Goal: Task Accomplishment & Management: Complete application form

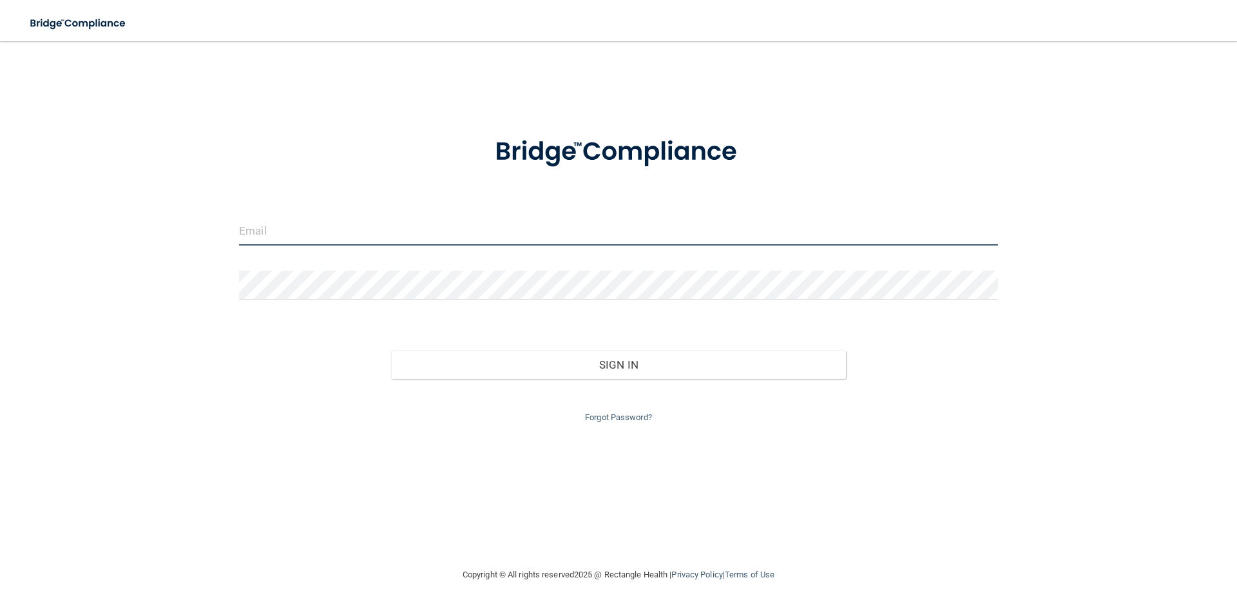
click at [425, 231] on input "email" at bounding box center [618, 231] width 759 height 29
type input "[EMAIL_ADDRESS][DOMAIN_NAME]"
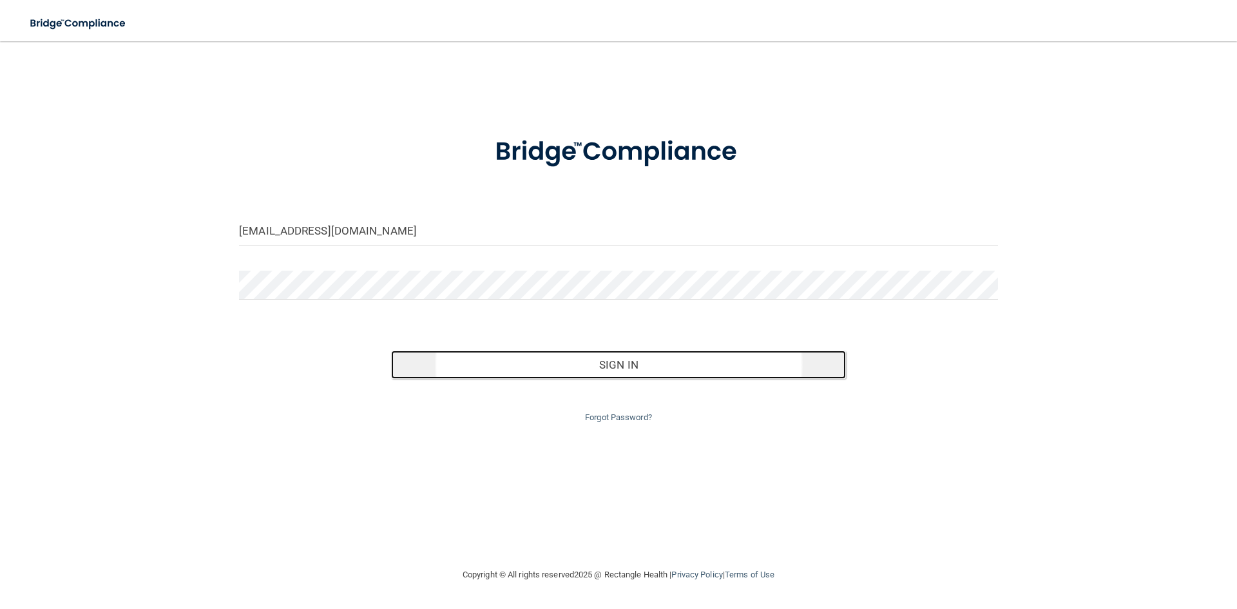
click at [622, 361] on button "Sign In" at bounding box center [619, 365] width 456 height 28
click at [609, 361] on button "Sign In" at bounding box center [619, 365] width 456 height 28
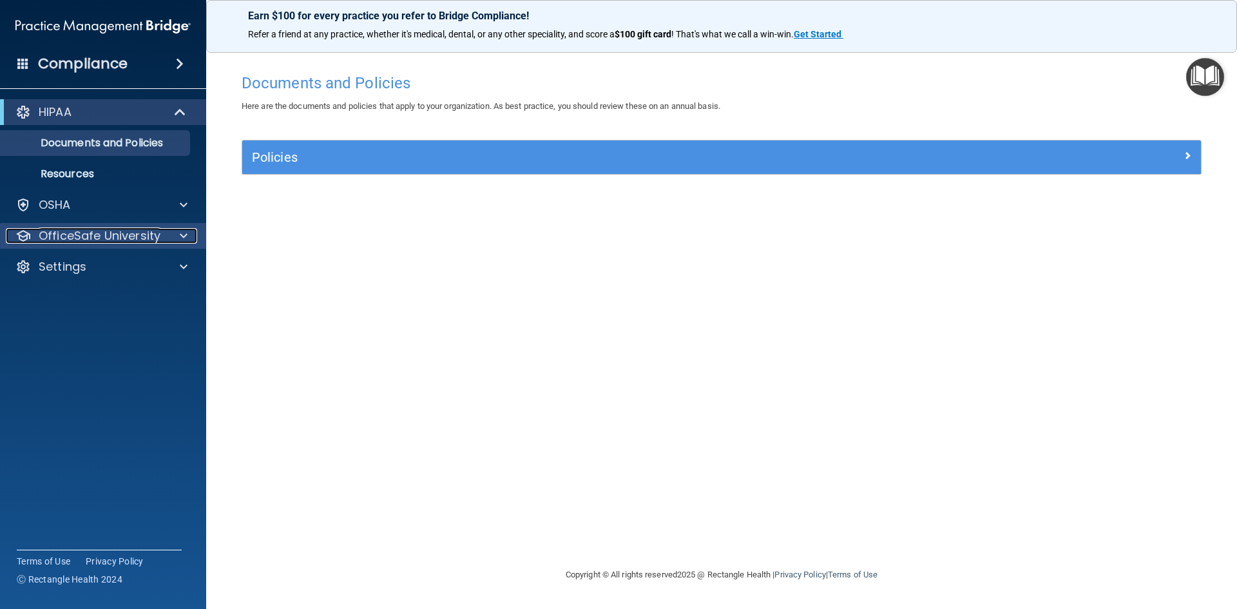
click at [139, 229] on p "OfficeSafe University" at bounding box center [100, 235] width 122 height 15
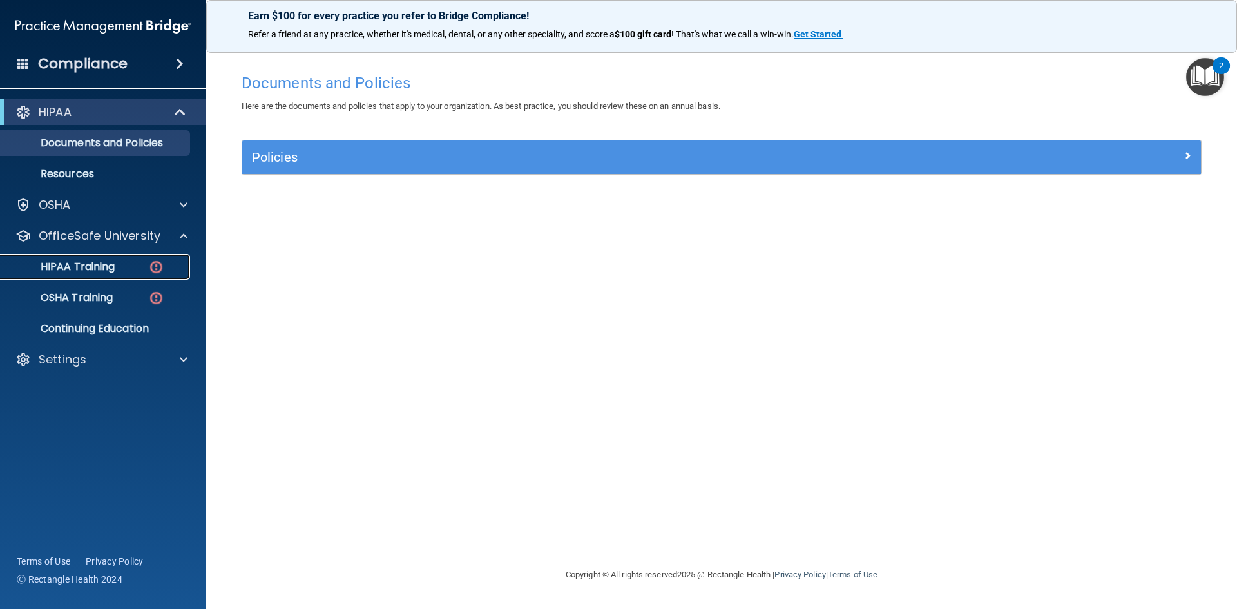
click at [107, 262] on p "HIPAA Training" at bounding box center [61, 266] width 106 height 13
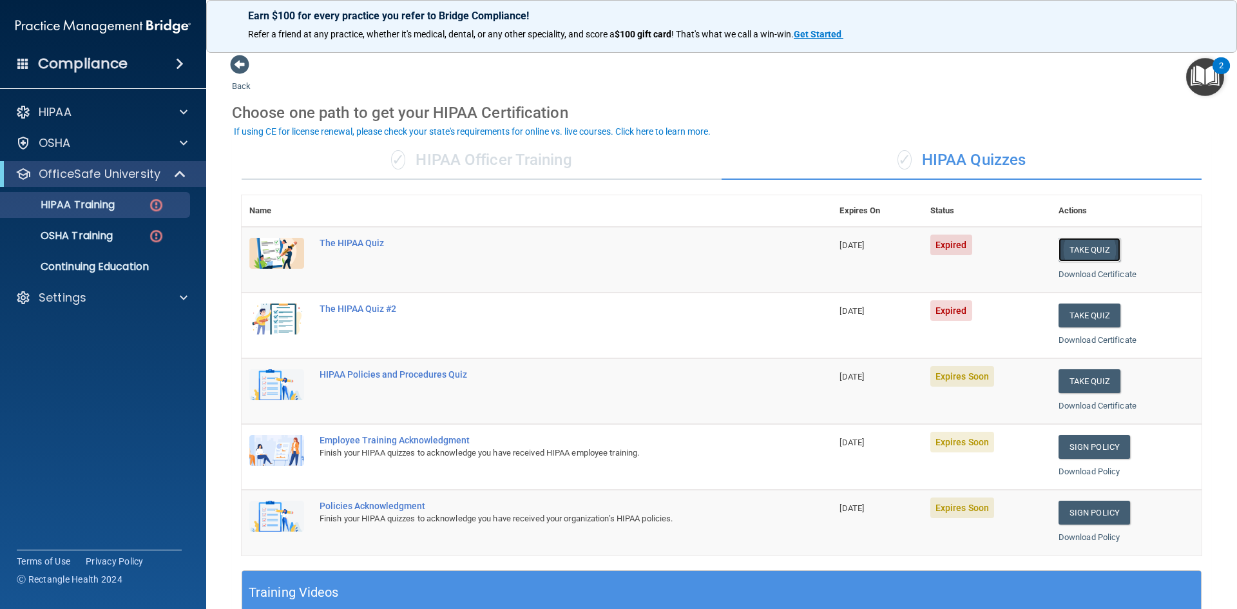
click at [1085, 246] on button "Take Quiz" at bounding box center [1090, 250] width 62 height 24
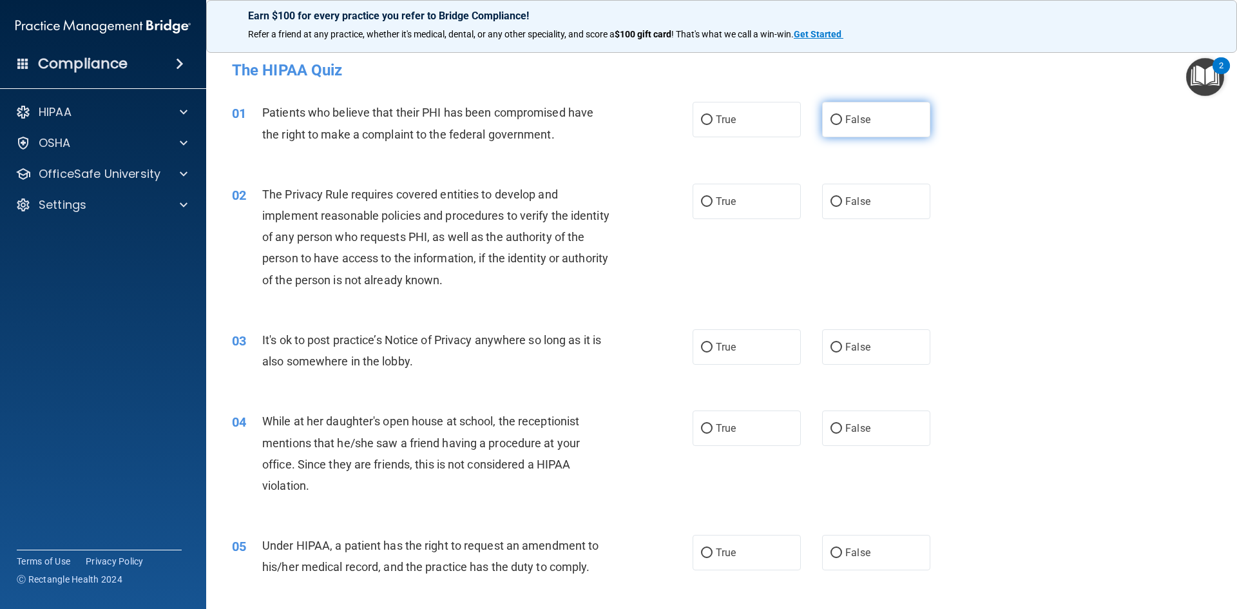
click at [845, 113] on span "False" at bounding box center [857, 119] width 25 height 12
click at [841, 115] on input "False" at bounding box center [837, 120] width 12 height 10
radio input "true"
click at [701, 202] on input "True" at bounding box center [707, 202] width 12 height 10
radio input "true"
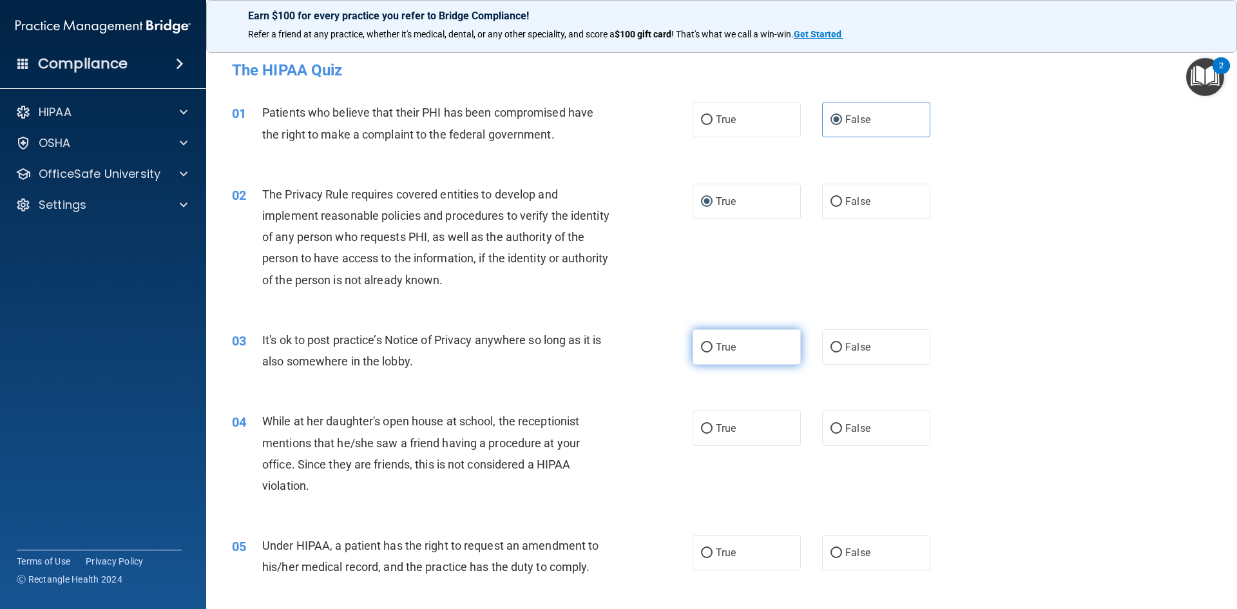
click at [710, 348] on label "True" at bounding box center [747, 346] width 108 height 35
click at [710, 348] on input "True" at bounding box center [707, 348] width 12 height 10
radio input "true"
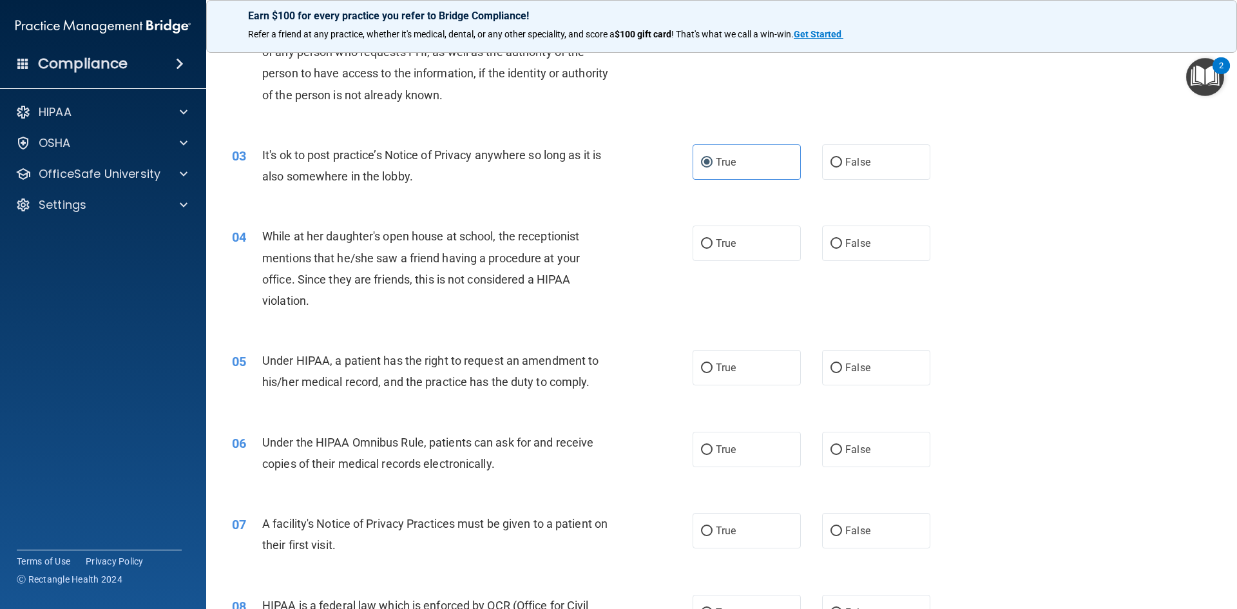
scroll to position [206, 0]
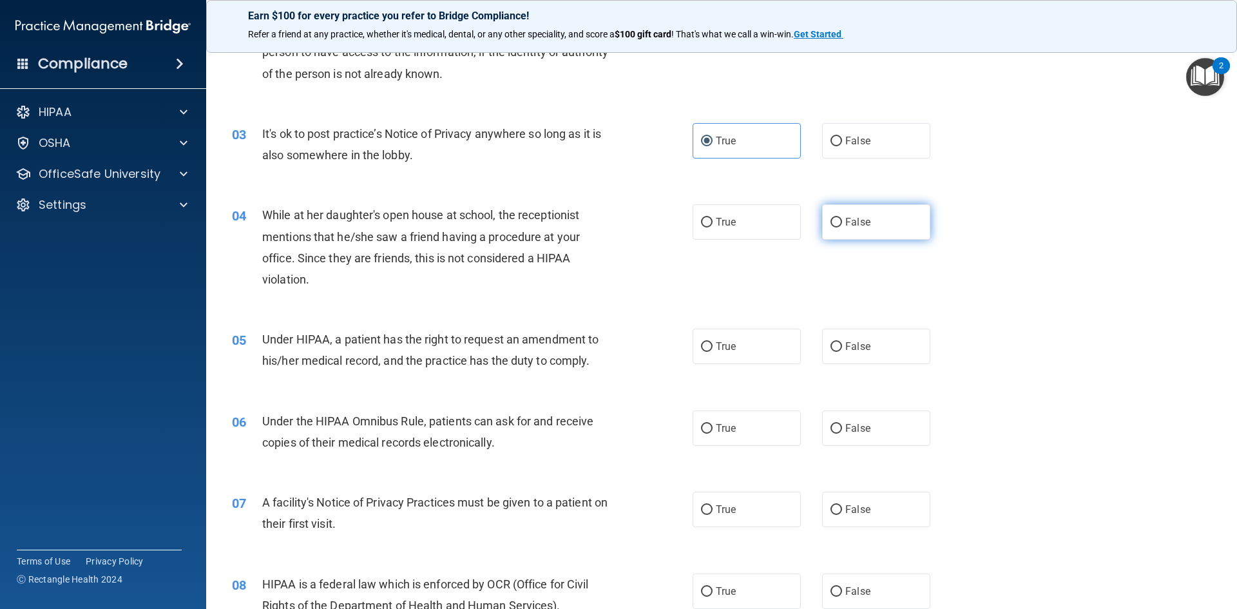
click at [831, 218] on input "False" at bounding box center [837, 223] width 12 height 10
radio input "true"
click at [831, 343] on input "False" at bounding box center [837, 347] width 12 height 10
radio input "true"
click at [701, 427] on input "True" at bounding box center [707, 429] width 12 height 10
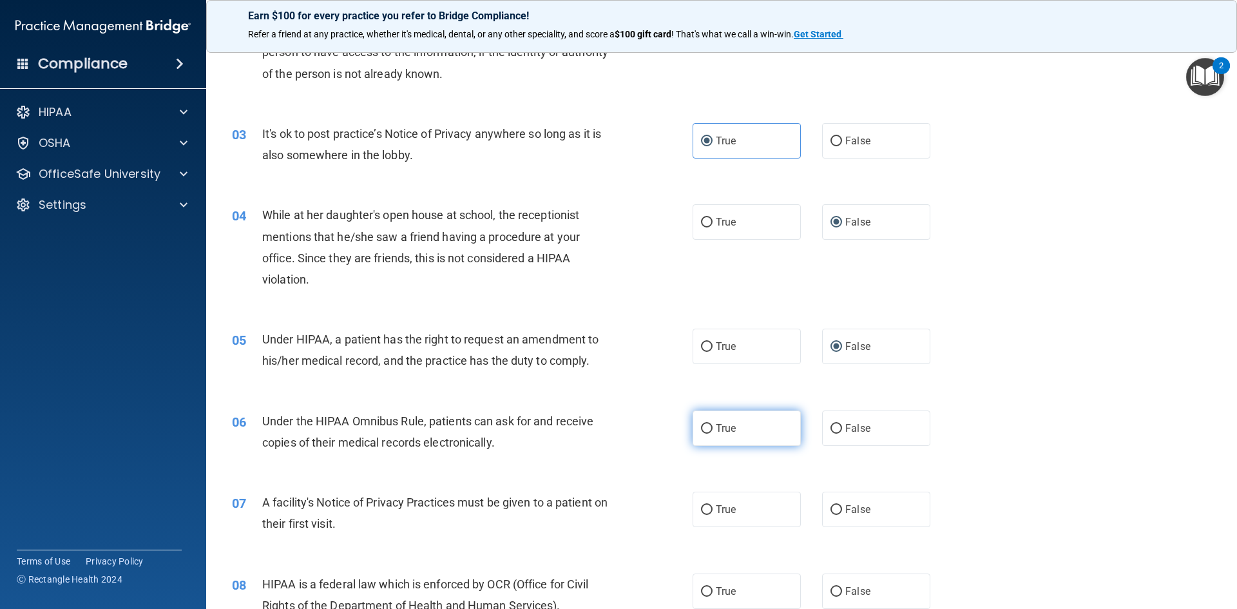
radio input "true"
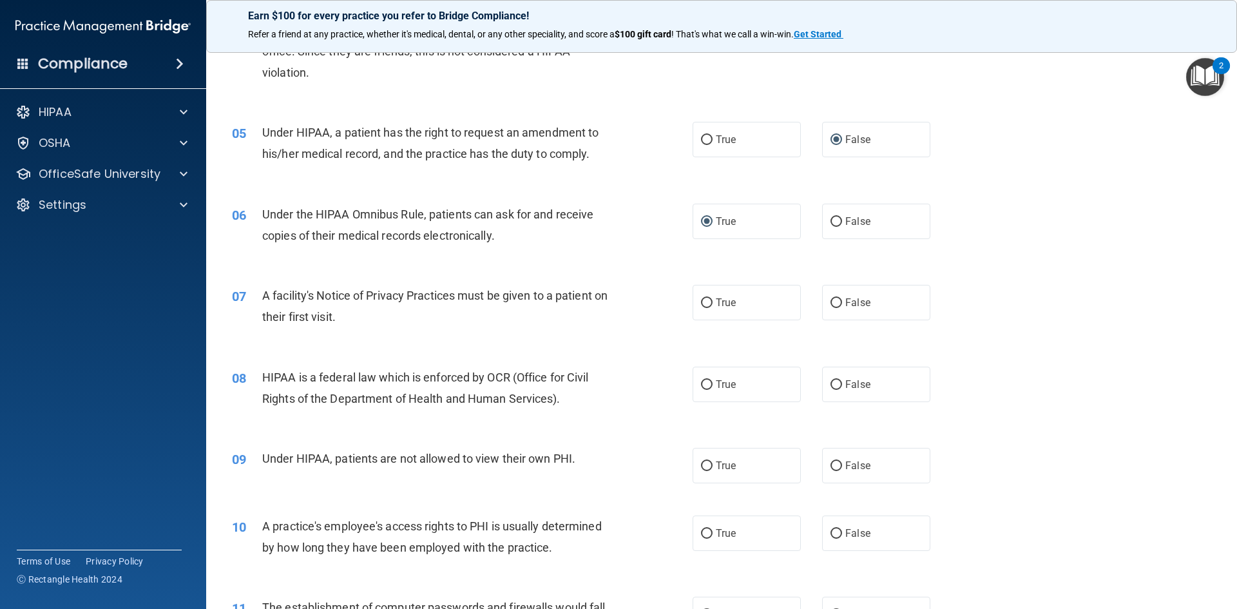
scroll to position [448, 0]
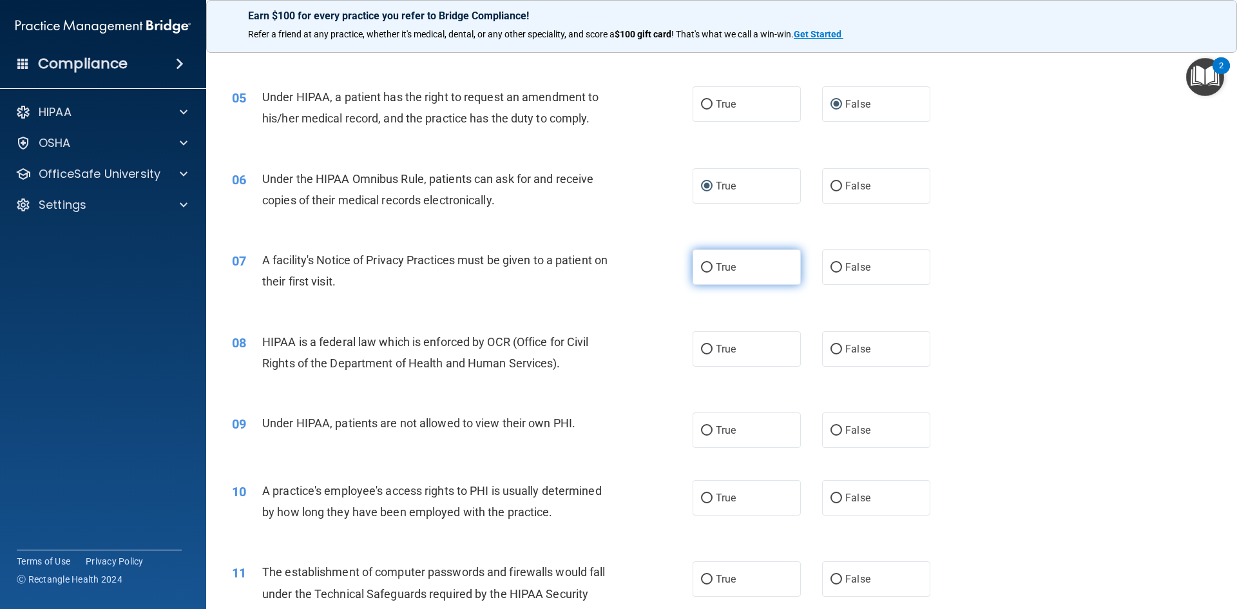
click at [703, 267] on input "True" at bounding box center [707, 268] width 12 height 10
radio input "true"
click at [702, 345] on input "True" at bounding box center [707, 350] width 12 height 10
radio input "true"
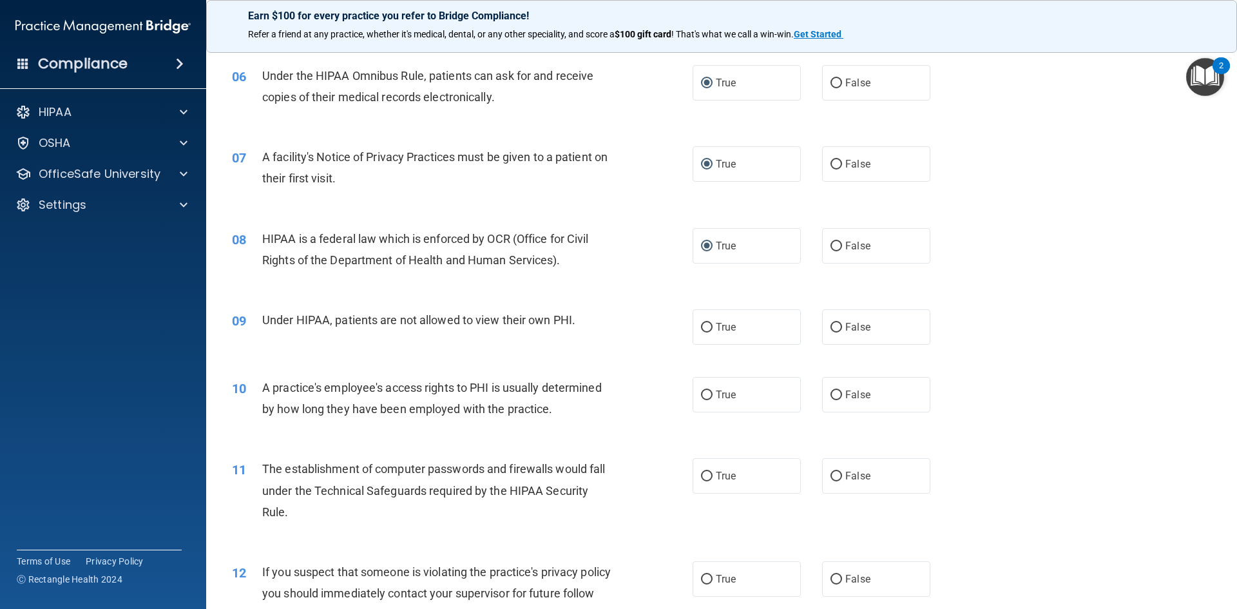
scroll to position [569, 0]
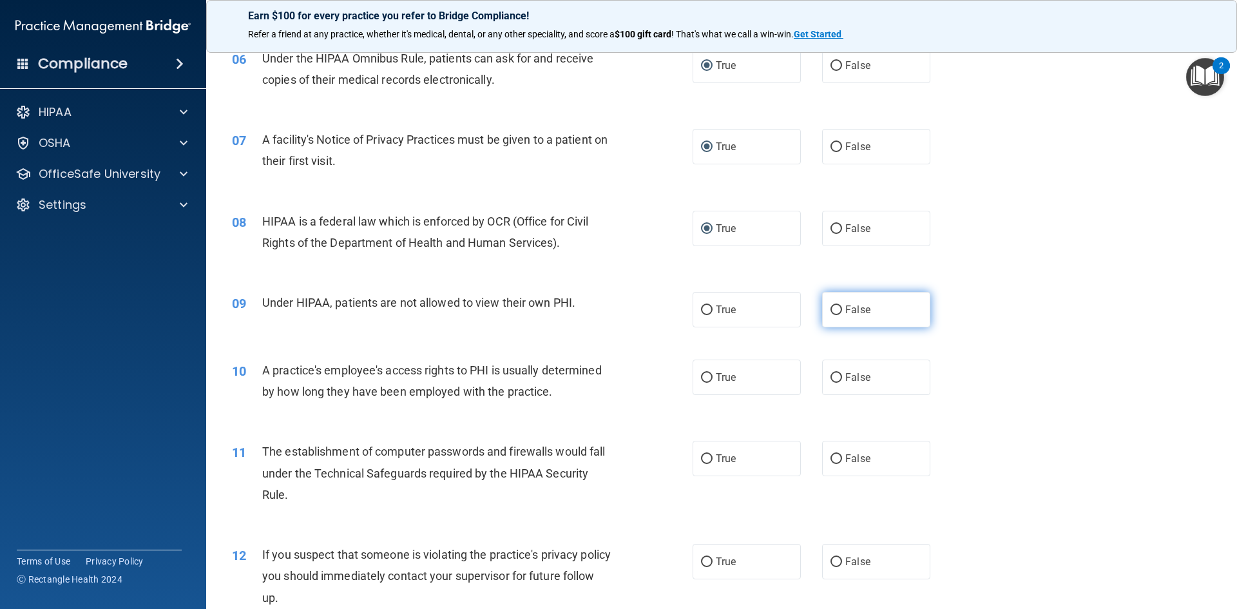
click at [831, 306] on input "False" at bounding box center [837, 310] width 12 height 10
radio input "true"
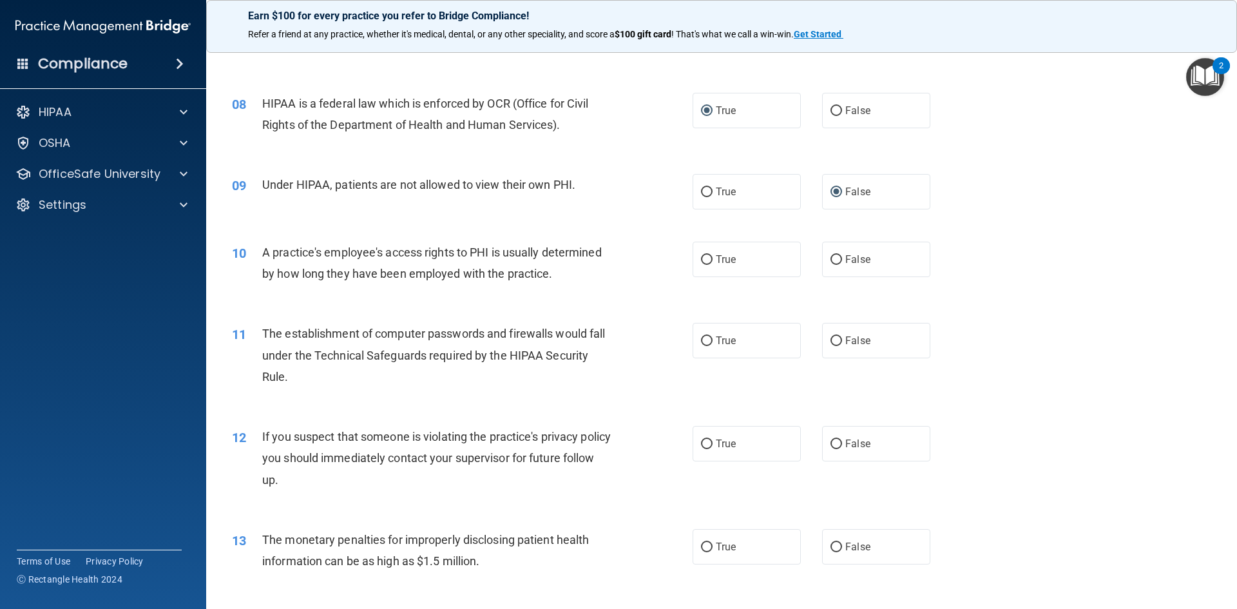
scroll to position [740, 0]
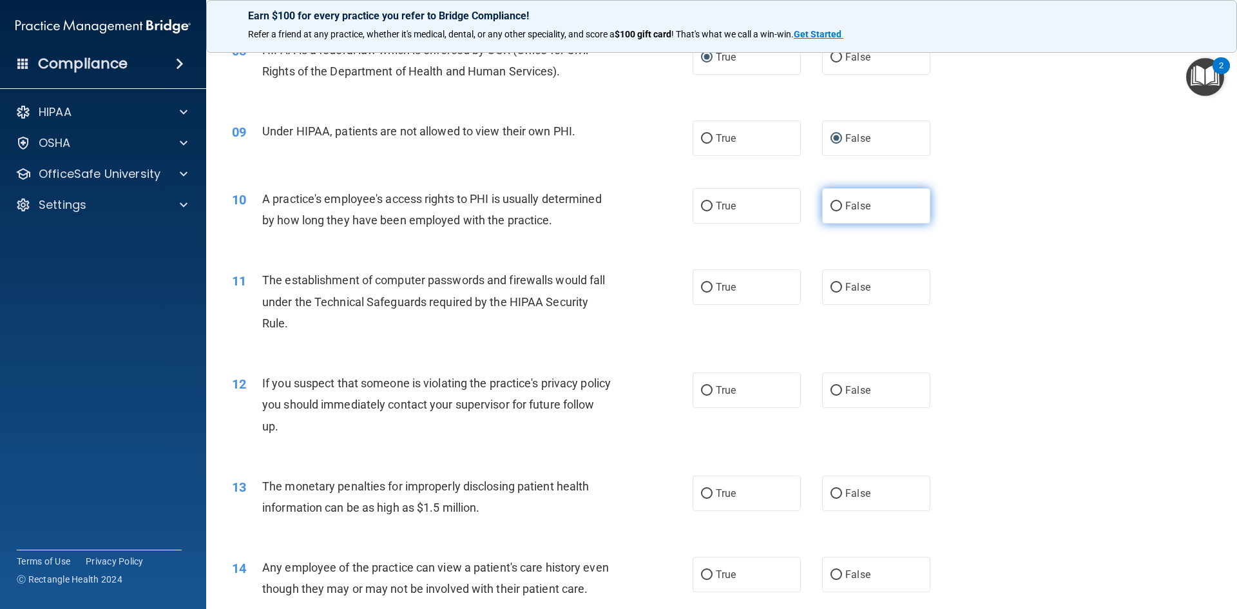
click at [831, 204] on input "False" at bounding box center [837, 207] width 12 height 10
radio input "true"
click at [707, 287] on input "True" at bounding box center [707, 288] width 12 height 10
radio input "true"
click at [701, 396] on input "True" at bounding box center [707, 391] width 12 height 10
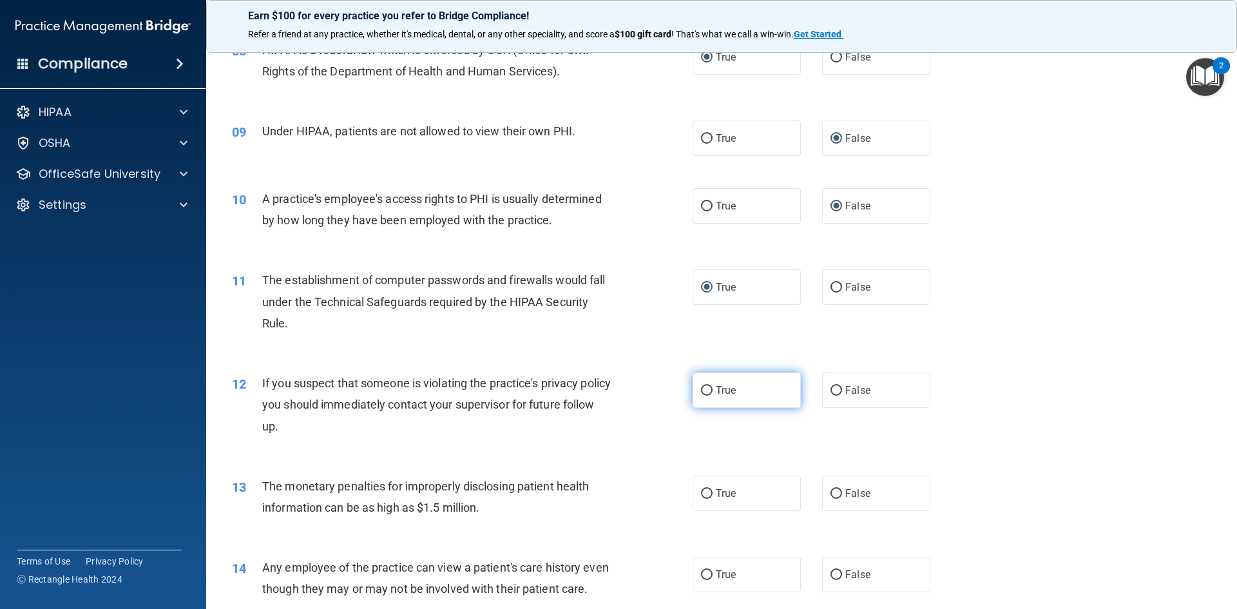
radio input "true"
click at [831, 494] on input "False" at bounding box center [837, 494] width 12 height 10
radio input "true"
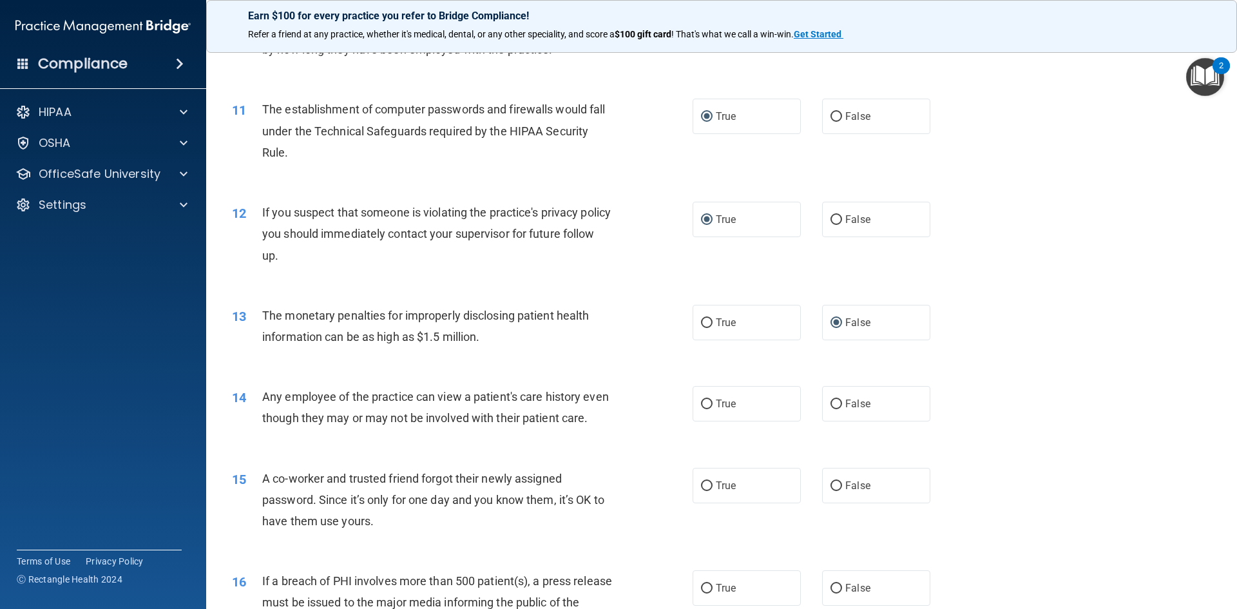
scroll to position [918, 0]
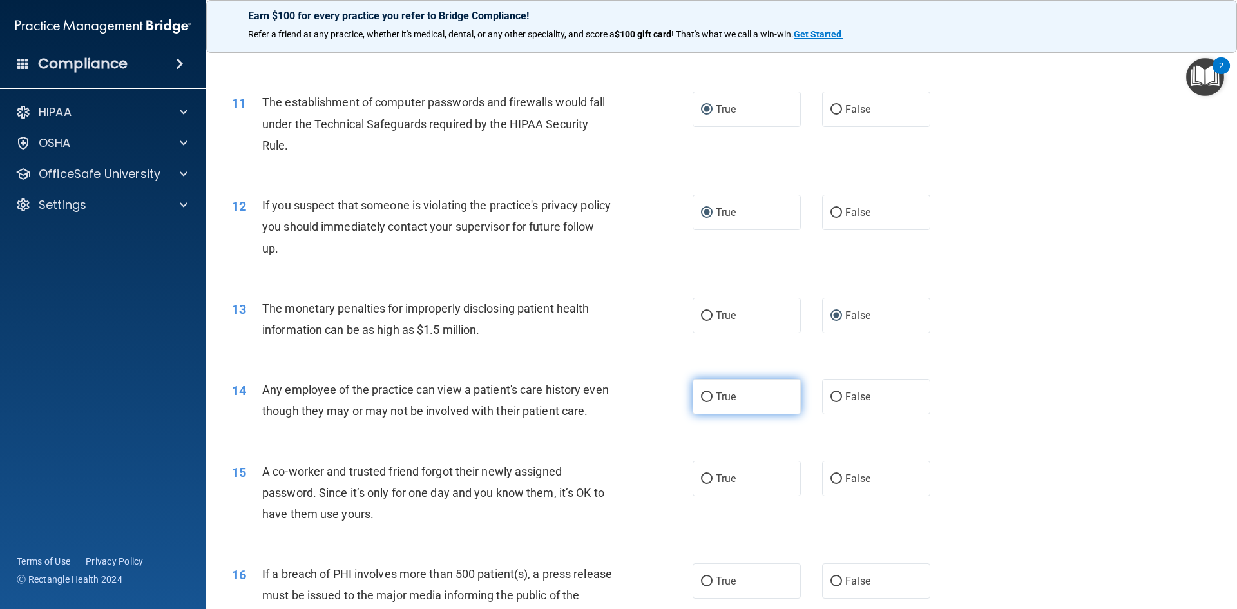
click at [704, 400] on input "True" at bounding box center [707, 397] width 12 height 10
radio input "true"
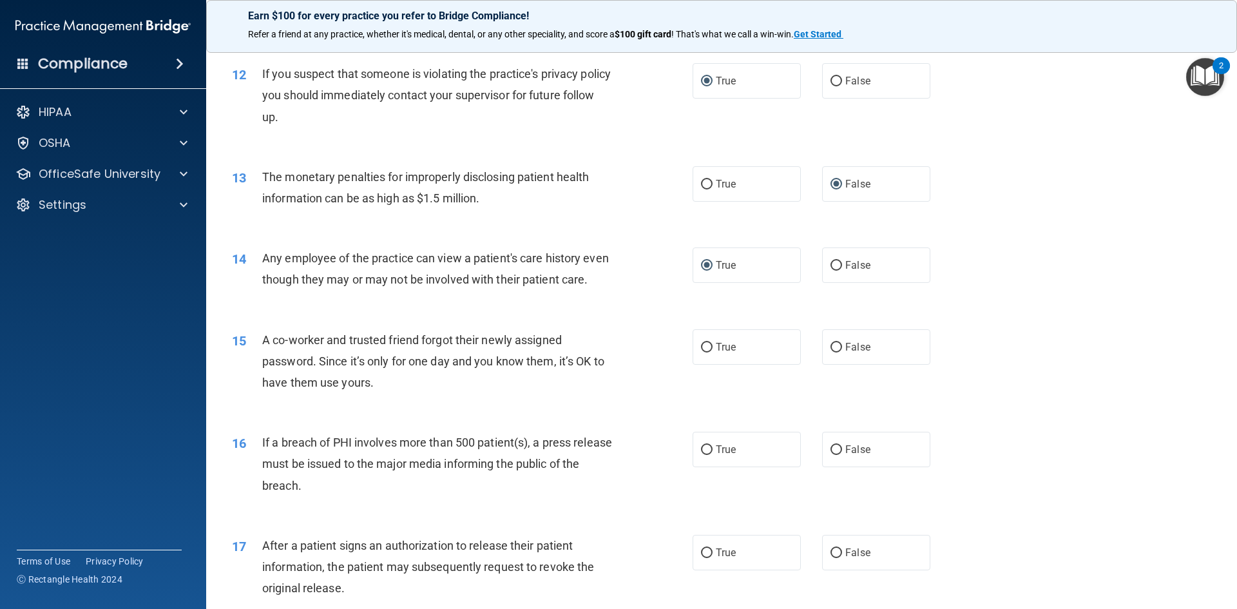
scroll to position [1053, 0]
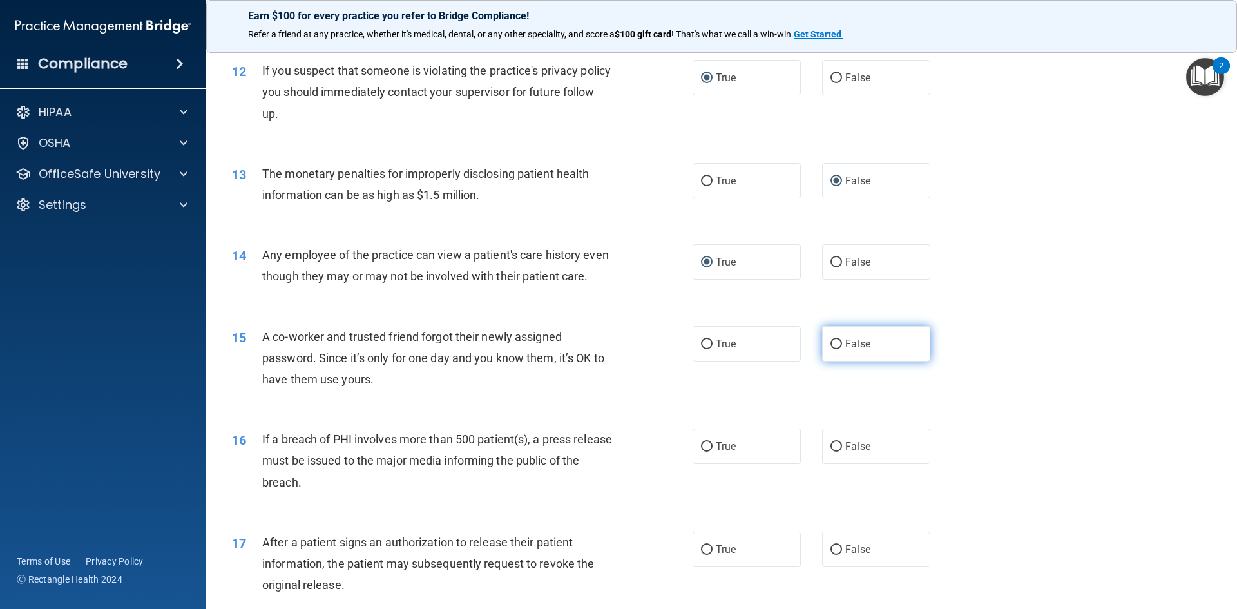
click at [831, 349] on input "False" at bounding box center [837, 345] width 12 height 10
radio input "true"
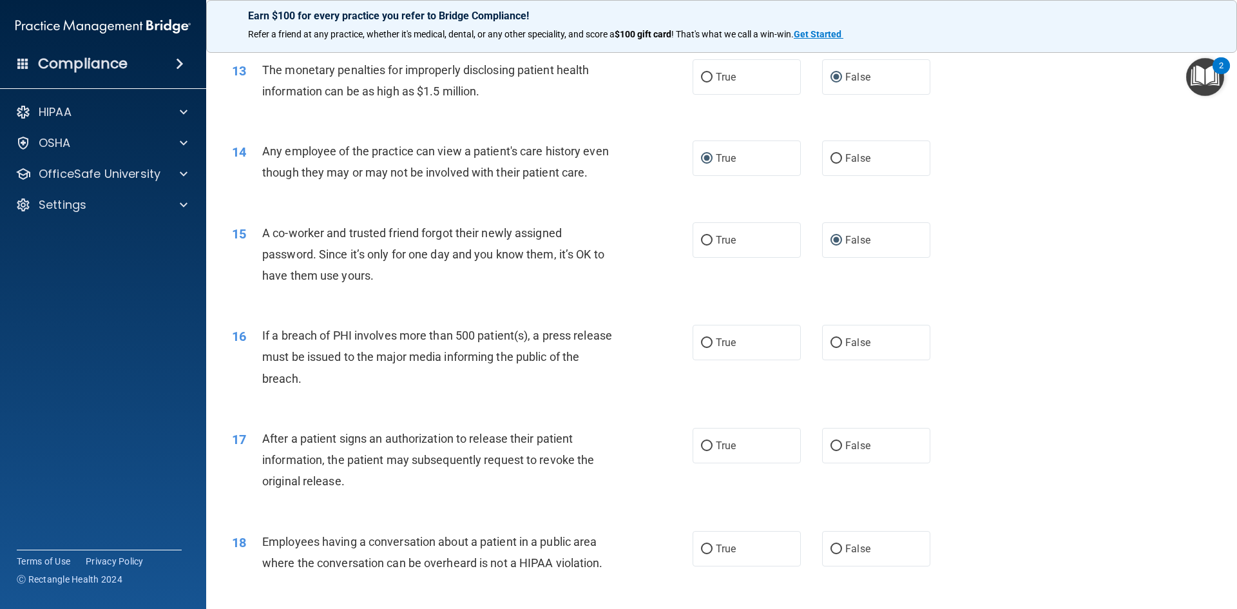
scroll to position [1160, 0]
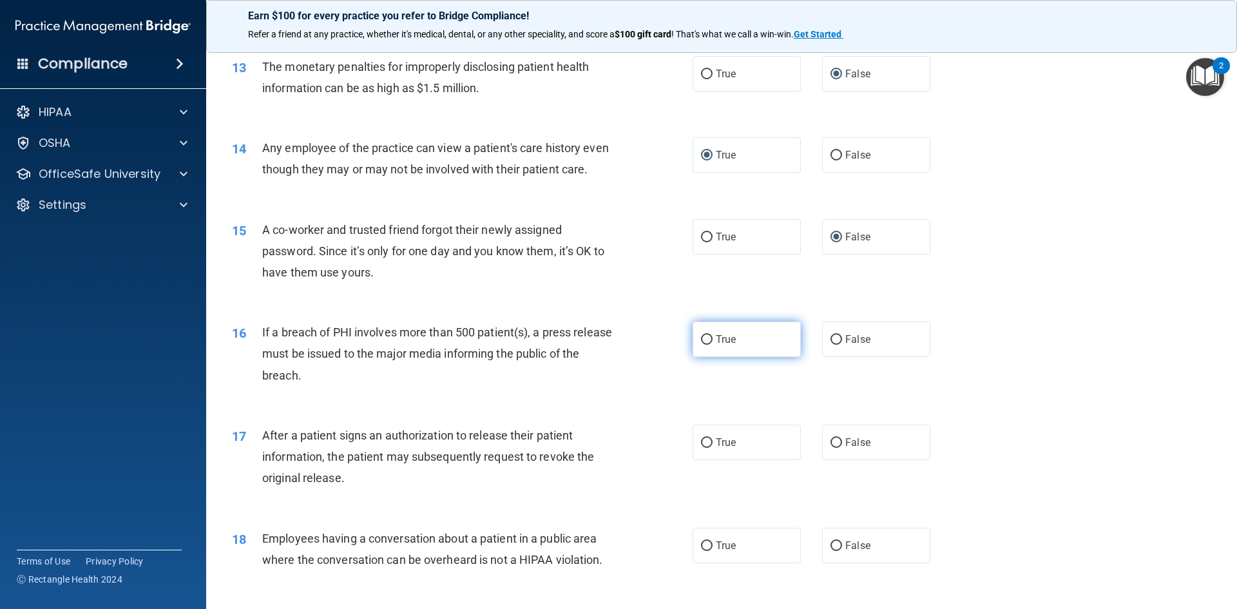
click at [705, 345] on input "True" at bounding box center [707, 340] width 12 height 10
radio input "true"
click at [831, 448] on input "False" at bounding box center [837, 443] width 12 height 10
radio input "true"
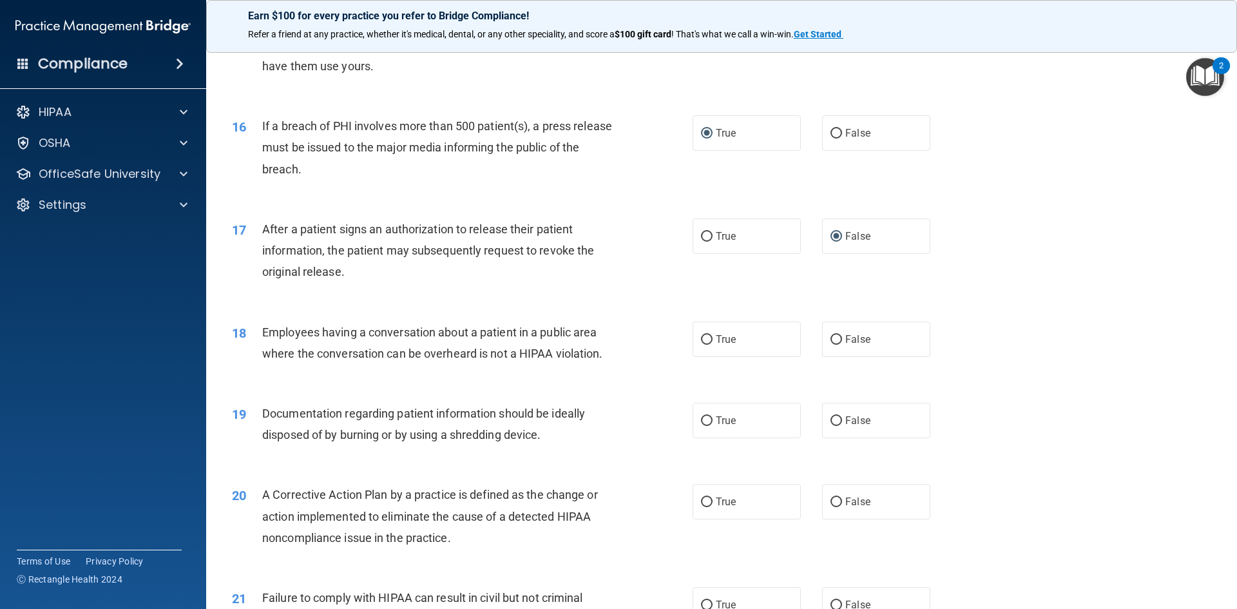
scroll to position [1409, 0]
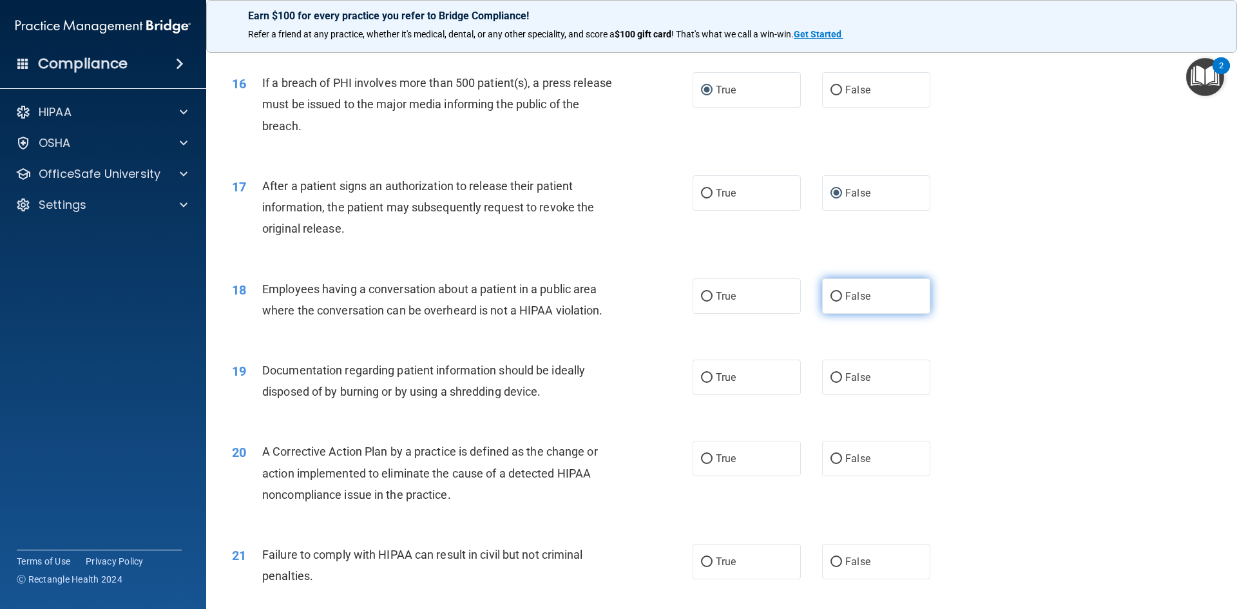
click at [831, 302] on input "False" at bounding box center [837, 297] width 12 height 10
radio input "true"
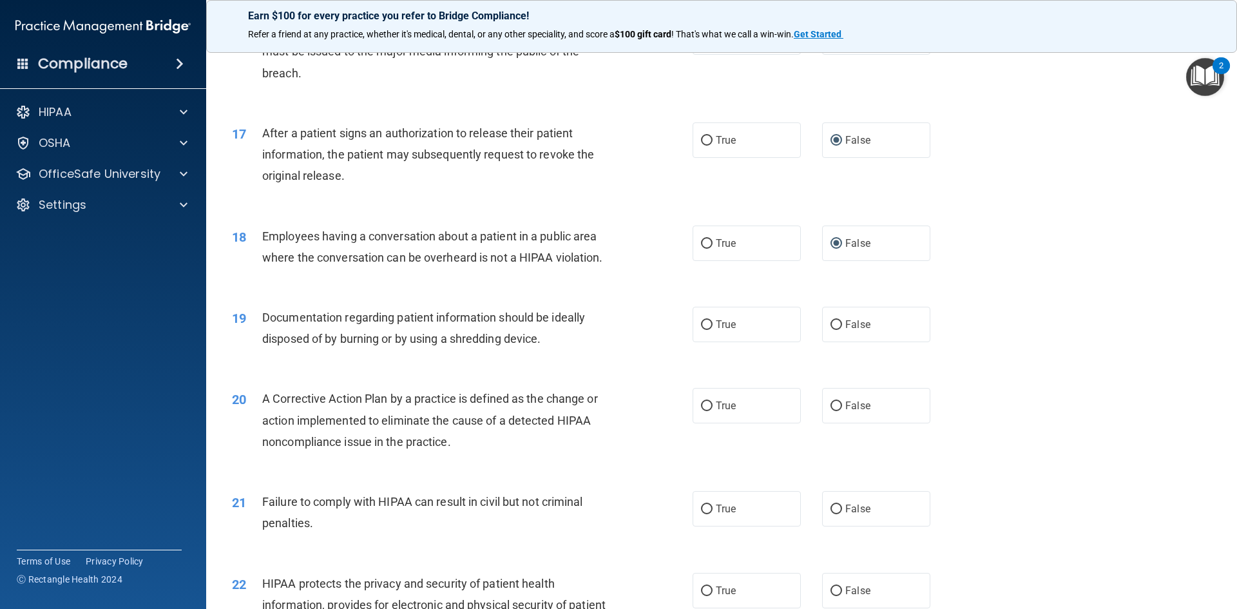
scroll to position [1466, 0]
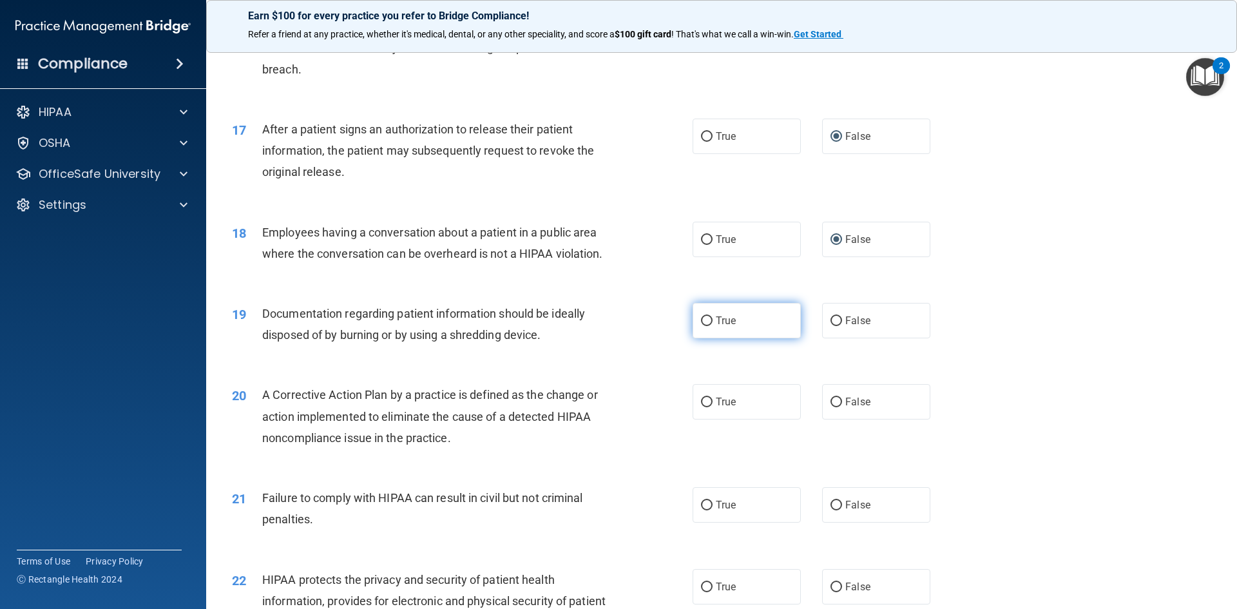
click at [716, 327] on span "True" at bounding box center [726, 320] width 20 height 12
click at [712, 326] on input "True" at bounding box center [707, 321] width 12 height 10
radio input "true"
click at [716, 408] on span "True" at bounding box center [726, 402] width 20 height 12
click at [713, 407] on input "True" at bounding box center [707, 403] width 12 height 10
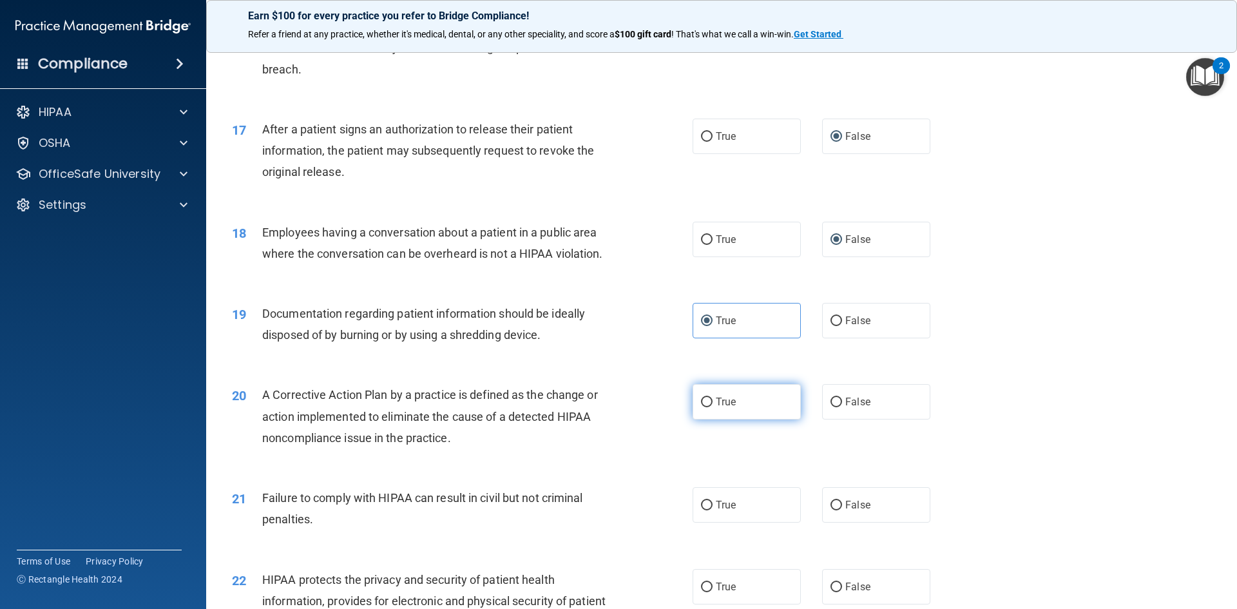
radio input "true"
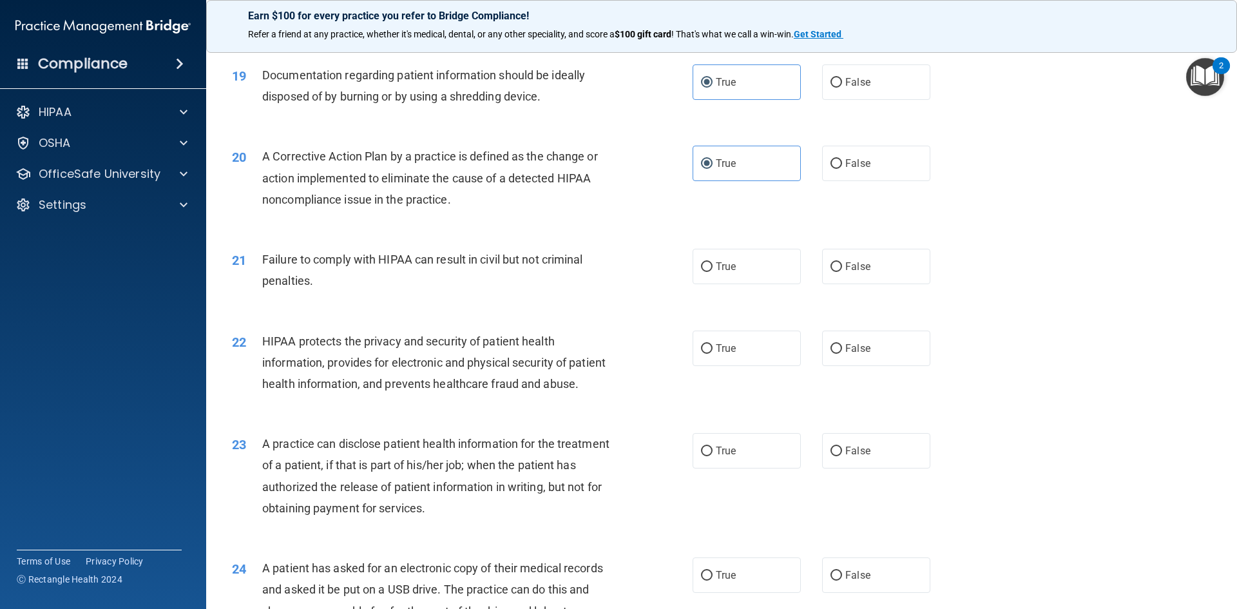
scroll to position [1719, 0]
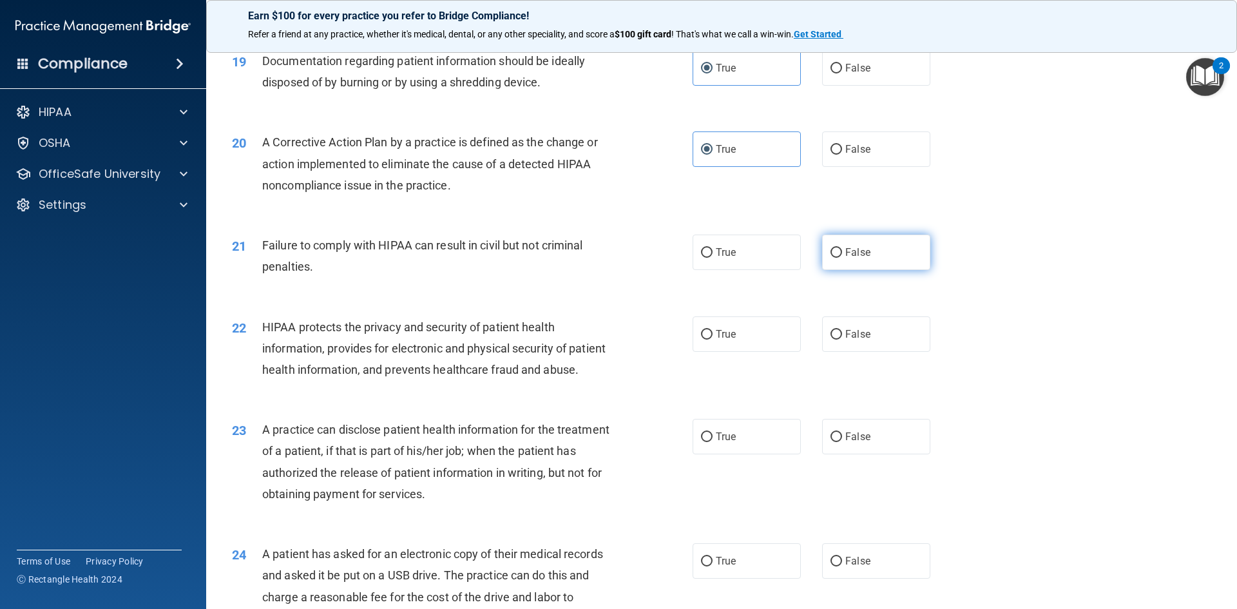
click at [831, 258] on input "False" at bounding box center [837, 253] width 12 height 10
radio input "true"
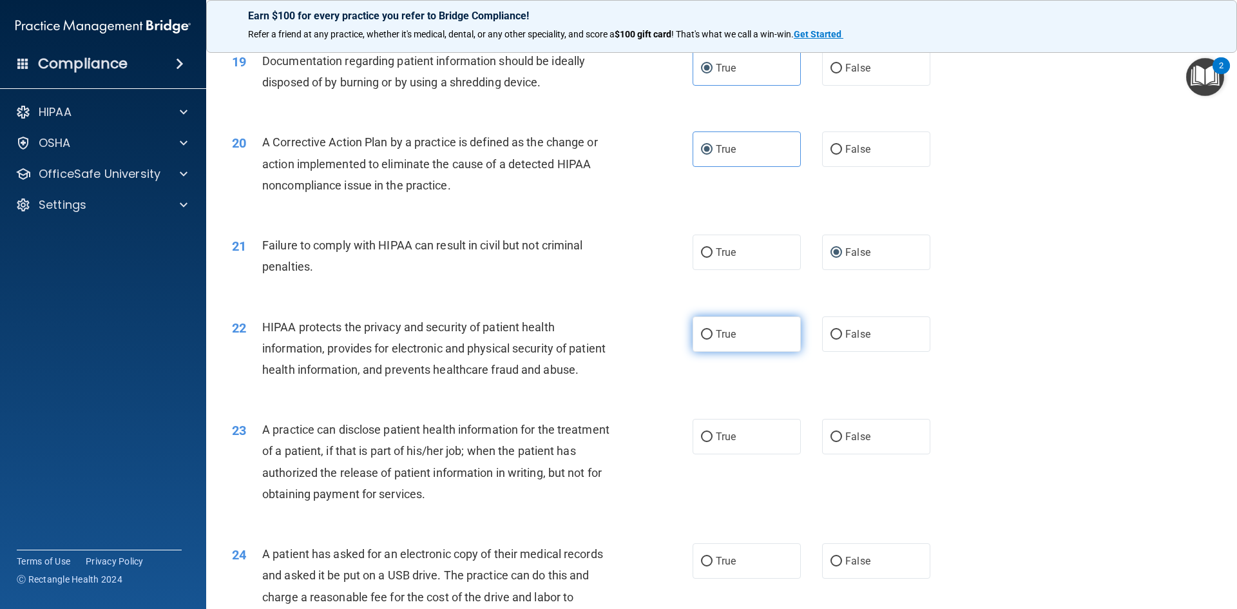
click at [706, 340] on input "True" at bounding box center [707, 335] width 12 height 10
radio input "true"
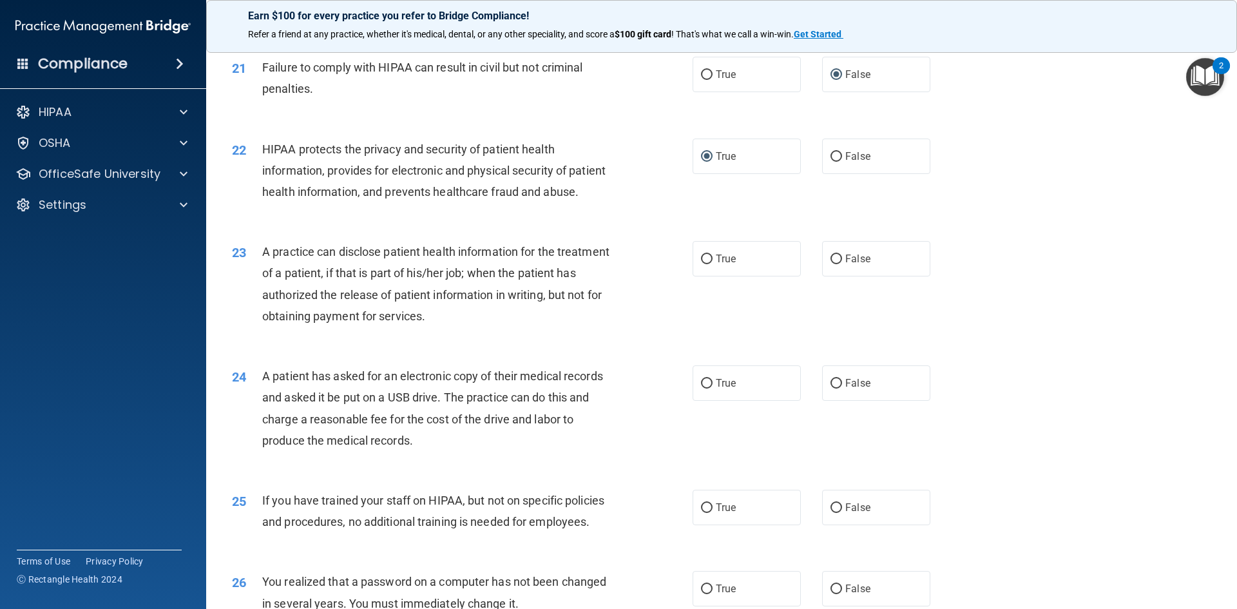
scroll to position [1907, 0]
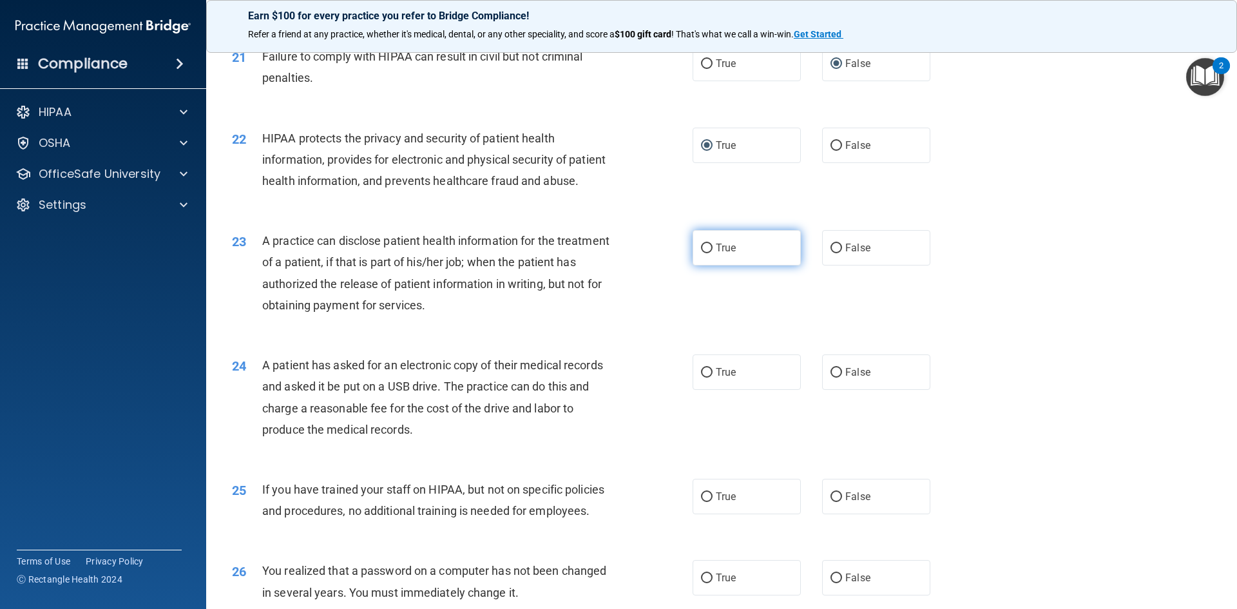
click at [703, 253] on input "True" at bounding box center [707, 249] width 12 height 10
radio input "true"
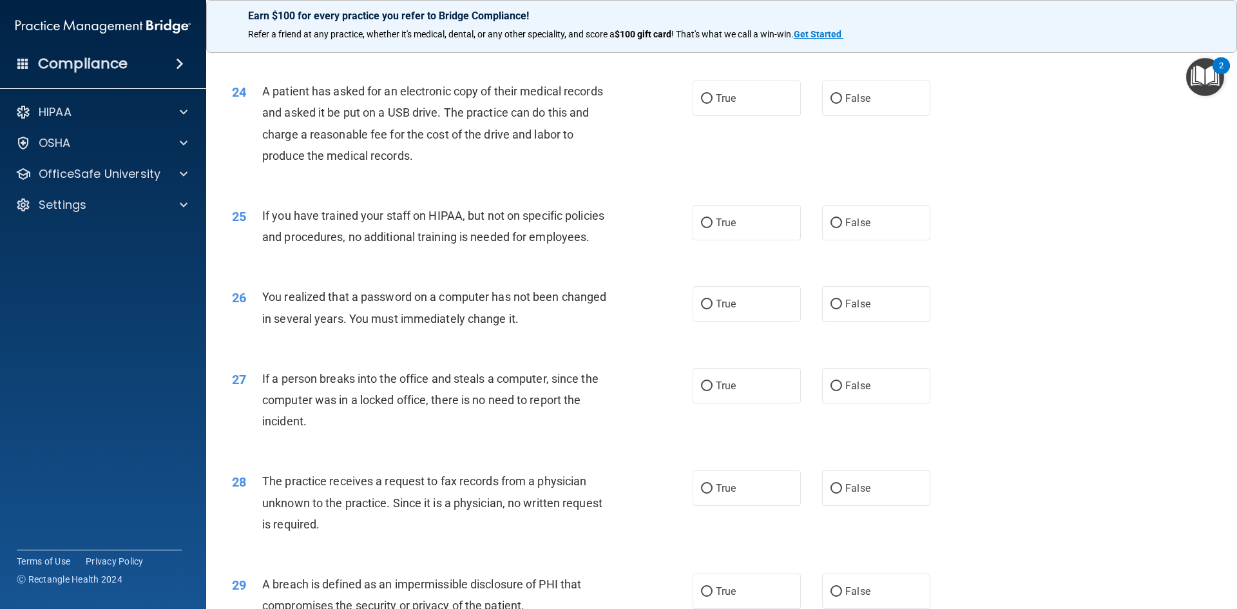
scroll to position [2170, 0]
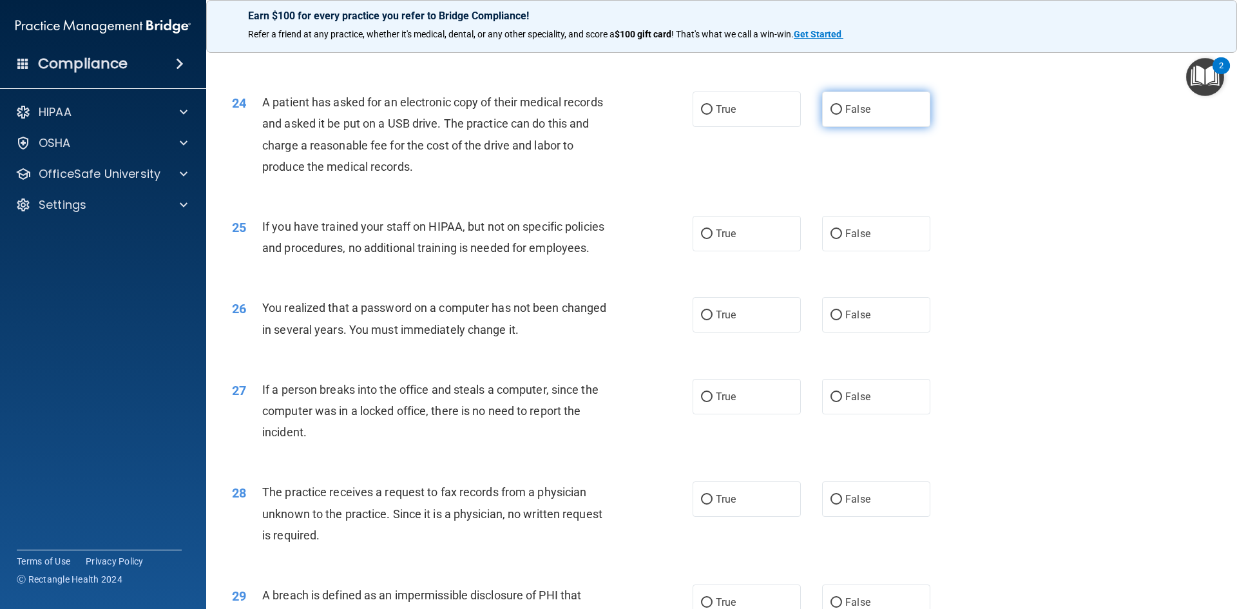
click at [838, 127] on label "False" at bounding box center [876, 109] width 108 height 35
click at [838, 115] on input "False" at bounding box center [837, 110] width 12 height 10
radio input "true"
click at [831, 239] on input "False" at bounding box center [837, 234] width 12 height 10
radio input "true"
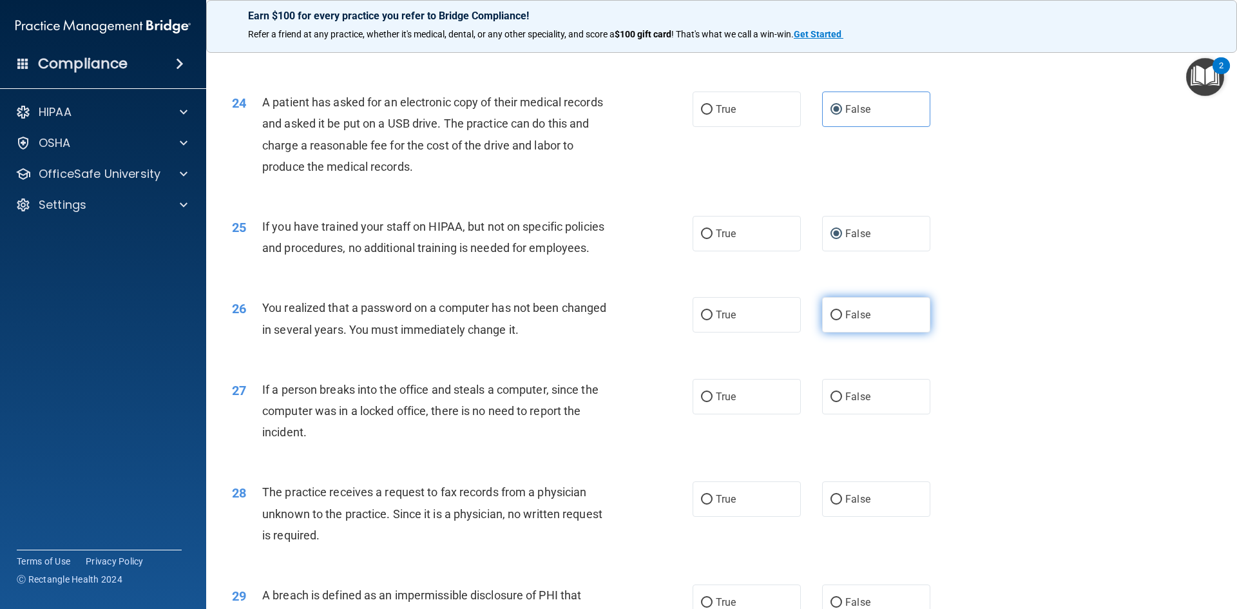
click at [845, 321] on span "False" at bounding box center [857, 315] width 25 height 12
click at [841, 320] on input "False" at bounding box center [837, 316] width 12 height 10
radio input "true"
click at [831, 402] on input "False" at bounding box center [837, 397] width 12 height 10
radio input "true"
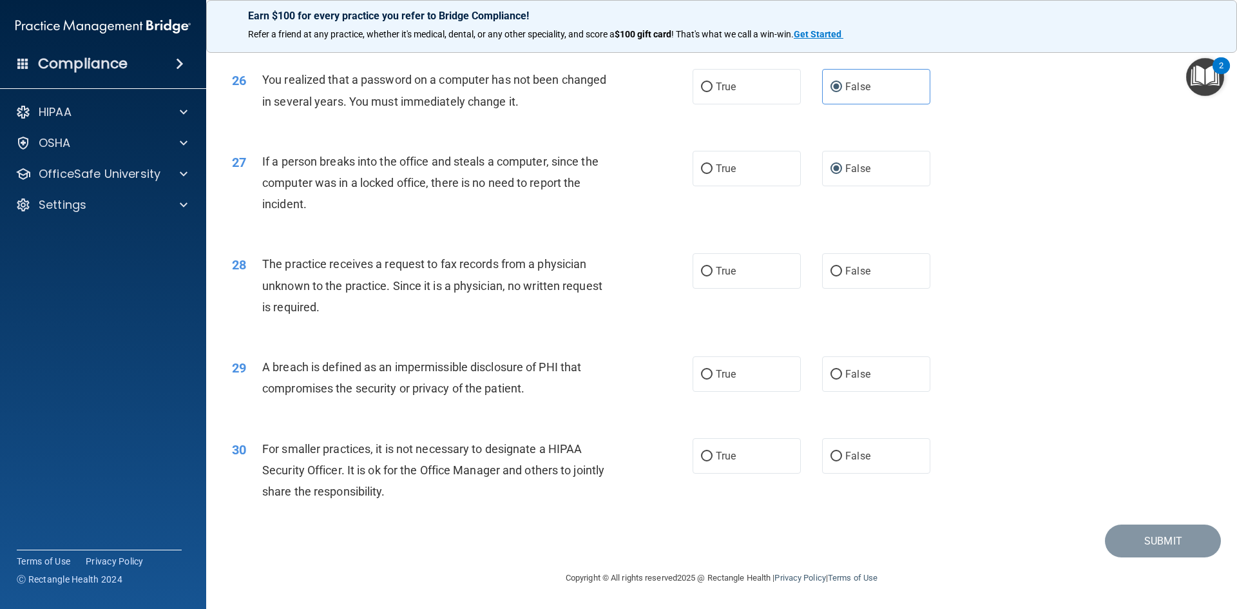
scroll to position [2423, 0]
click at [832, 276] on input "False" at bounding box center [837, 272] width 12 height 10
radio input "true"
click at [706, 380] on input "True" at bounding box center [707, 375] width 12 height 10
radio input "true"
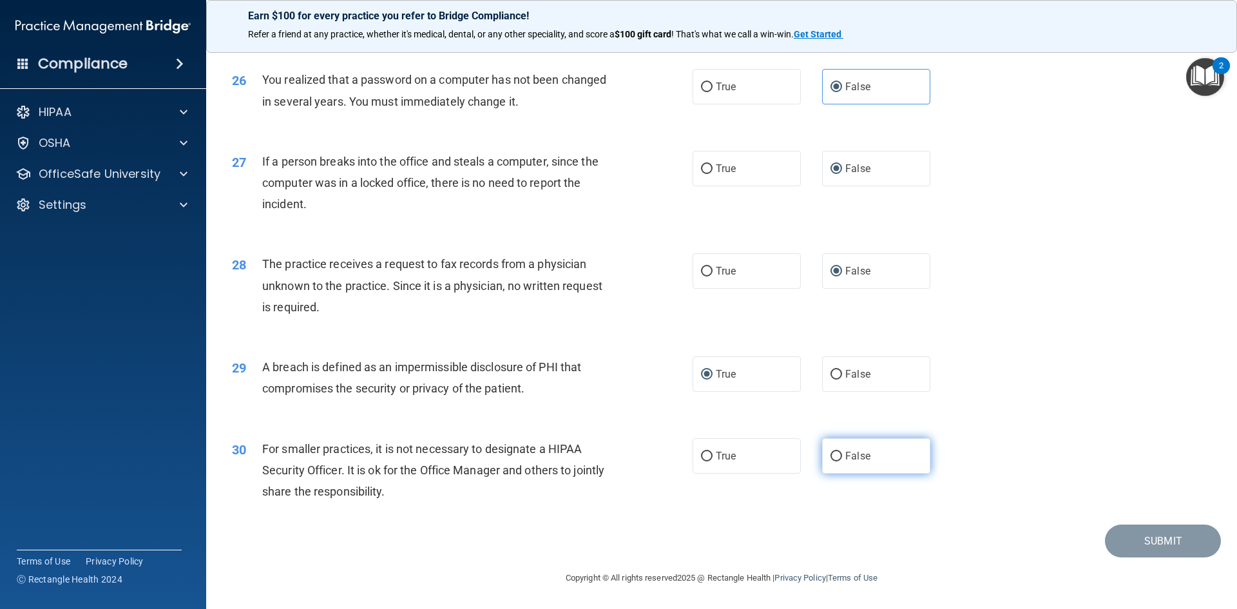
click at [832, 461] on input "False" at bounding box center [837, 457] width 12 height 10
radio input "true"
click at [1118, 557] on button "Submit" at bounding box center [1163, 541] width 116 height 33
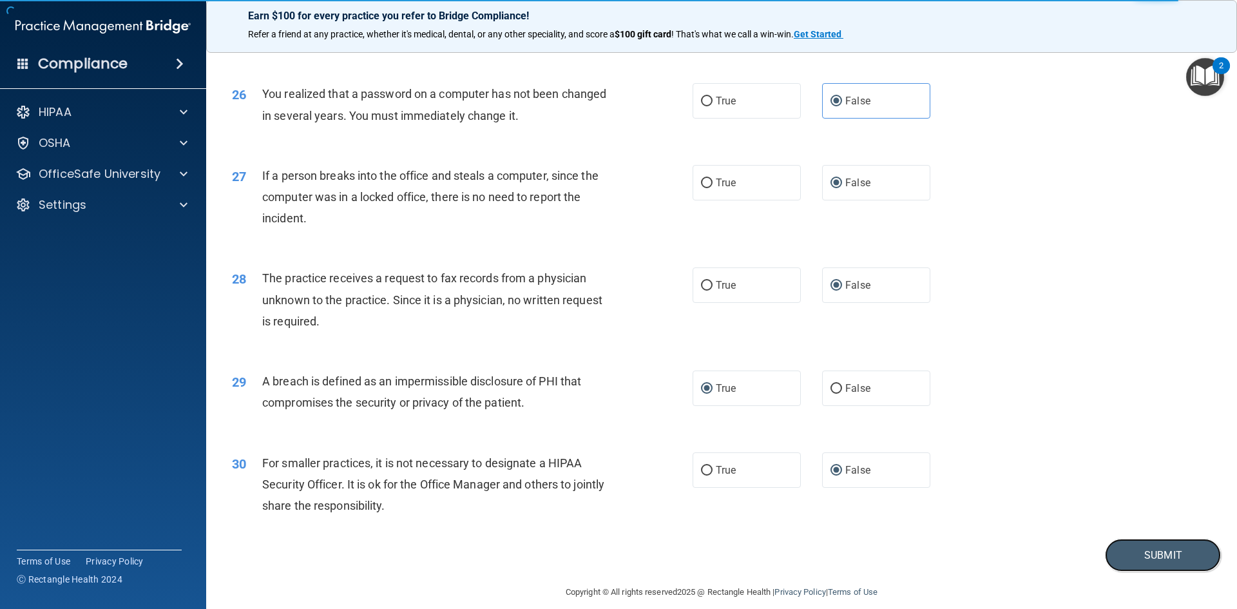
scroll to position [2441, 0]
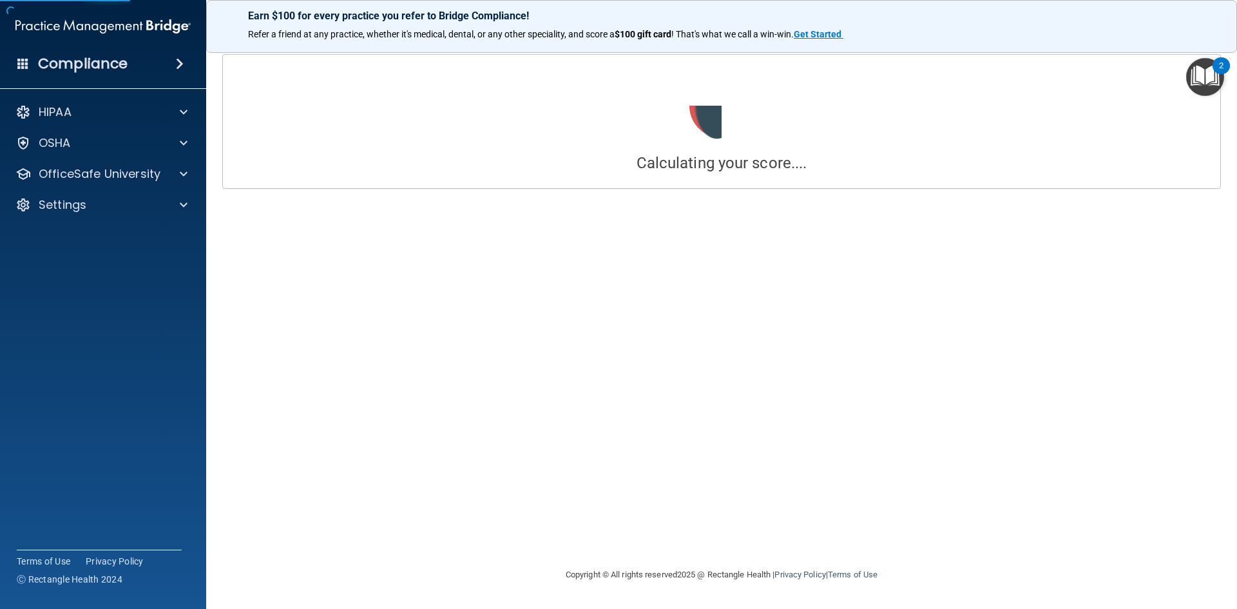
click at [1231, 539] on main "Calculating your score.... You did not pass the " The HIPAA Quiz ". 73 out of 1…" at bounding box center [721, 325] width 1031 height 568
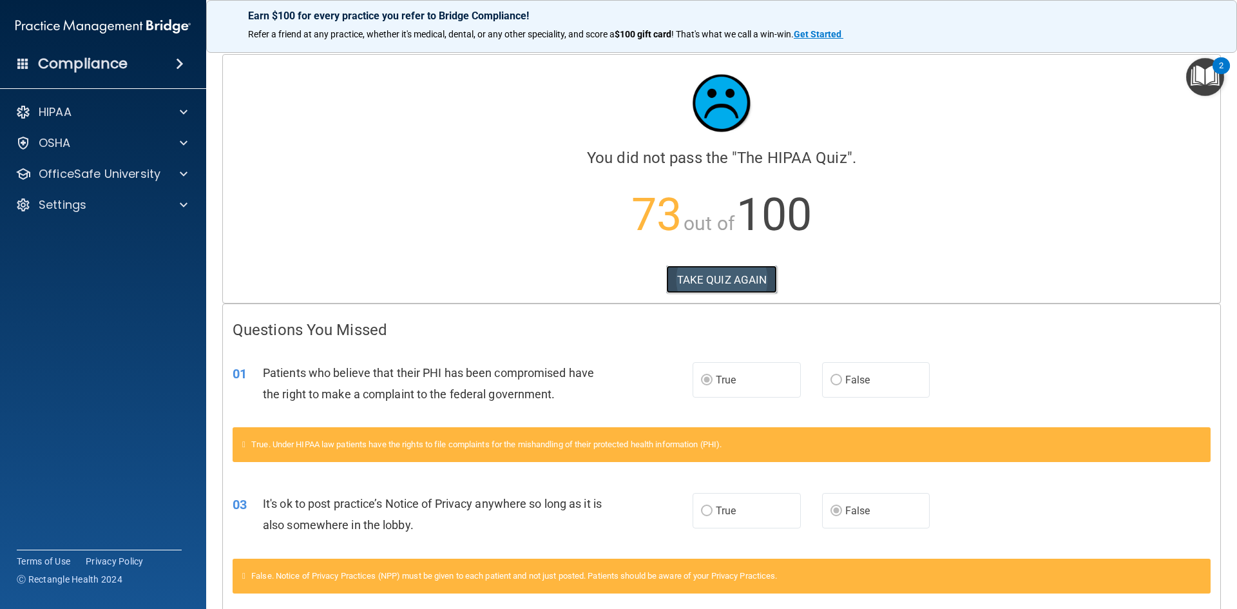
click at [691, 275] on button "TAKE QUIZ AGAIN" at bounding box center [721, 279] width 111 height 28
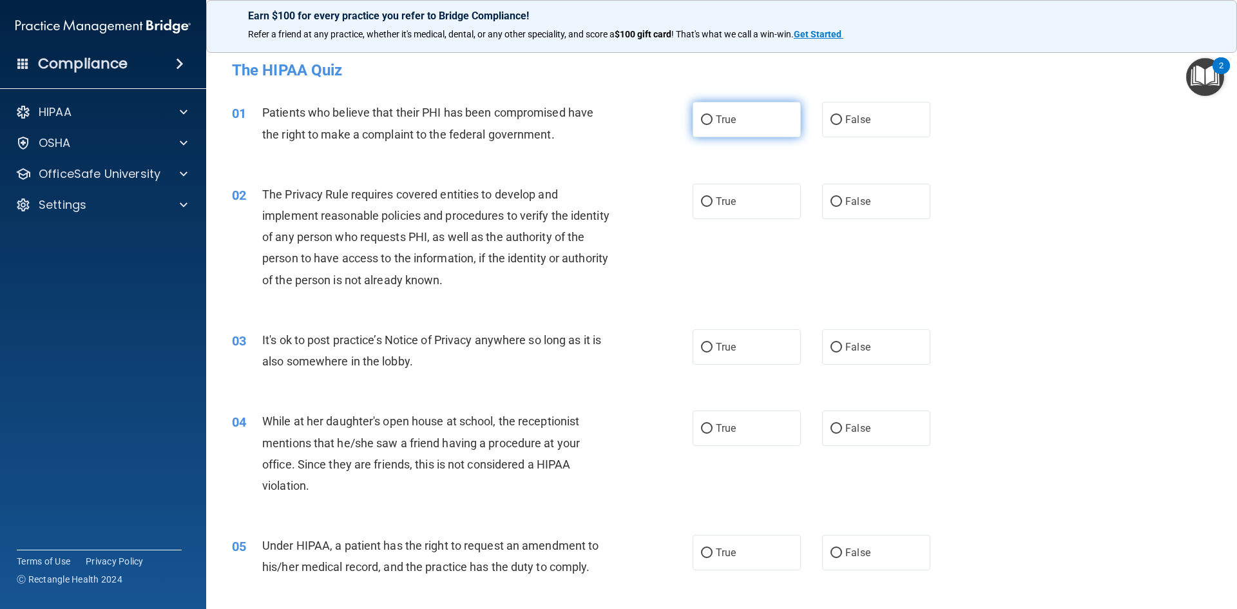
click at [701, 121] on input "True" at bounding box center [707, 120] width 12 height 10
radio input "true"
click at [704, 200] on input "True" at bounding box center [707, 202] width 12 height 10
radio input "true"
click at [831, 345] on input "False" at bounding box center [837, 348] width 12 height 10
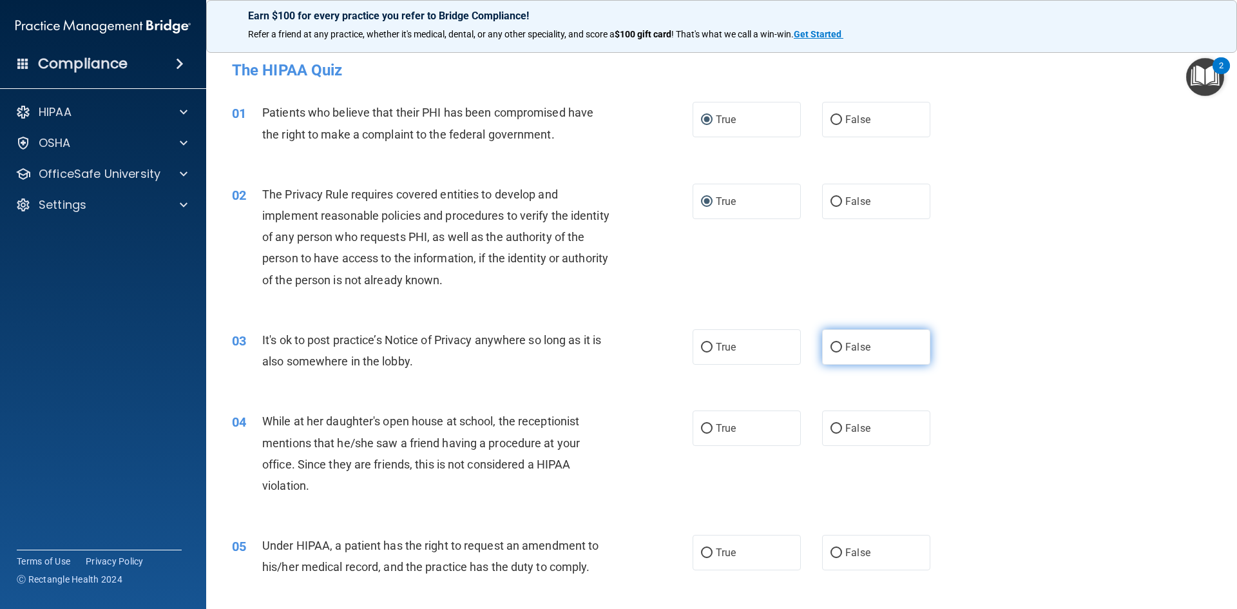
radio input "true"
click at [827, 438] on label "False" at bounding box center [876, 427] width 108 height 35
click at [831, 434] on input "False" at bounding box center [837, 429] width 12 height 10
radio input "true"
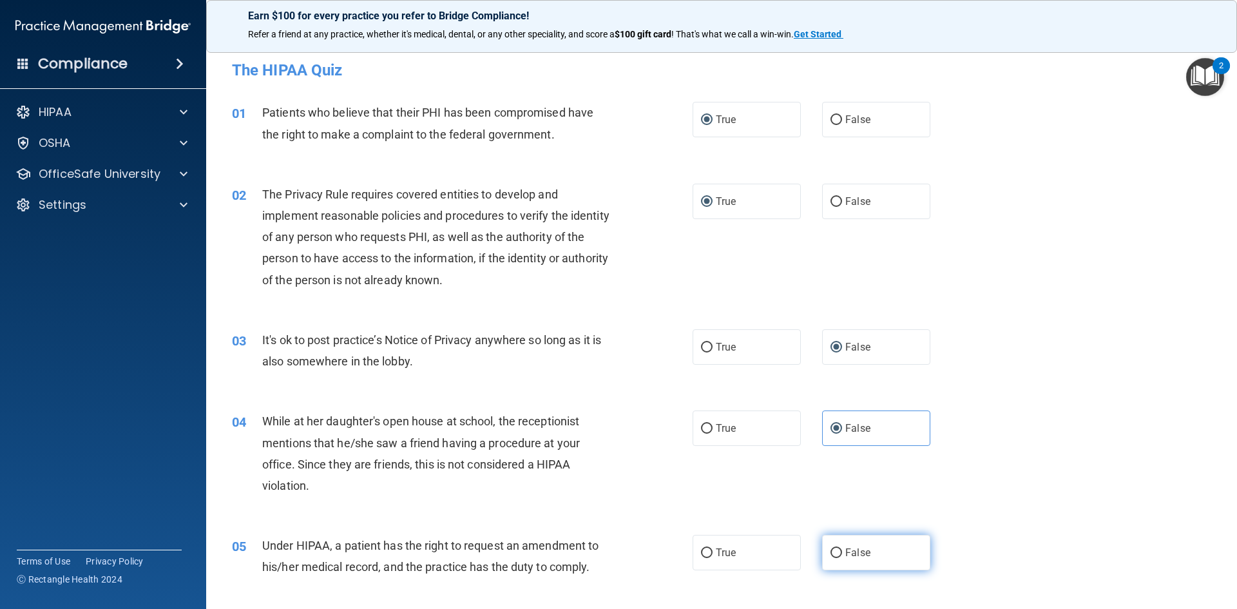
click at [834, 550] on input "False" at bounding box center [837, 553] width 12 height 10
radio input "true"
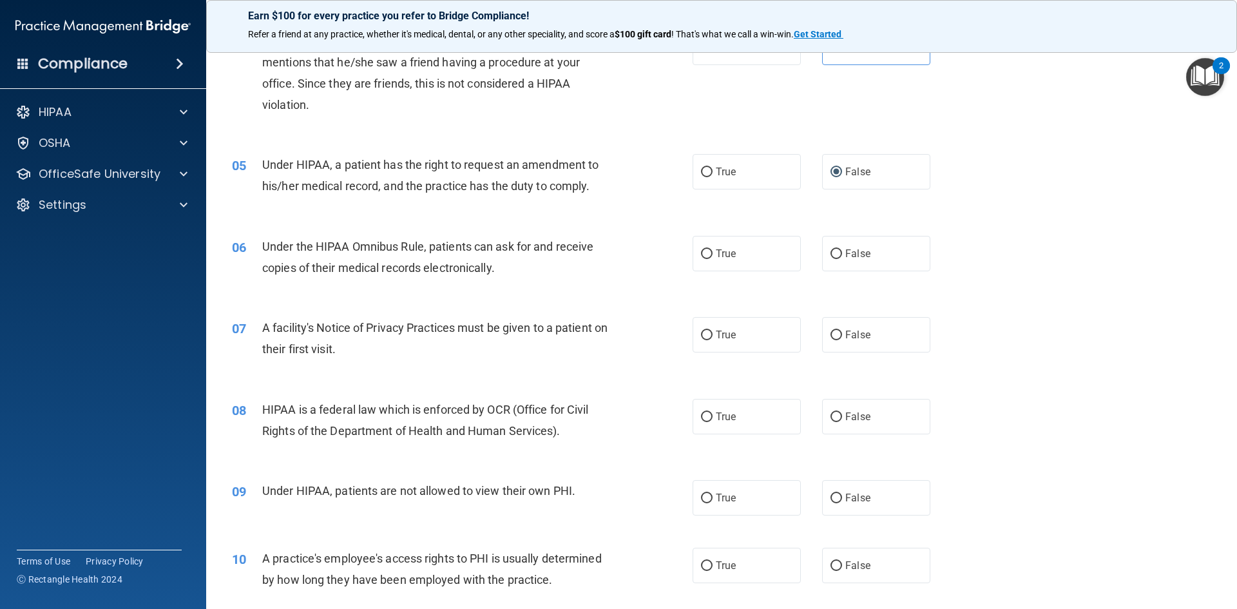
scroll to position [398, 0]
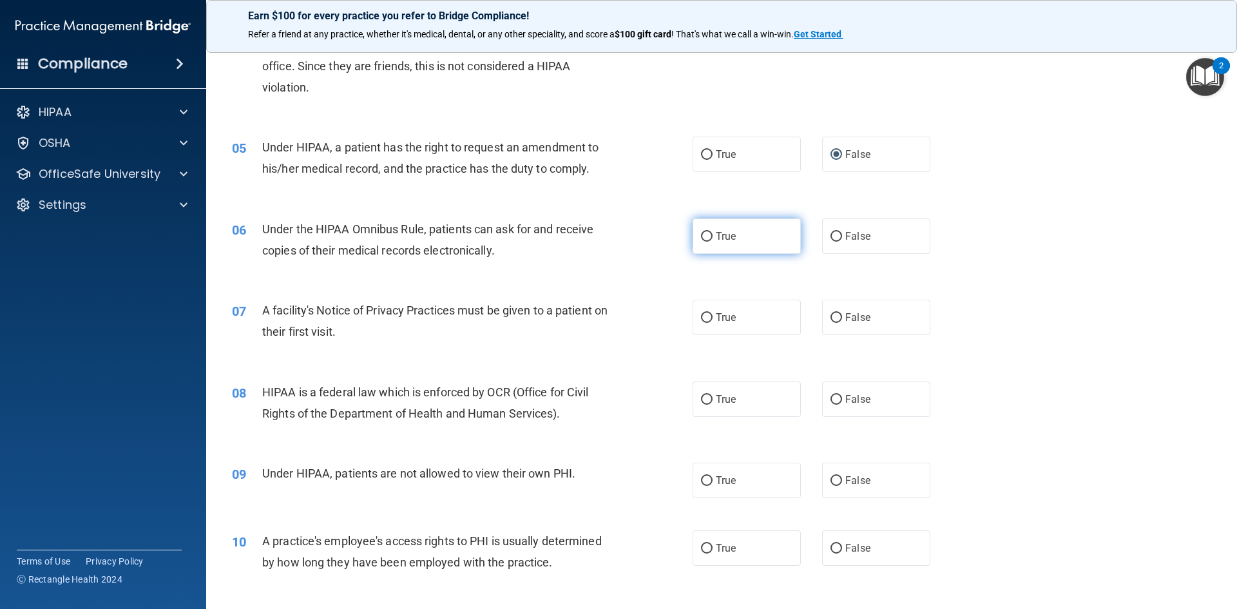
click at [706, 236] on input "True" at bounding box center [707, 237] width 12 height 10
radio input "true"
click at [716, 311] on span "True" at bounding box center [726, 317] width 20 height 12
click at [711, 313] on input "True" at bounding box center [707, 318] width 12 height 10
radio input "true"
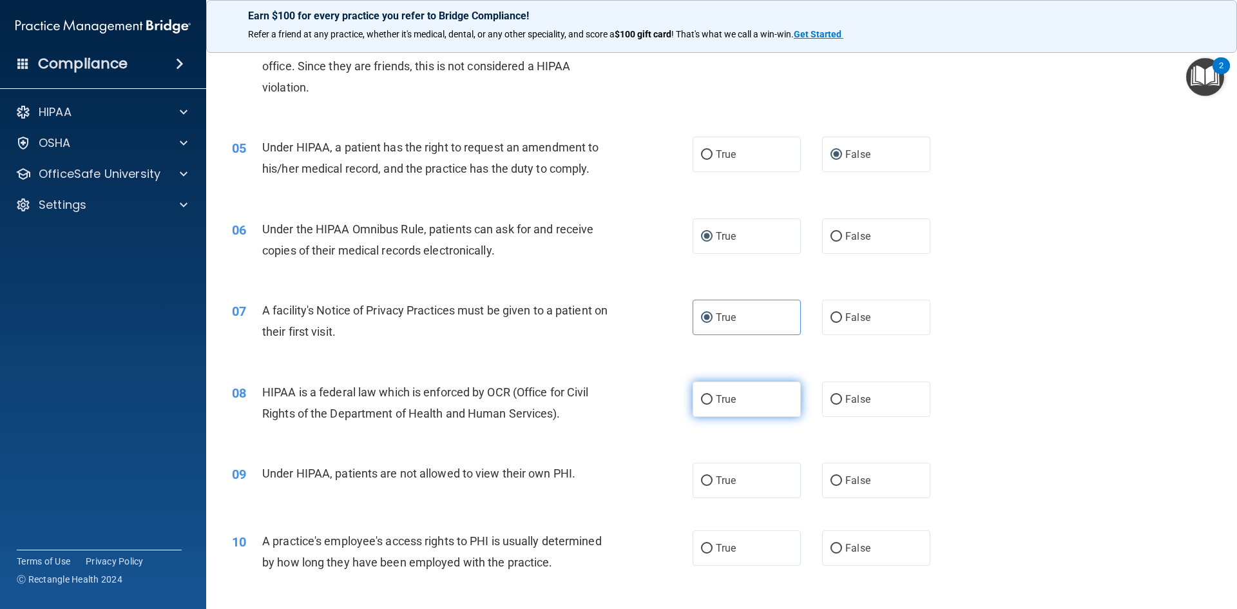
click at [708, 396] on label "True" at bounding box center [747, 398] width 108 height 35
click at [708, 396] on input "True" at bounding box center [707, 400] width 12 height 10
radio input "true"
click at [831, 479] on input "False" at bounding box center [837, 481] width 12 height 10
radio input "true"
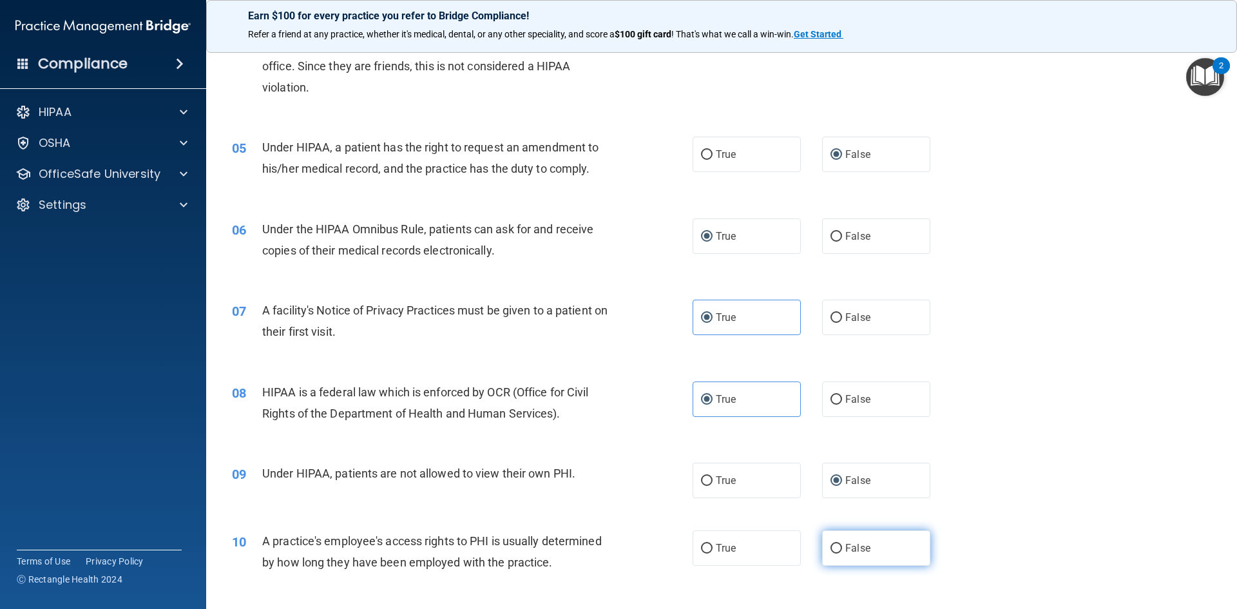
click at [837, 545] on label "False" at bounding box center [876, 547] width 108 height 35
click at [837, 545] on input "False" at bounding box center [837, 549] width 12 height 10
radio input "true"
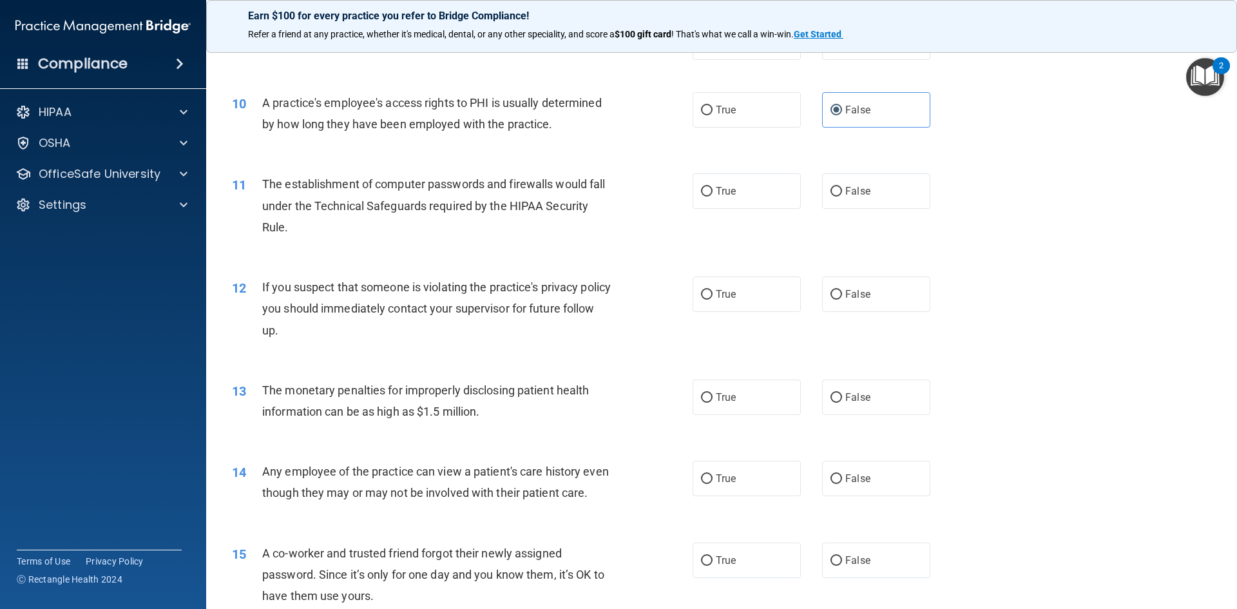
scroll to position [854, 0]
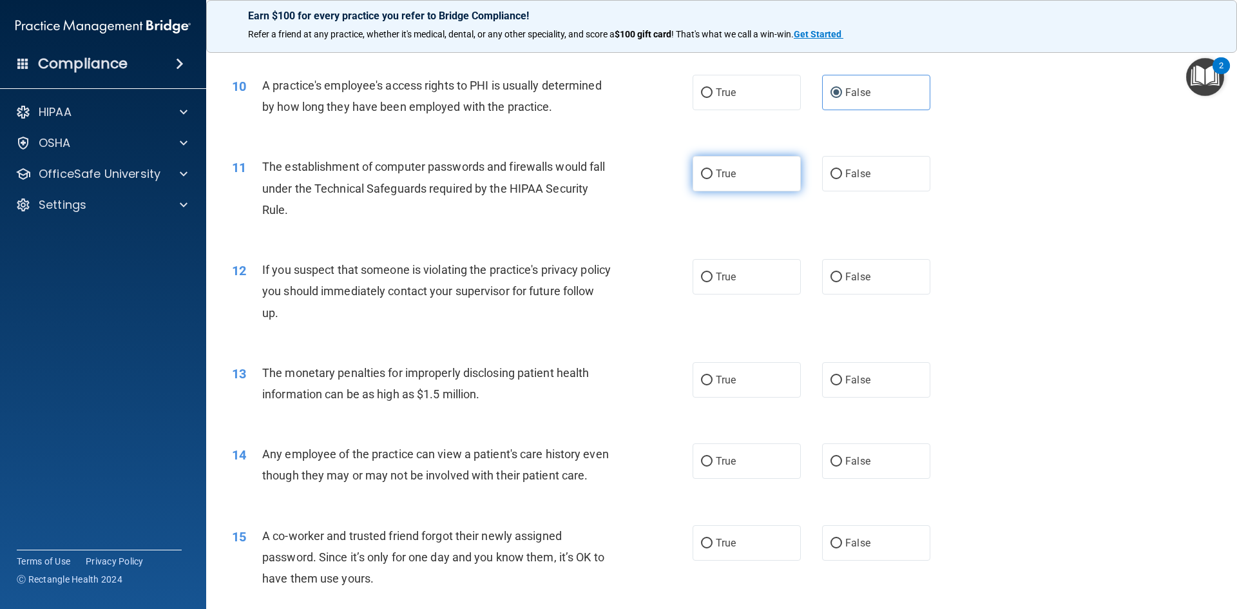
click at [704, 174] on input "True" at bounding box center [707, 174] width 12 height 10
radio input "true"
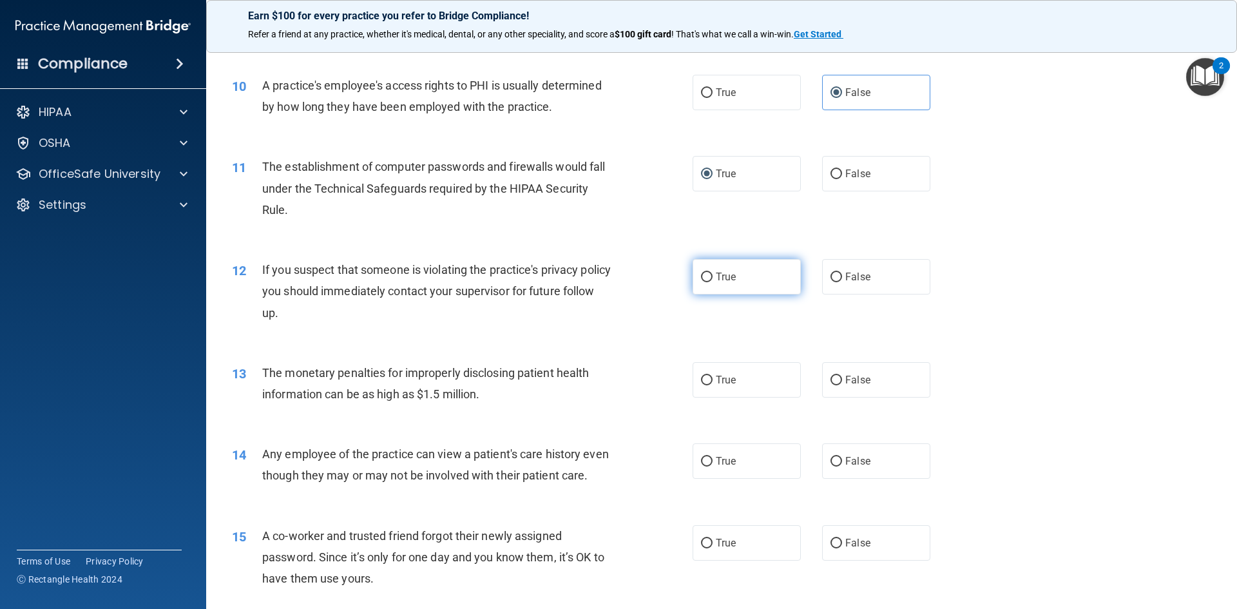
click at [701, 273] on input "True" at bounding box center [707, 278] width 12 height 10
radio input "true"
click at [704, 379] on input "True" at bounding box center [707, 381] width 12 height 10
radio input "true"
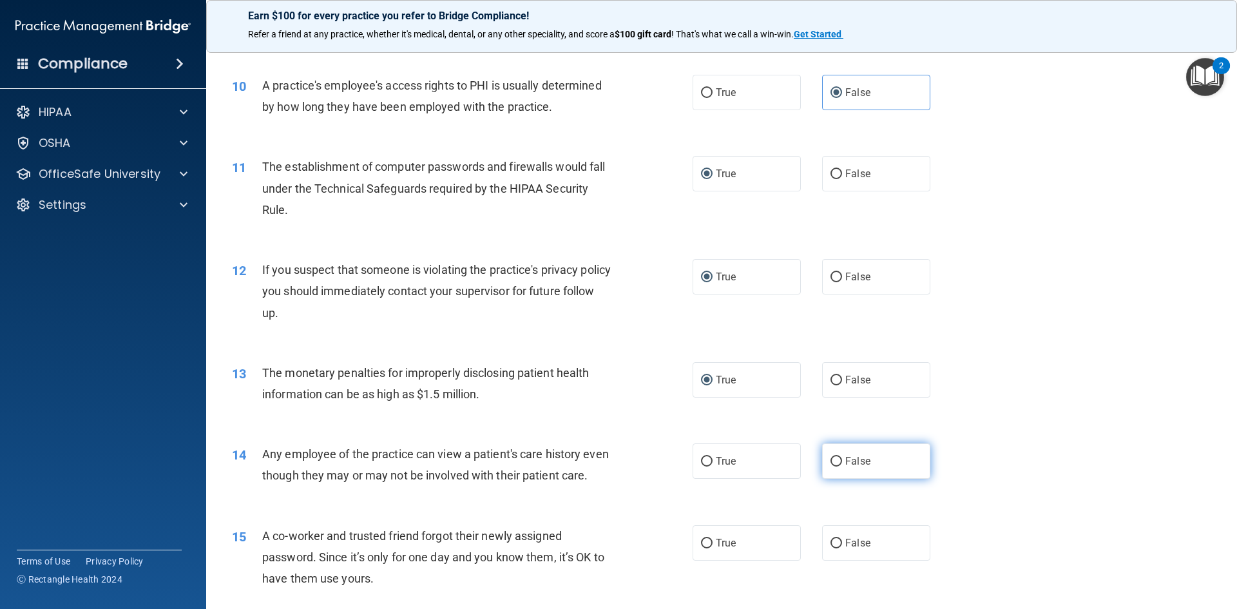
click at [831, 458] on input "False" at bounding box center [837, 462] width 12 height 10
radio input "true"
click at [836, 548] on input "False" at bounding box center [837, 544] width 12 height 10
radio input "true"
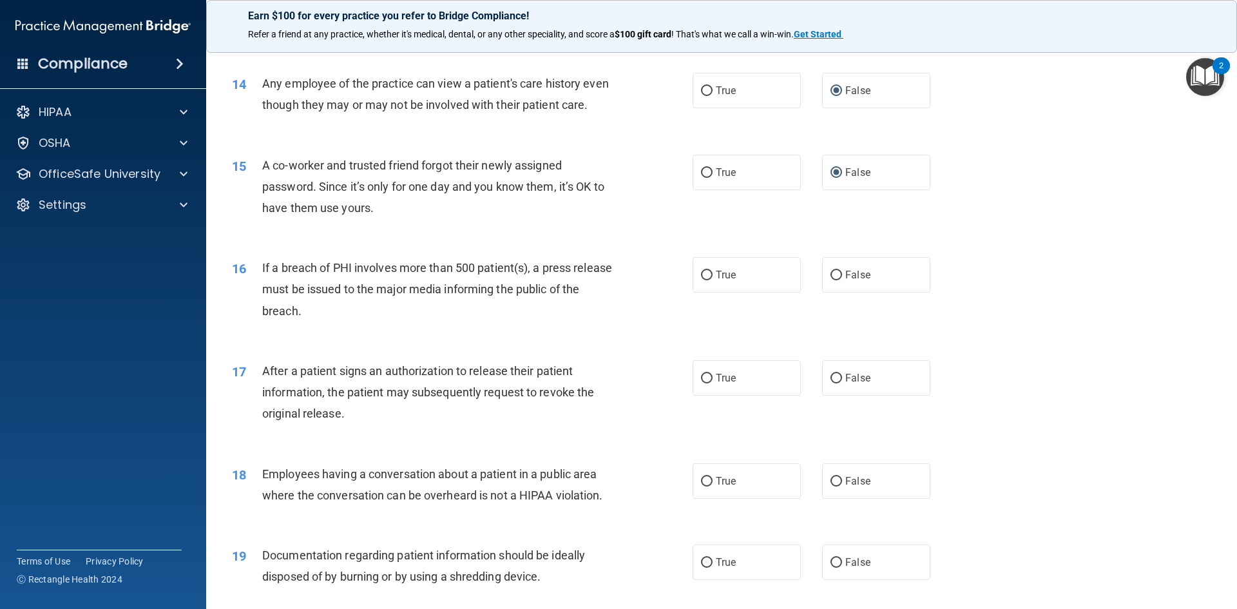
scroll to position [1238, 0]
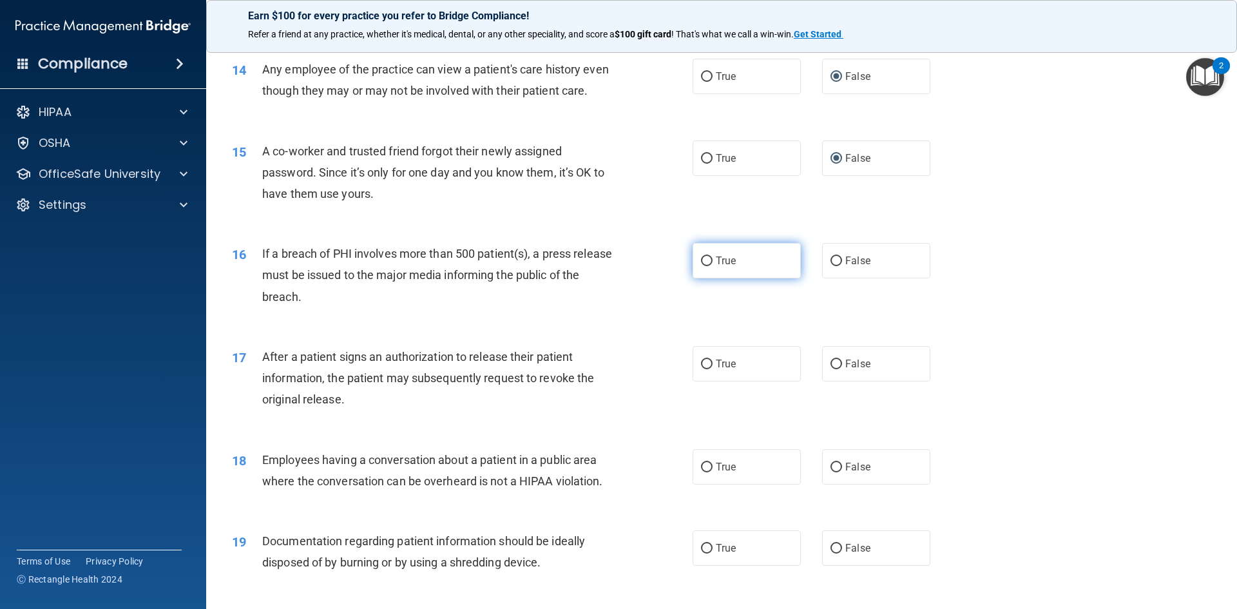
click at [719, 275] on label "True" at bounding box center [747, 260] width 108 height 35
click at [713, 266] on input "True" at bounding box center [707, 261] width 12 height 10
radio input "true"
click at [715, 378] on label "True" at bounding box center [747, 363] width 108 height 35
click at [713, 369] on input "True" at bounding box center [707, 365] width 12 height 10
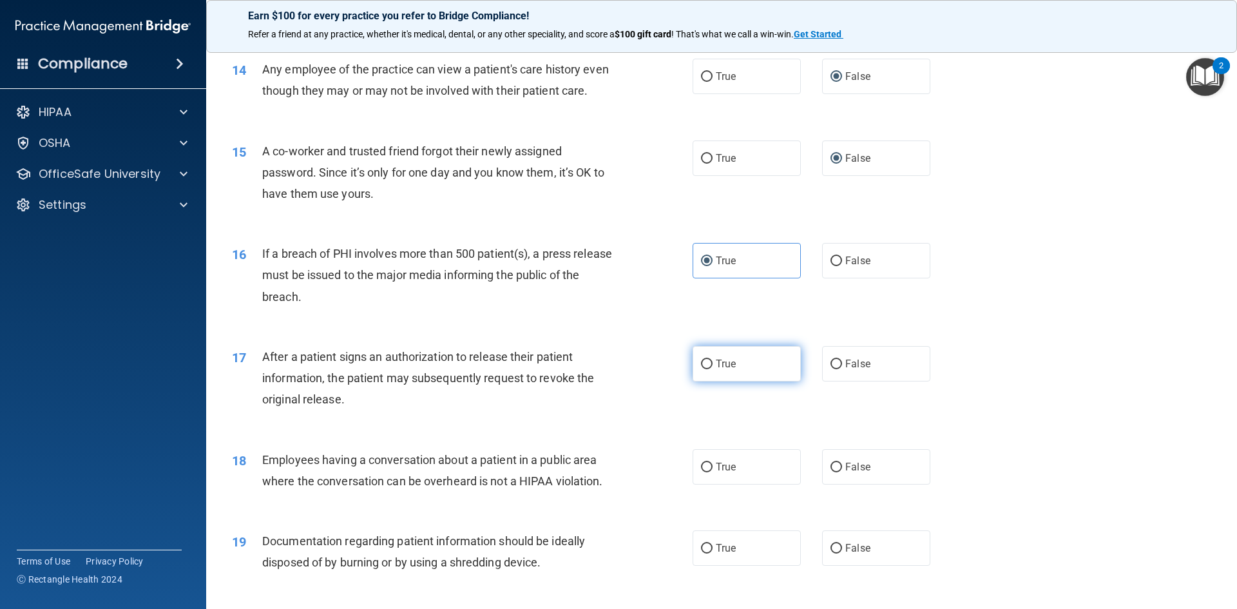
radio input "true"
click at [833, 472] on input "False" at bounding box center [837, 468] width 12 height 10
radio input "true"
click at [717, 554] on span "True" at bounding box center [726, 548] width 20 height 12
click at [713, 554] on input "True" at bounding box center [707, 549] width 12 height 10
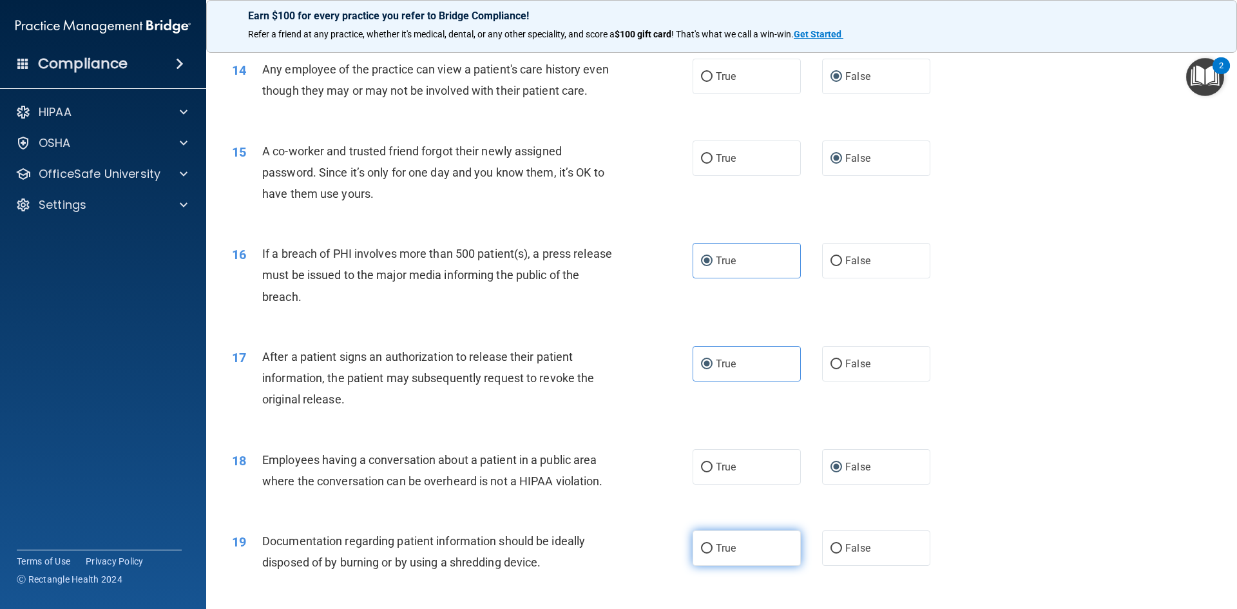
radio input "true"
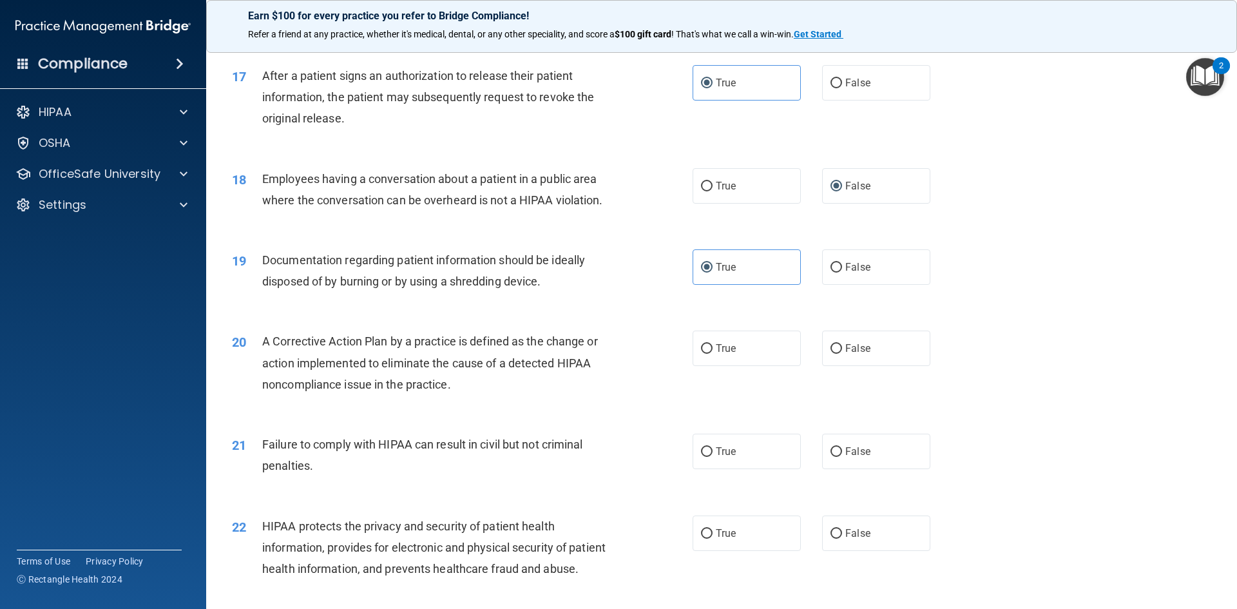
scroll to position [1552, 0]
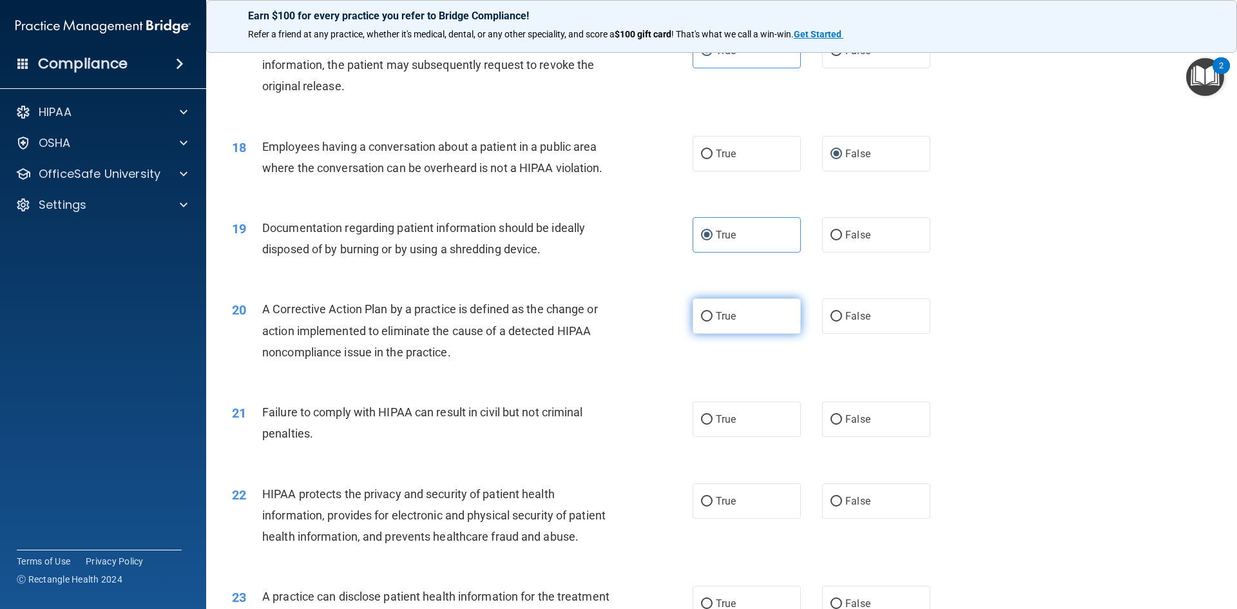
click at [704, 331] on label "True" at bounding box center [747, 315] width 108 height 35
click at [704, 322] on input "True" at bounding box center [707, 317] width 12 height 10
radio input "true"
click at [833, 425] on input "False" at bounding box center [837, 420] width 12 height 10
radio input "true"
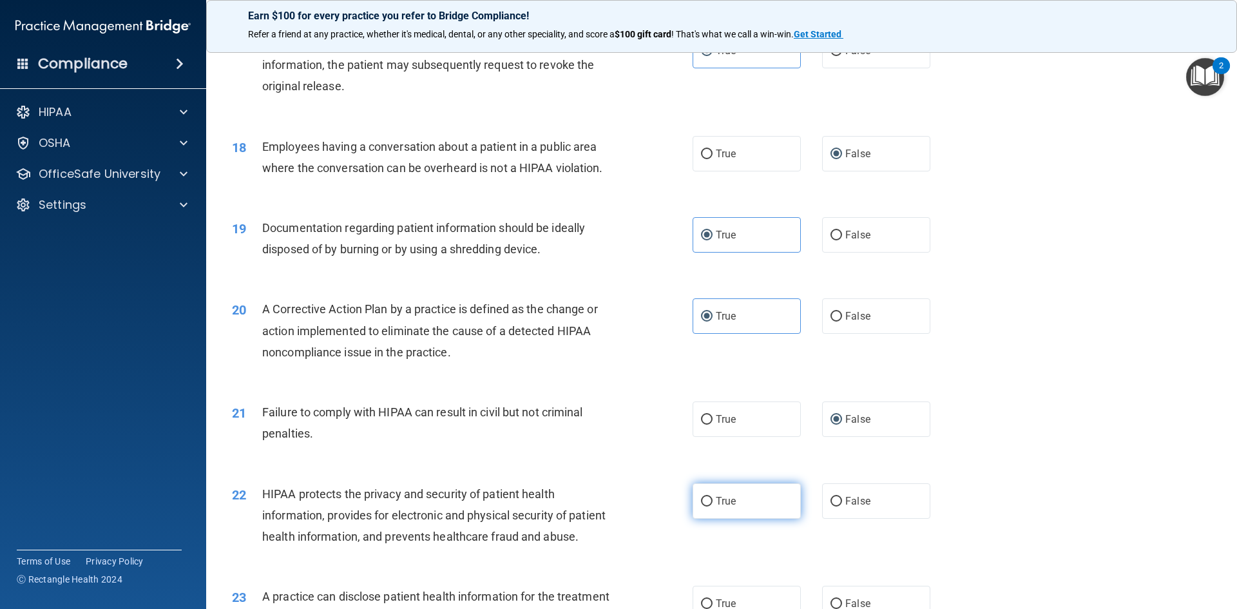
click at [716, 507] on span "True" at bounding box center [726, 501] width 20 height 12
click at [713, 506] on input "True" at bounding box center [707, 502] width 12 height 10
radio input "true"
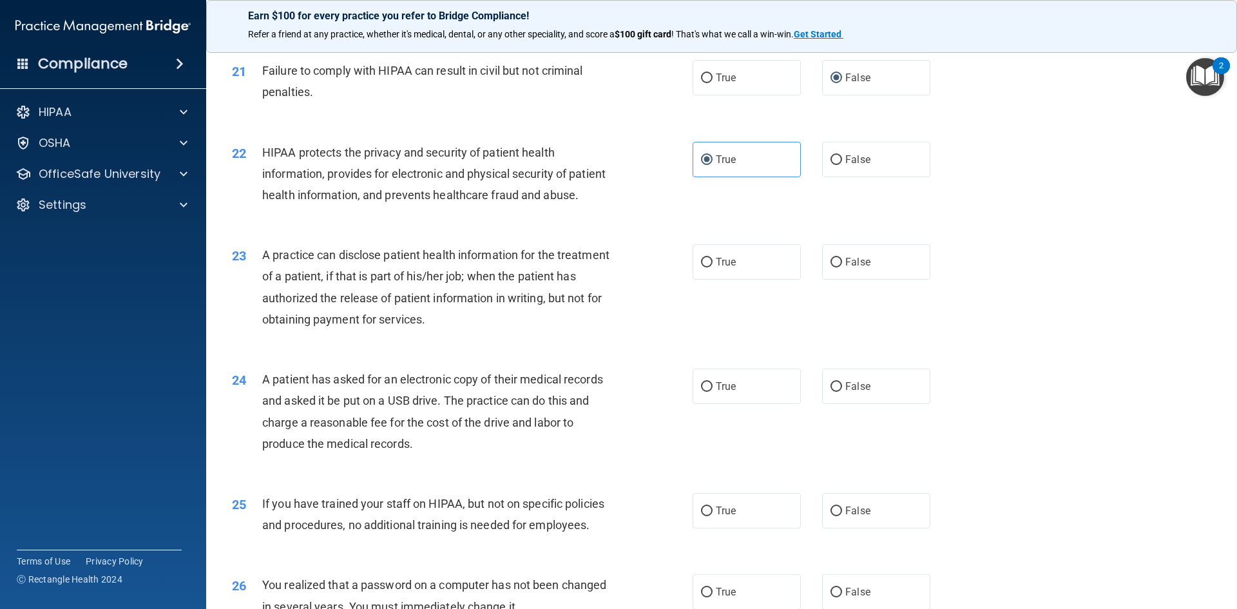
scroll to position [1914, 0]
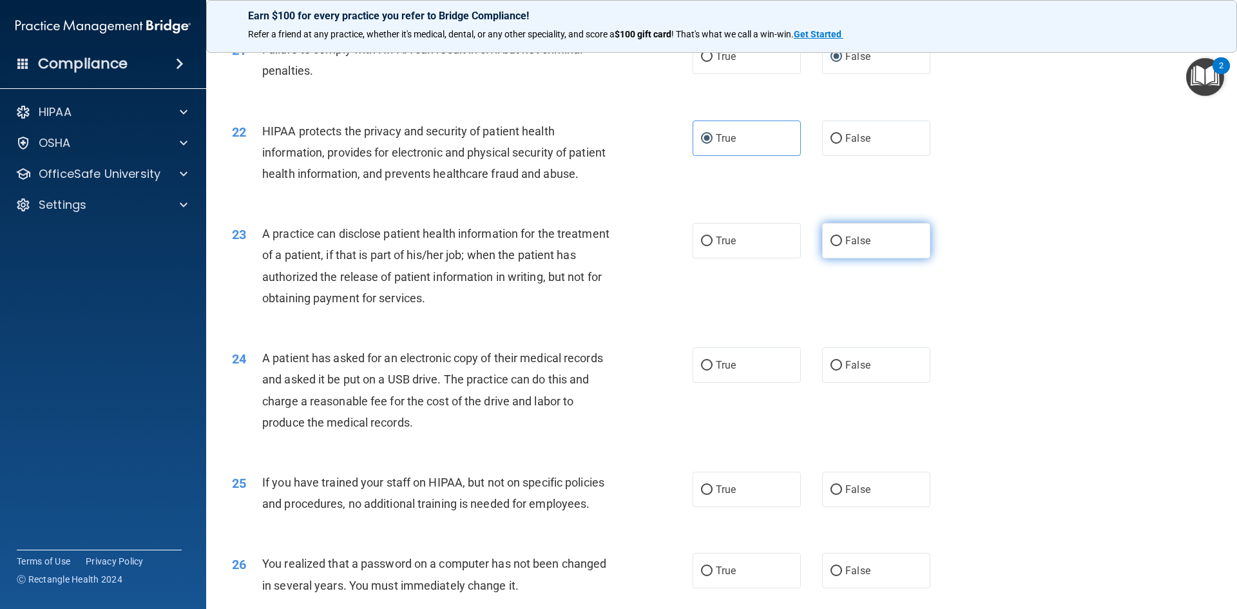
click at [850, 247] on span "False" at bounding box center [857, 241] width 25 height 12
click at [842, 246] on input "False" at bounding box center [837, 241] width 12 height 10
radio input "true"
click at [743, 383] on label "True" at bounding box center [747, 364] width 108 height 35
click at [713, 371] on input "True" at bounding box center [707, 366] width 12 height 10
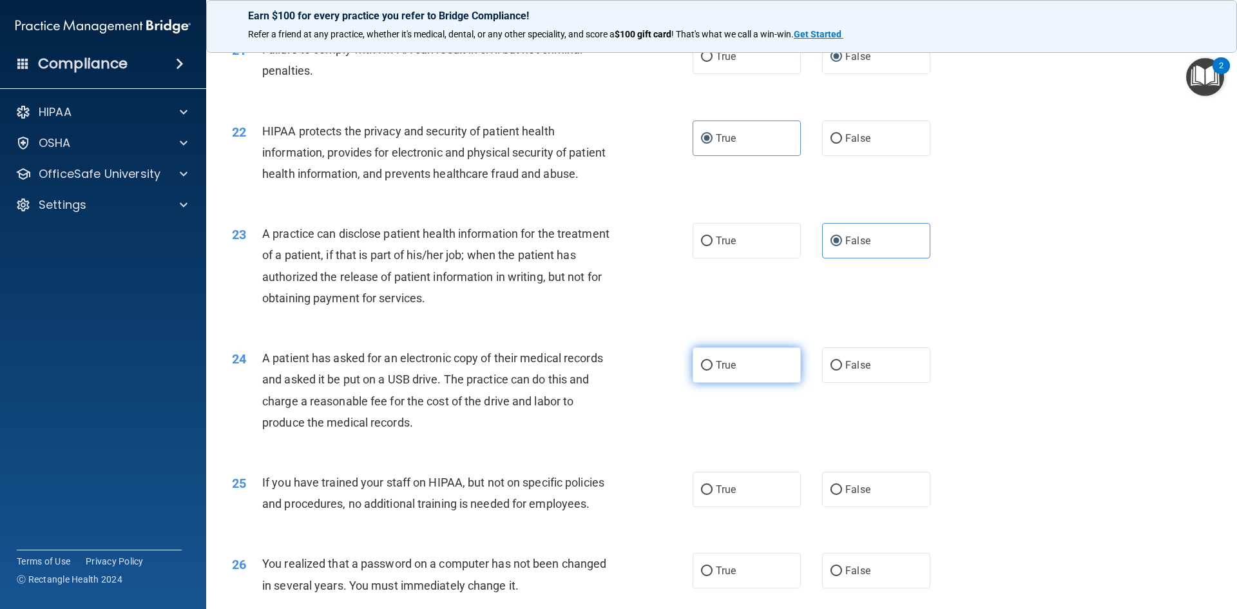
radio input "true"
click at [853, 507] on label "False" at bounding box center [876, 489] width 108 height 35
click at [839, 507] on label "False" at bounding box center [876, 489] width 108 height 35
click at [839, 495] on input "False" at bounding box center [837, 490] width 12 height 10
radio input "true"
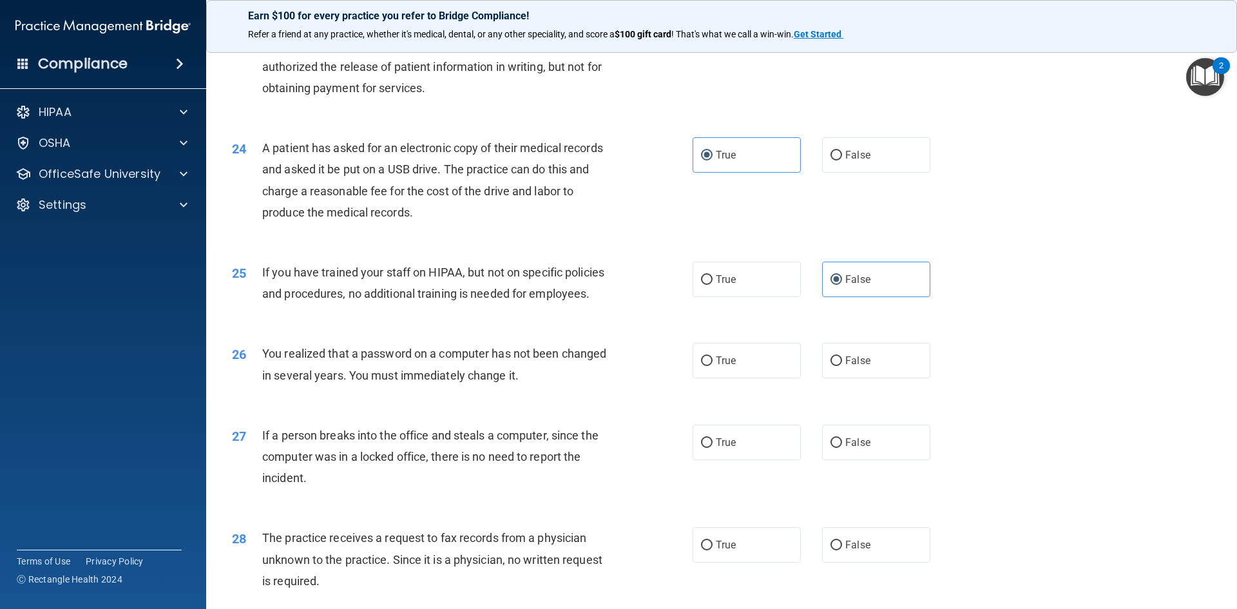
scroll to position [2132, 0]
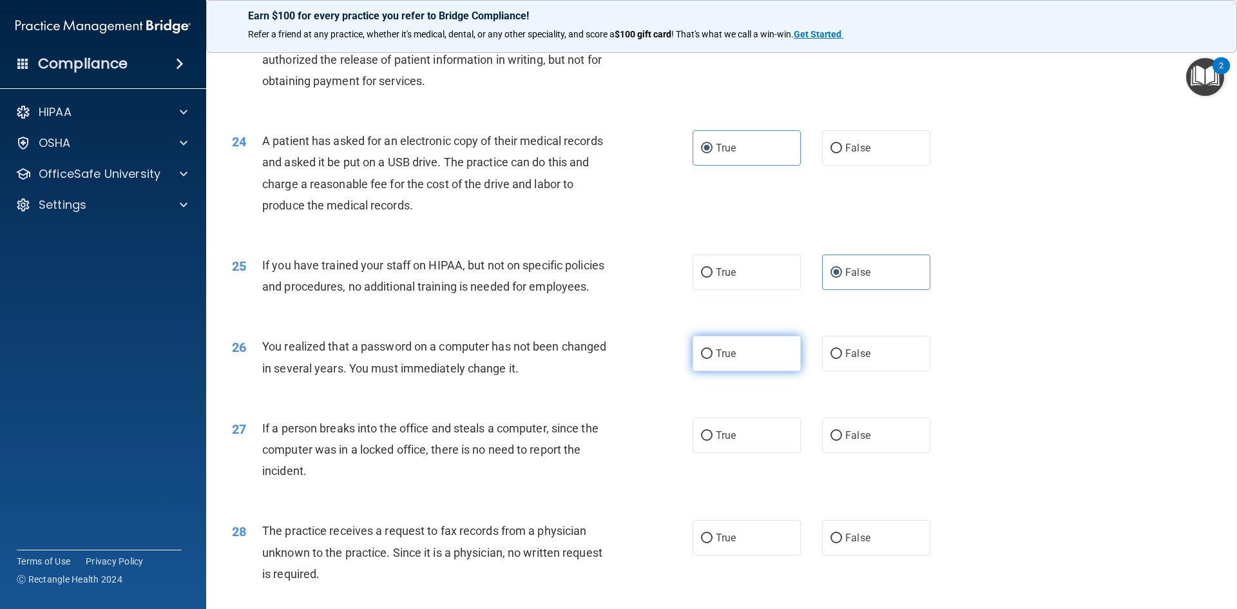
click at [712, 371] on label "True" at bounding box center [747, 353] width 108 height 35
click at [712, 359] on input "True" at bounding box center [707, 354] width 12 height 10
radio input "true"
click at [850, 441] on span "False" at bounding box center [857, 435] width 25 height 12
click at [842, 441] on input "False" at bounding box center [837, 436] width 12 height 10
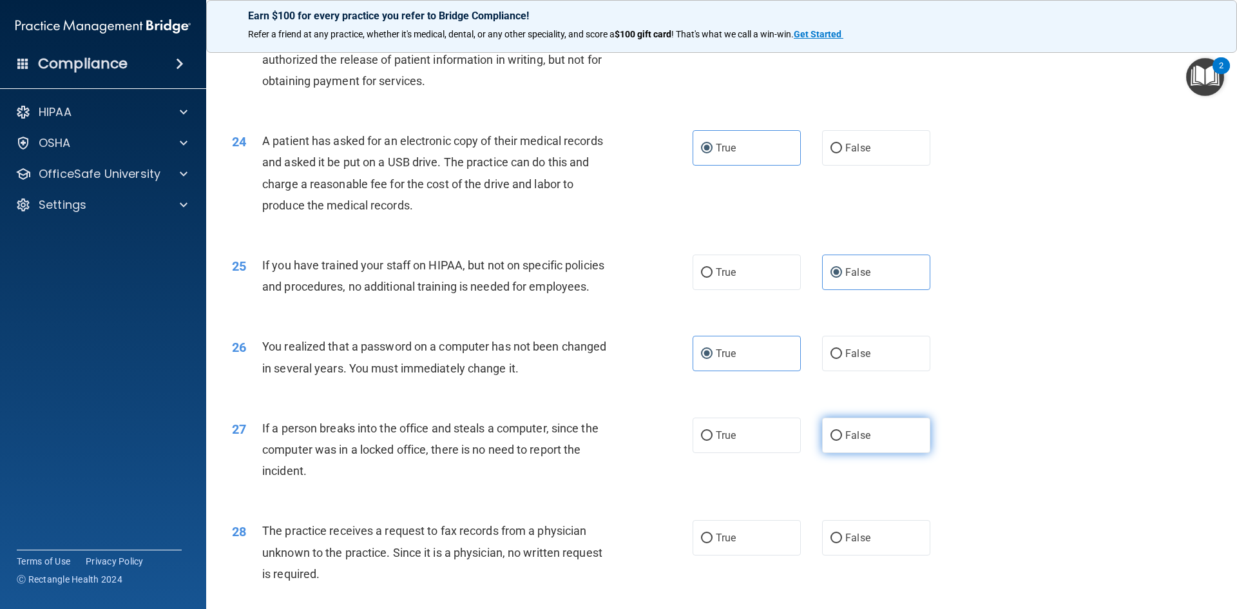
radio input "true"
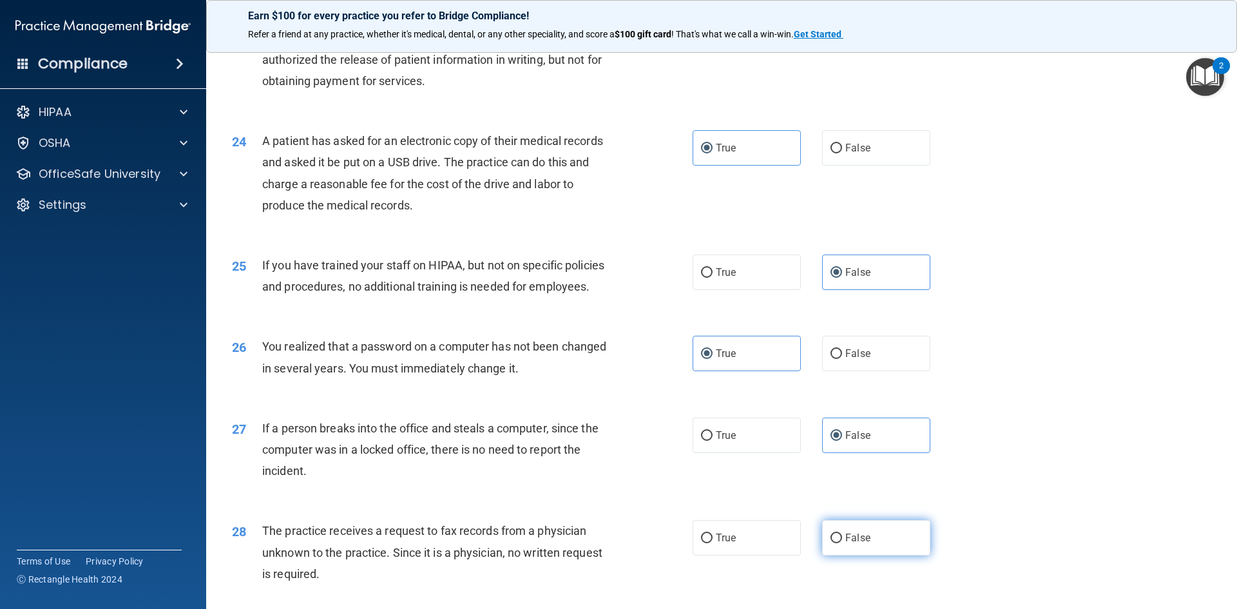
click at [839, 555] on label "False" at bounding box center [876, 537] width 108 height 35
click at [839, 543] on input "False" at bounding box center [837, 539] width 12 height 10
radio input "true"
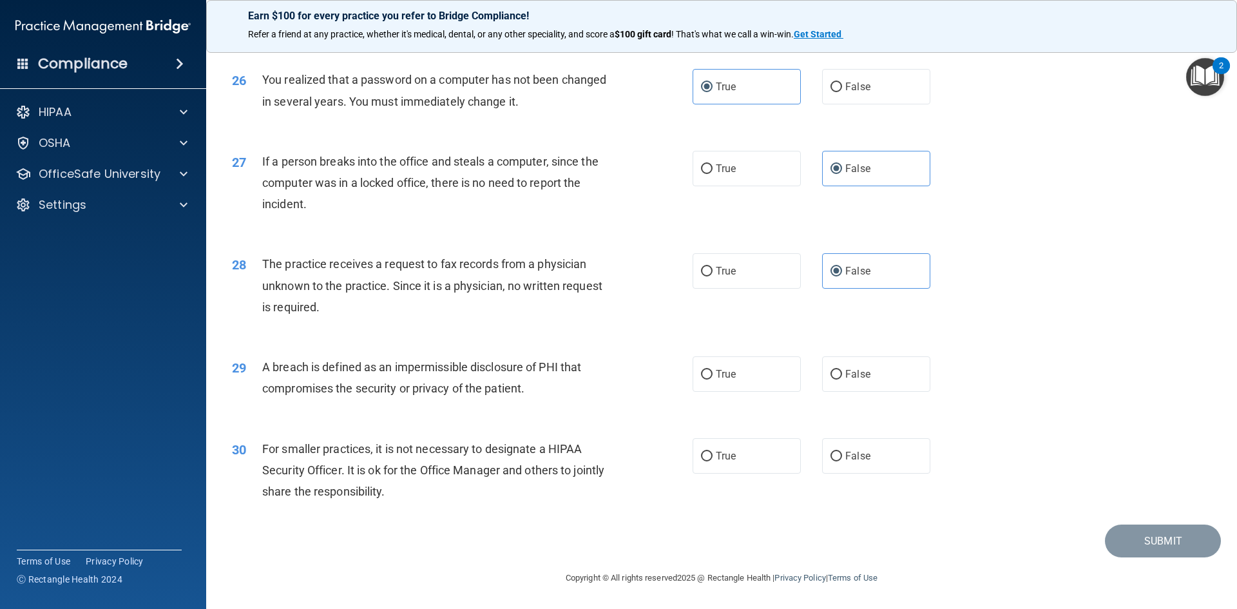
scroll to position [2427, 0]
click at [720, 392] on label "True" at bounding box center [747, 373] width 108 height 35
click at [713, 380] on input "True" at bounding box center [707, 375] width 12 height 10
radio input "true"
click at [829, 461] on label "False" at bounding box center [876, 455] width 108 height 35
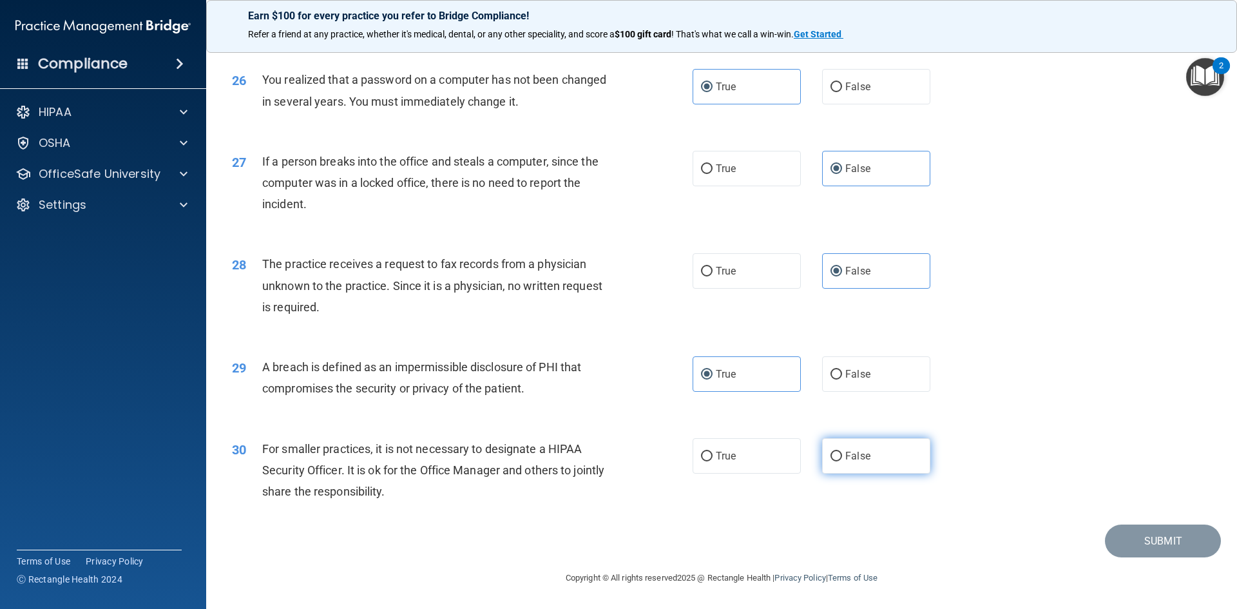
click at [831, 461] on input "False" at bounding box center [837, 457] width 12 height 10
radio input "true"
click at [1139, 555] on button "Submit" at bounding box center [1163, 541] width 116 height 33
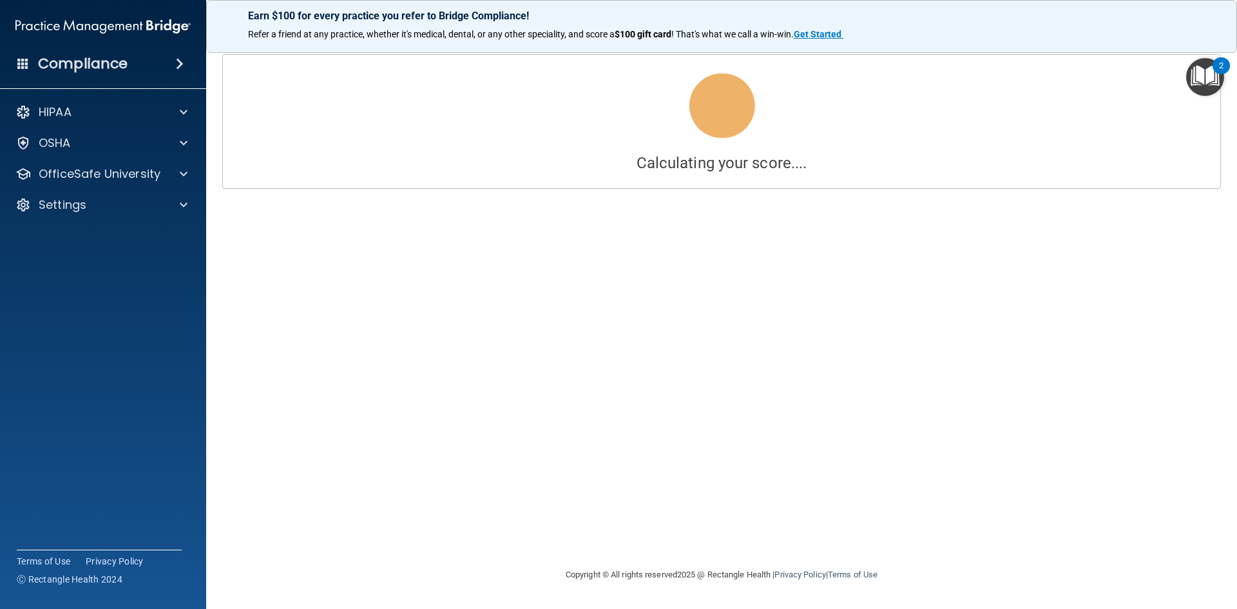
drag, startPoint x: 1232, startPoint y: 522, endPoint x: 1117, endPoint y: 323, distance: 229.6
click at [1117, 323] on main "Calculating your score.... Success! You've completed " The HIPAA Quiz " with a …" at bounding box center [721, 325] width 1031 height 568
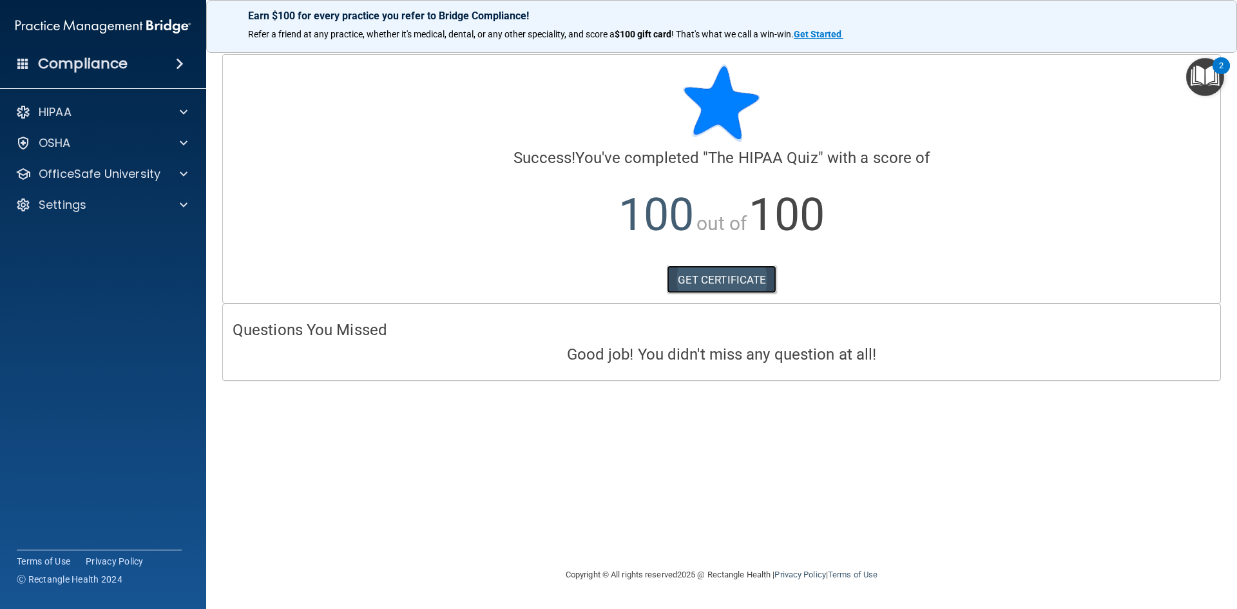
click at [707, 275] on link "GET CERTIFICATE" at bounding box center [722, 279] width 110 height 28
click at [163, 115] on div "HIPAA" at bounding box center [86, 111] width 160 height 15
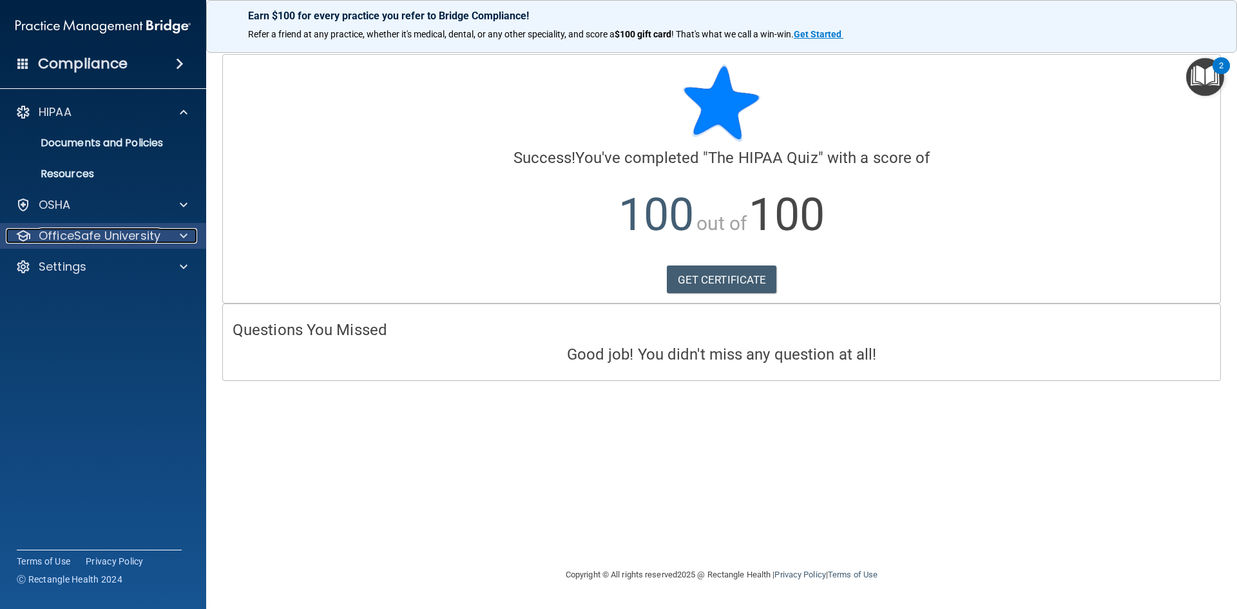
click at [164, 233] on div "OfficeSafe University" at bounding box center [86, 235] width 160 height 15
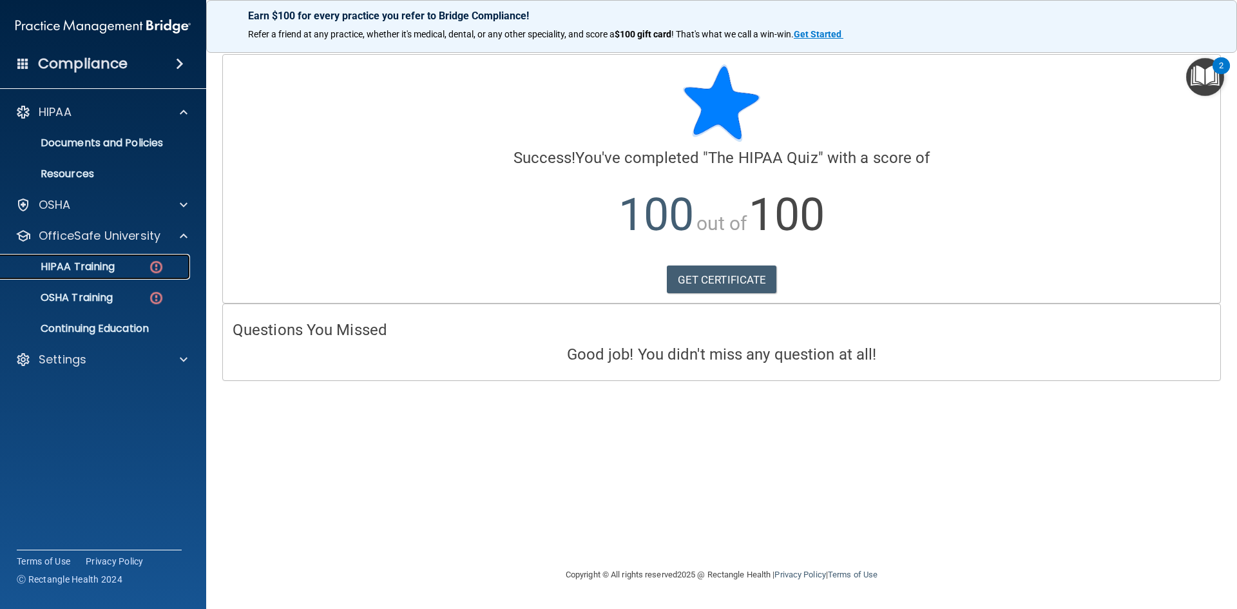
click at [124, 261] on div "HIPAA Training" at bounding box center [96, 266] width 176 height 13
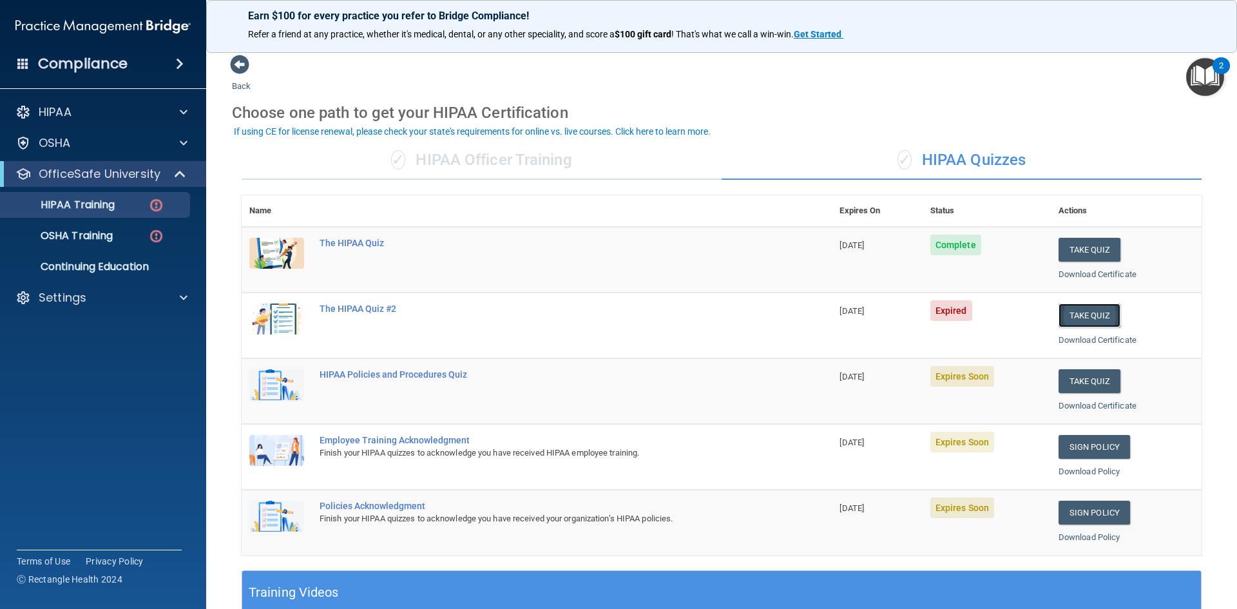
click at [1083, 315] on button "Take Quiz" at bounding box center [1090, 316] width 62 height 24
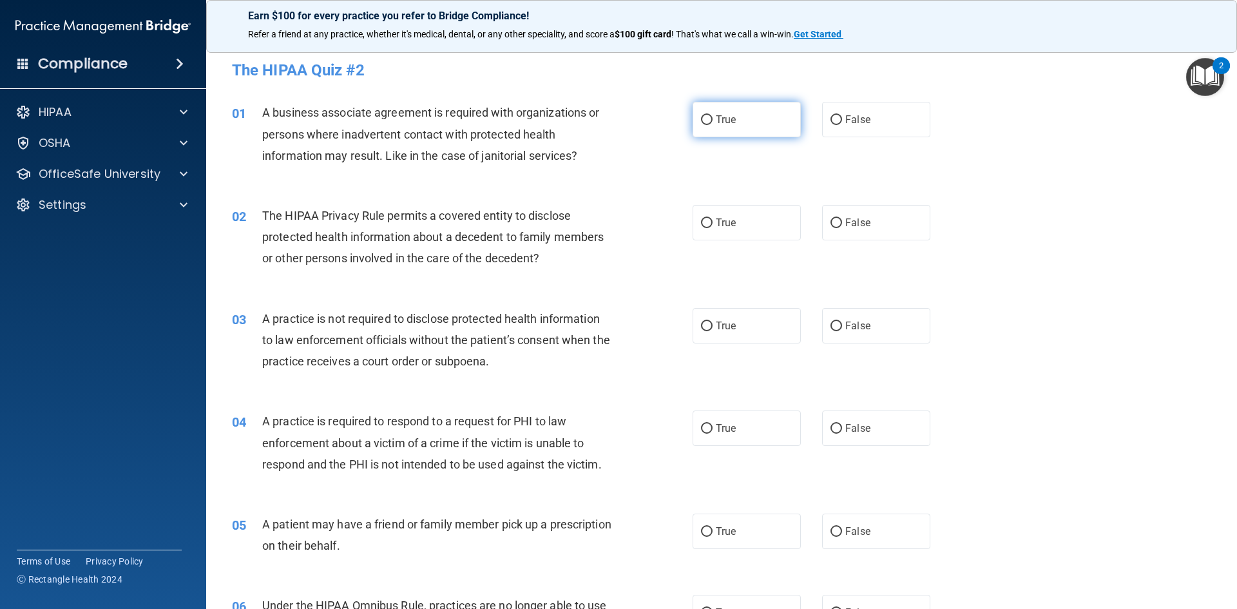
click at [701, 115] on input "True" at bounding box center [707, 120] width 12 height 10
radio input "true"
click at [726, 222] on span "True" at bounding box center [726, 223] width 20 height 12
click at [713, 222] on input "True" at bounding box center [707, 223] width 12 height 10
radio input "true"
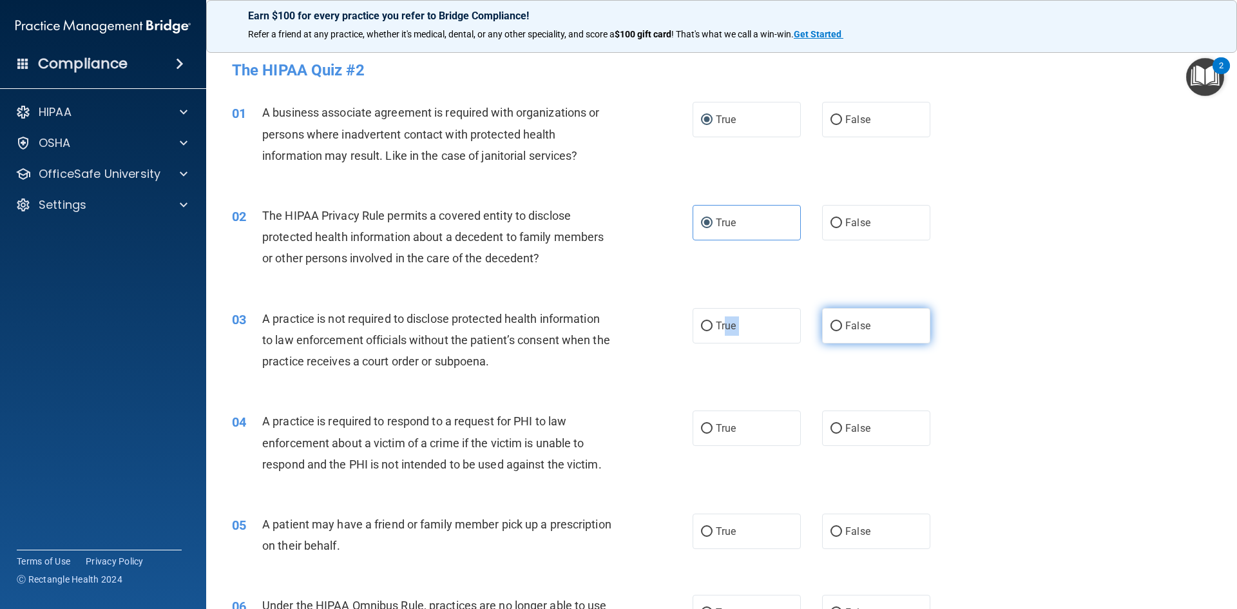
drag, startPoint x: 720, startPoint y: 328, endPoint x: 821, endPoint y: 328, distance: 100.5
click at [821, 328] on div "True False" at bounding box center [823, 325] width 260 height 35
click at [831, 328] on input "False" at bounding box center [837, 327] width 12 height 10
radio input "true"
click at [706, 427] on input "True" at bounding box center [707, 429] width 12 height 10
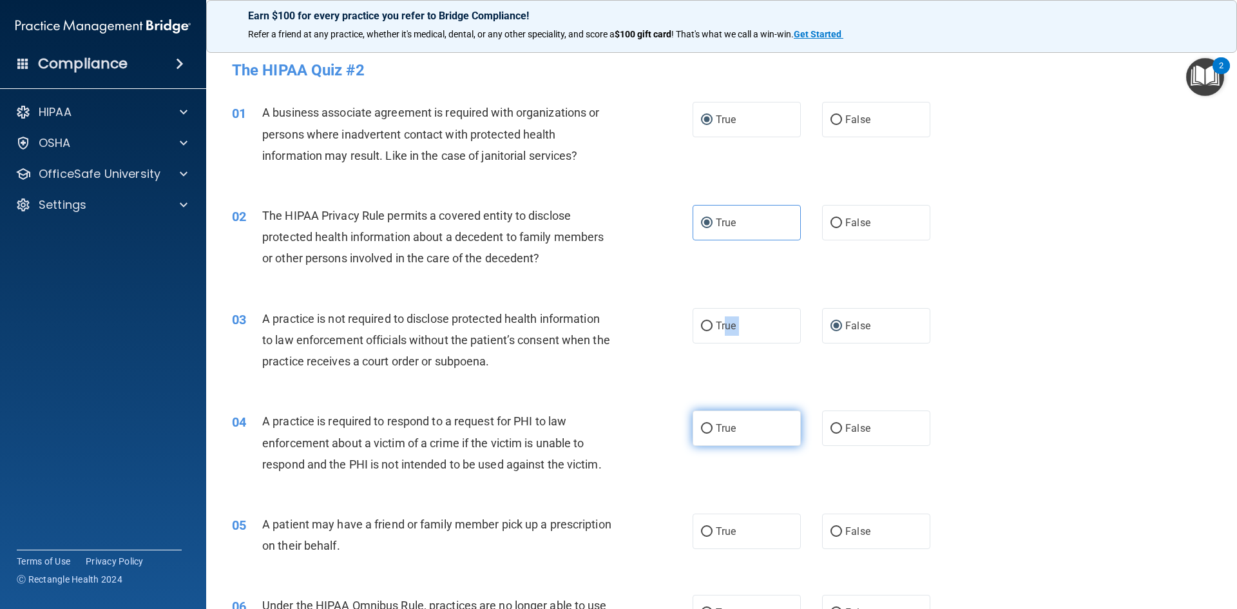
radio input "true"
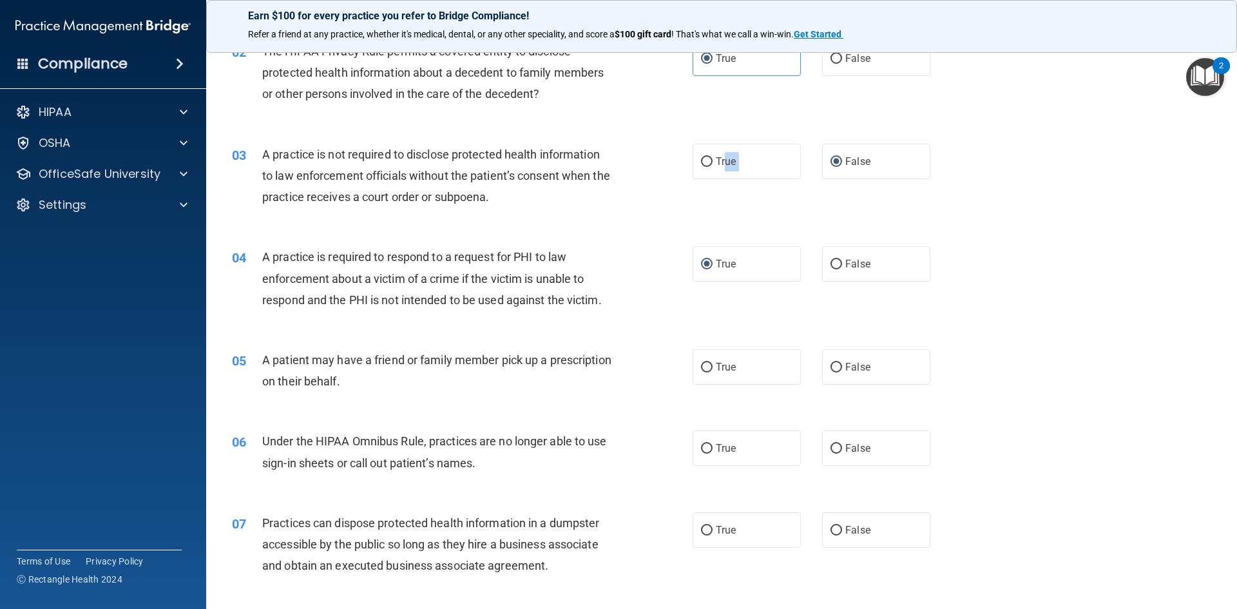
scroll to position [171, 0]
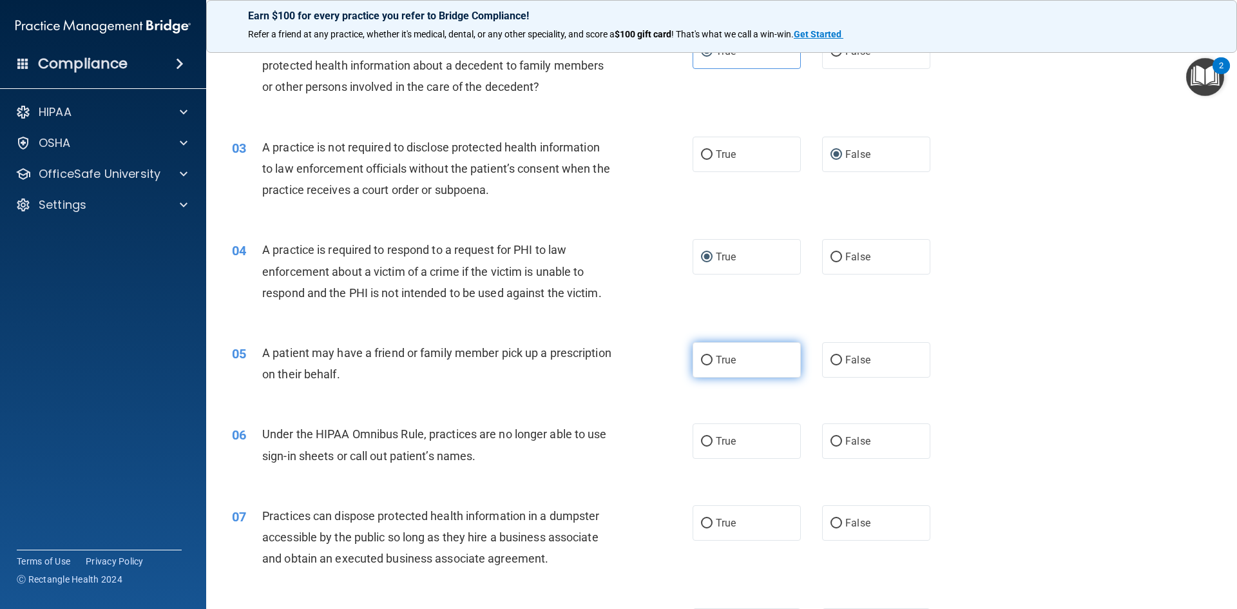
click at [708, 361] on label "True" at bounding box center [747, 359] width 108 height 35
click at [708, 361] on input "True" at bounding box center [707, 361] width 12 height 10
radio input "true"
click at [831, 441] on input "False" at bounding box center [837, 442] width 12 height 10
radio input "true"
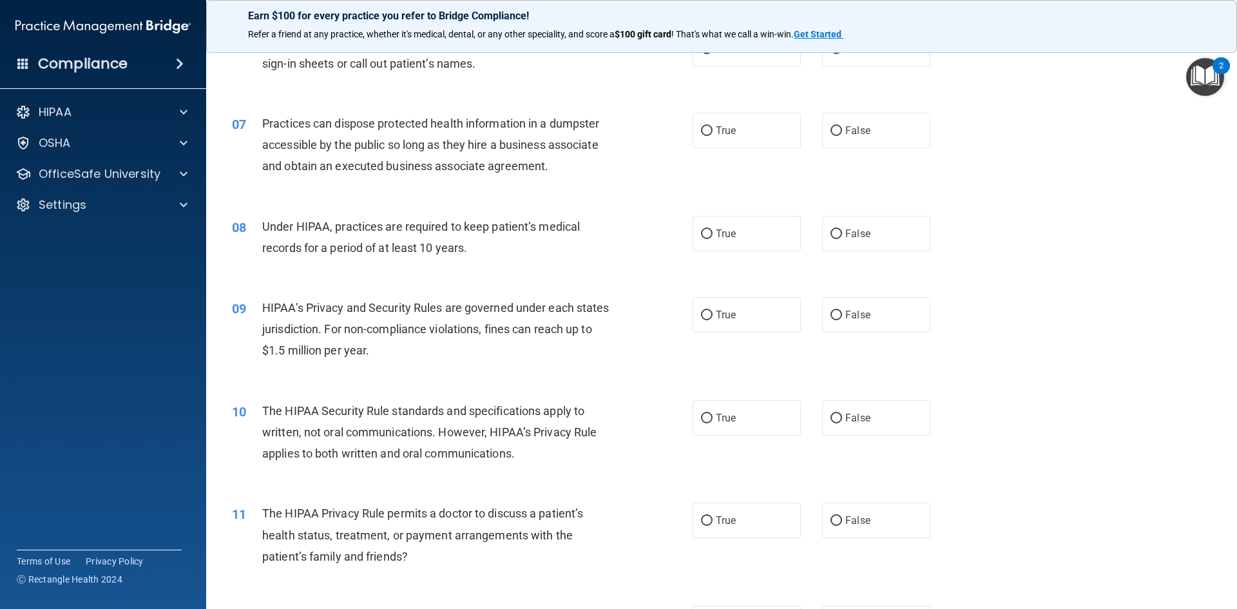
scroll to position [574, 0]
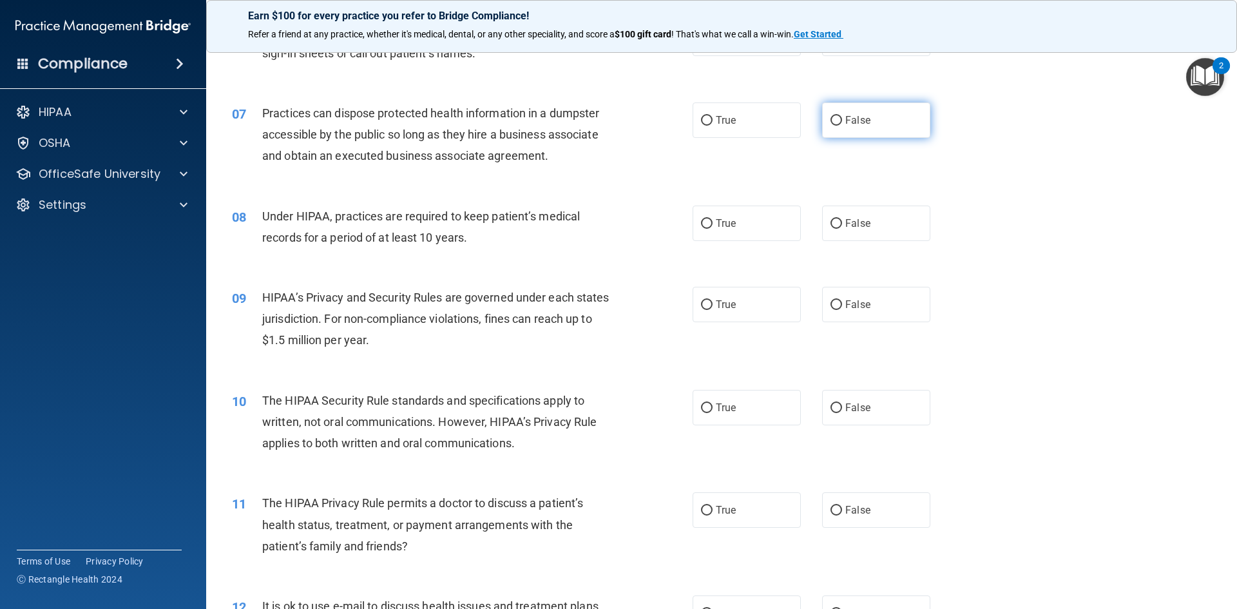
click at [831, 120] on input "False" at bounding box center [837, 121] width 12 height 10
radio input "true"
click at [704, 220] on input "True" at bounding box center [707, 224] width 12 height 10
radio input "true"
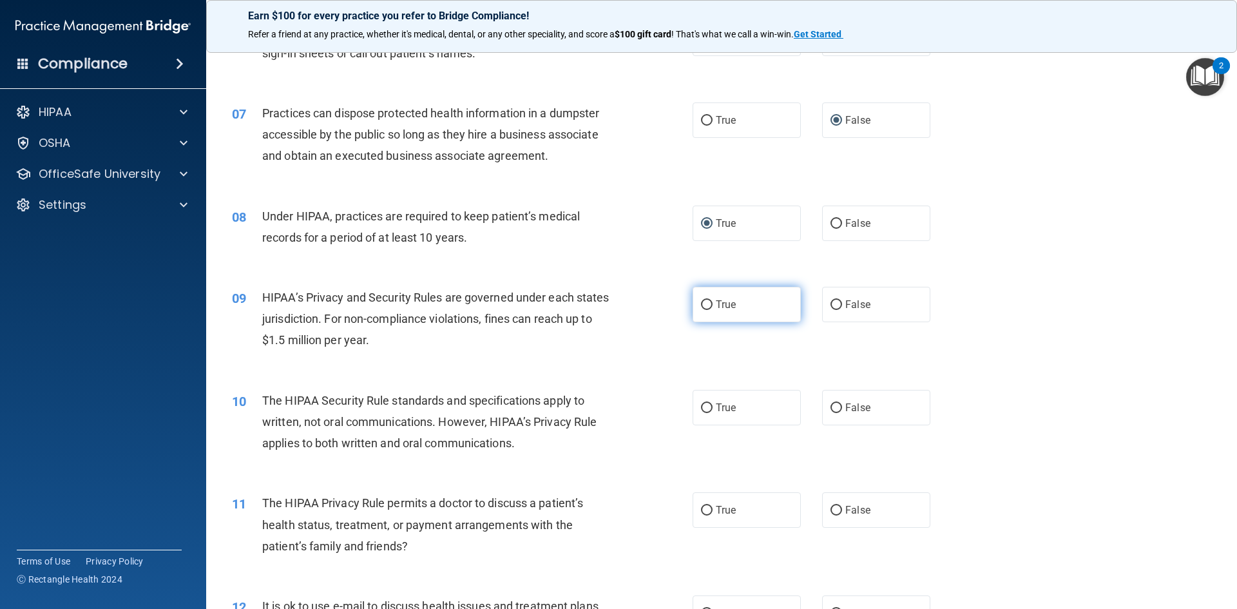
click at [709, 305] on label "True" at bounding box center [747, 304] width 108 height 35
click at [709, 305] on input "True" at bounding box center [707, 305] width 12 height 10
radio input "true"
click at [709, 408] on label "True" at bounding box center [747, 407] width 108 height 35
click at [709, 408] on input "True" at bounding box center [707, 408] width 12 height 10
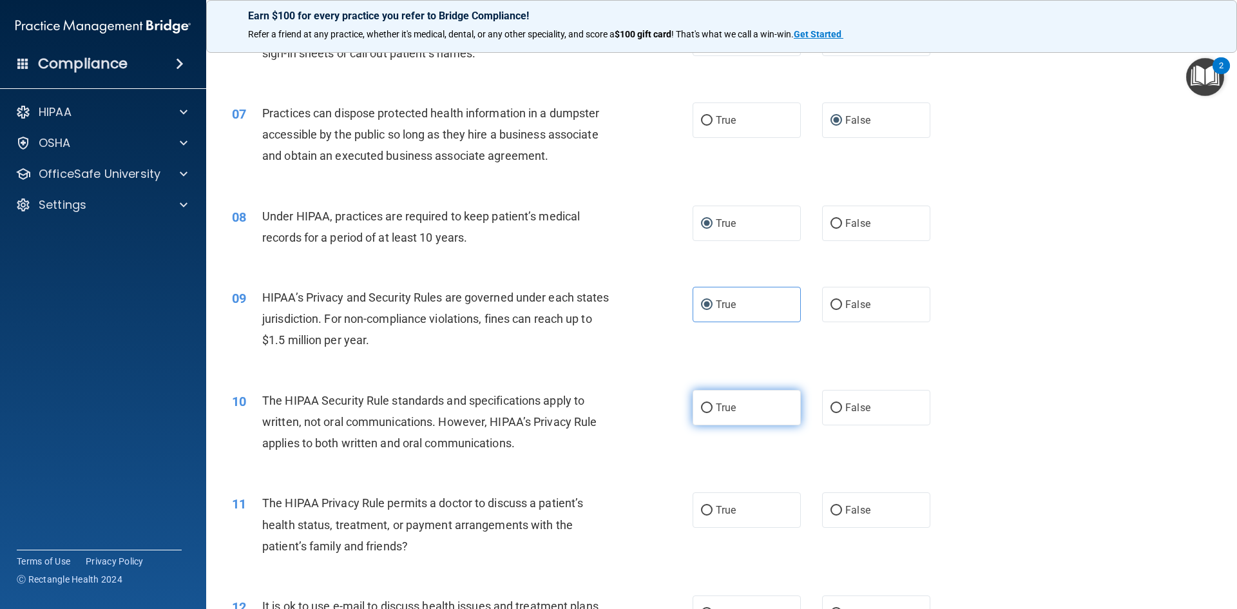
radio input "true"
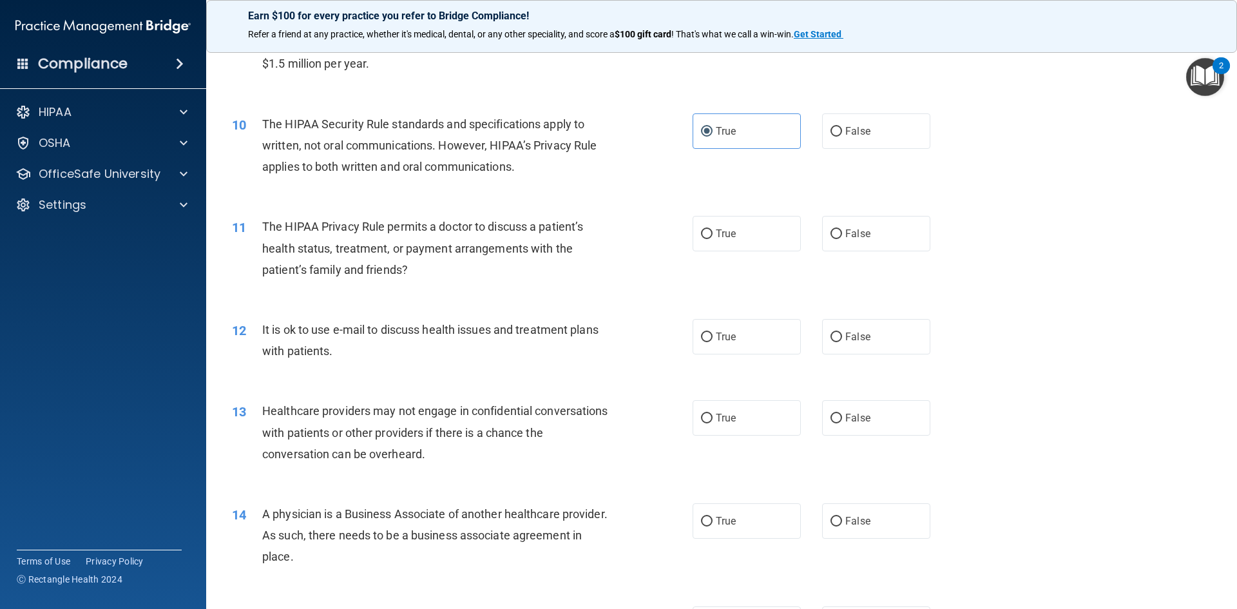
scroll to position [858, 0]
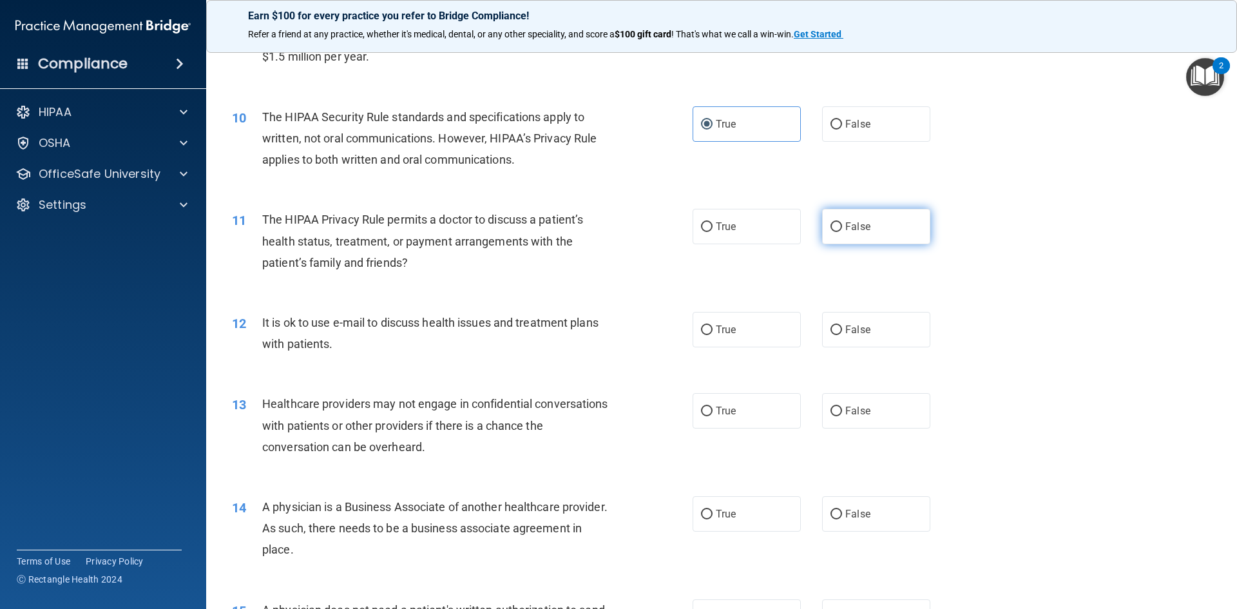
click at [831, 226] on input "False" at bounding box center [837, 227] width 12 height 10
radio input "true"
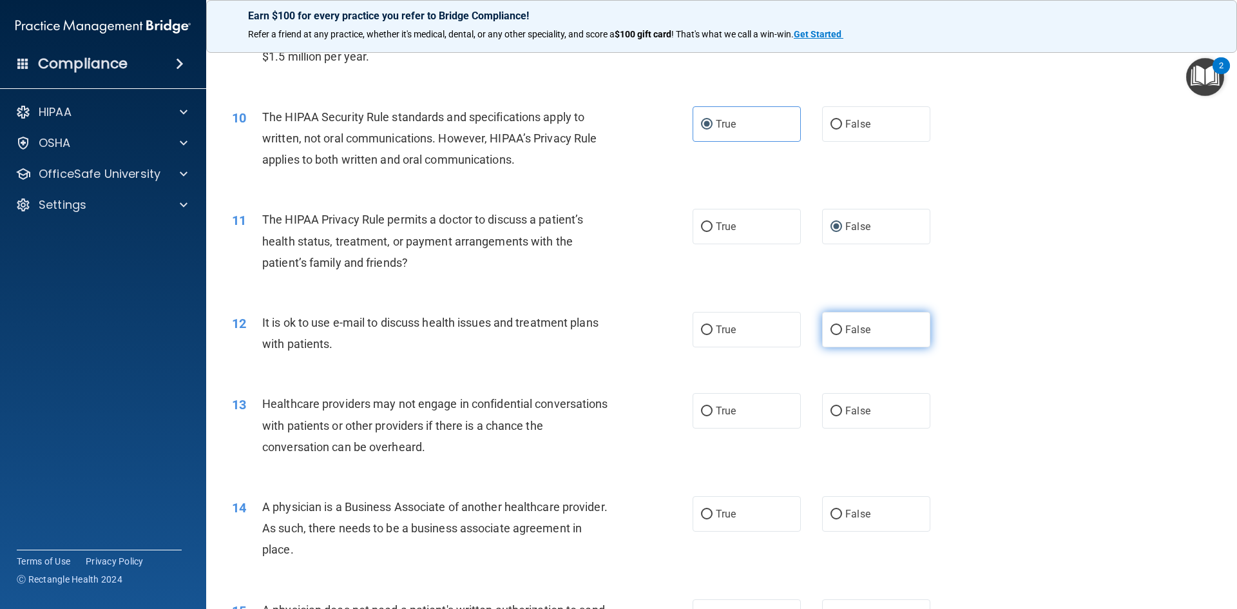
click at [834, 326] on input "False" at bounding box center [837, 330] width 12 height 10
radio input "true"
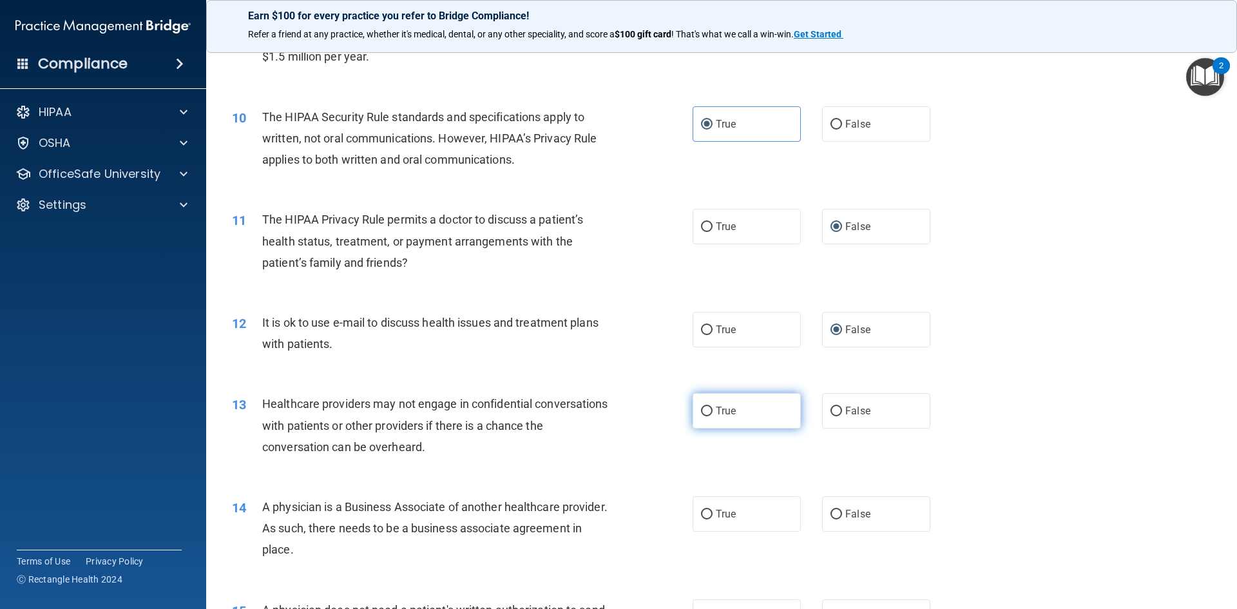
click at [711, 410] on label "True" at bounding box center [747, 410] width 108 height 35
click at [711, 410] on input "True" at bounding box center [707, 412] width 12 height 10
radio input "true"
click at [716, 516] on span "True" at bounding box center [726, 514] width 20 height 12
click at [713, 516] on input "True" at bounding box center [707, 515] width 12 height 10
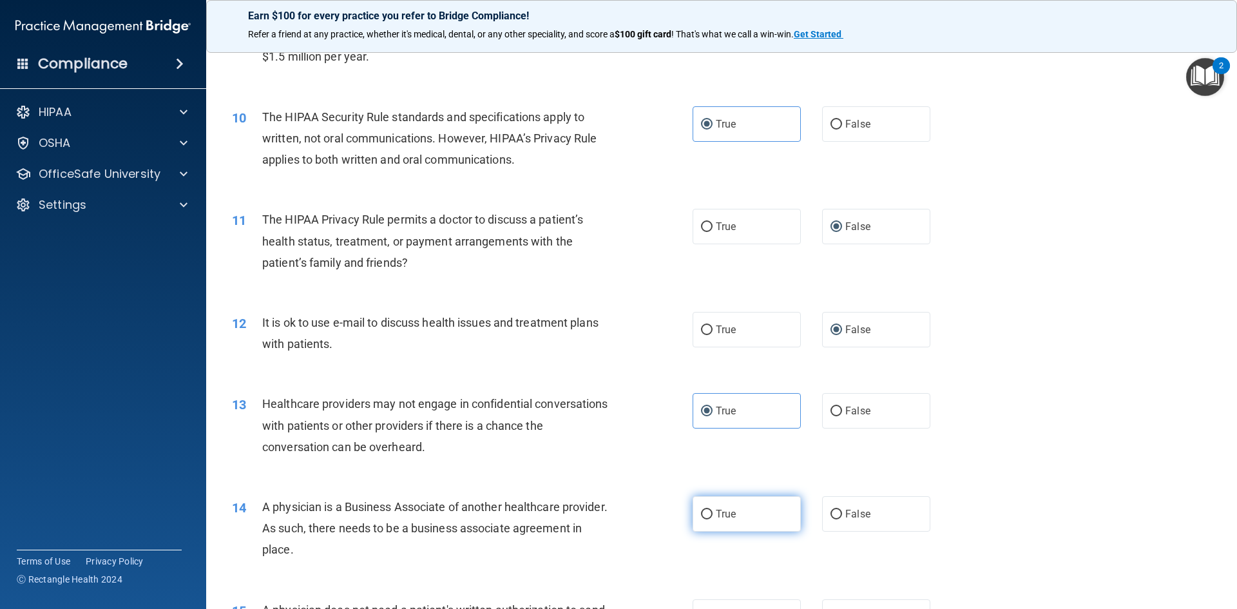
radio input "true"
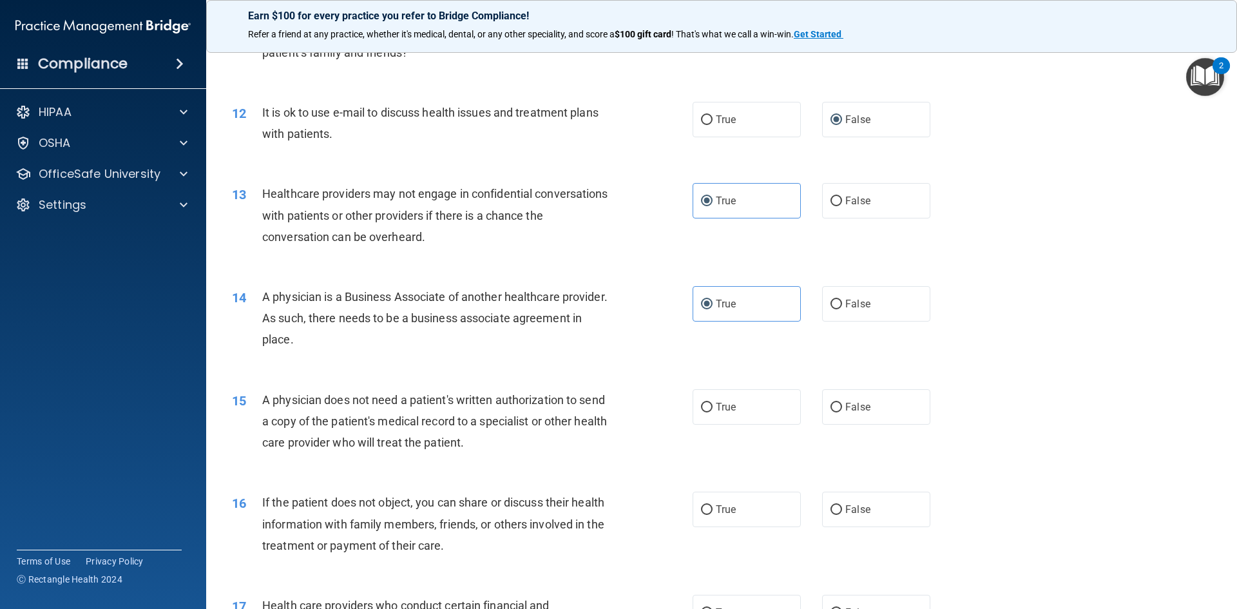
scroll to position [1110, 0]
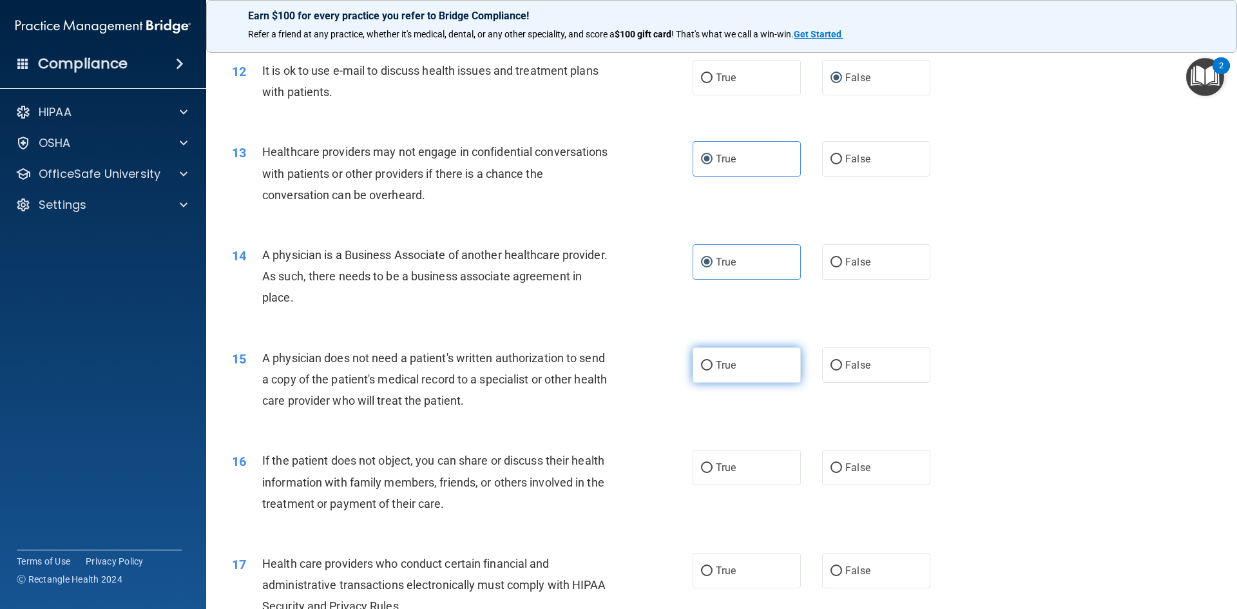
click at [707, 361] on input "True" at bounding box center [707, 366] width 12 height 10
radio input "true"
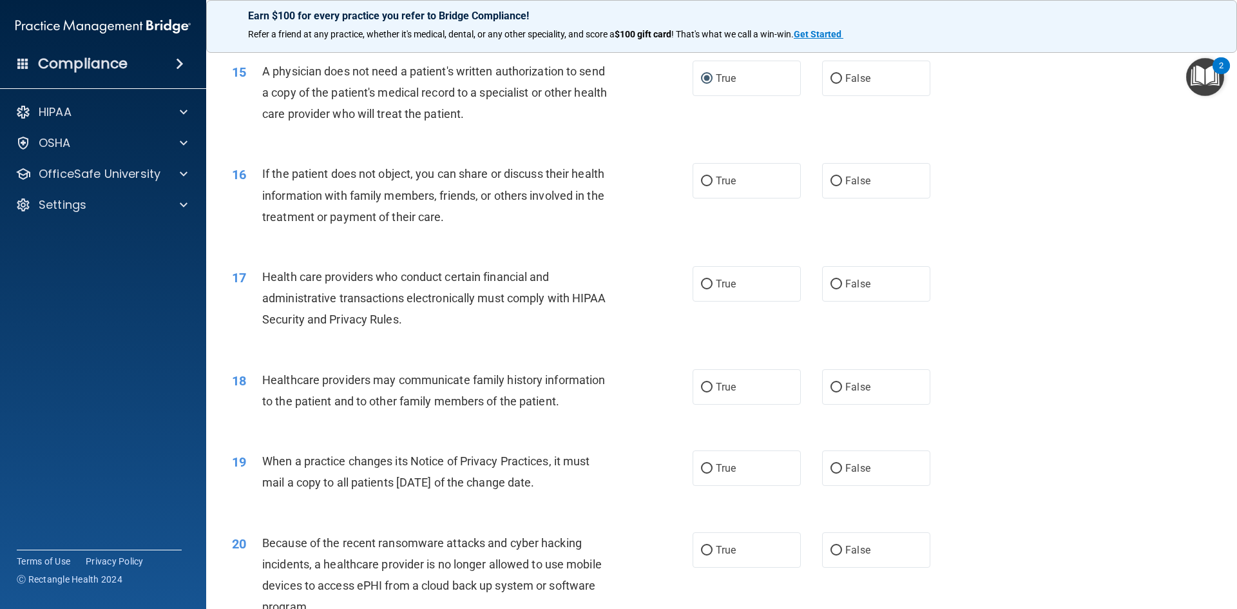
scroll to position [1400, 0]
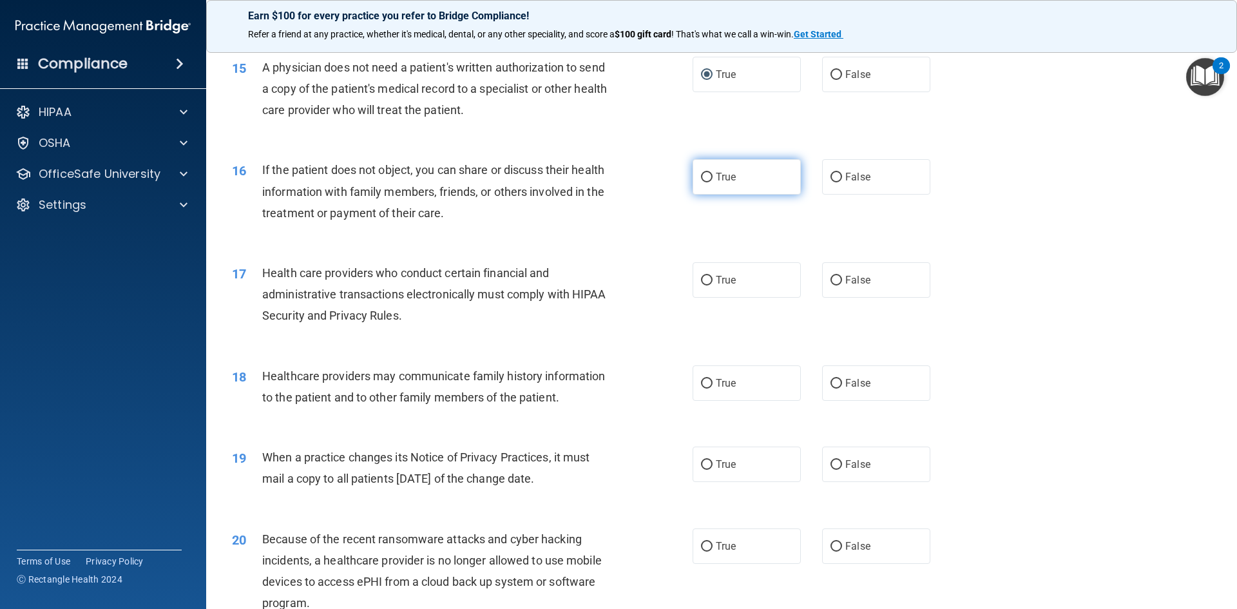
click at [731, 178] on span "True" at bounding box center [726, 177] width 20 height 12
click at [713, 178] on input "True" at bounding box center [707, 178] width 12 height 10
radio input "true"
click at [724, 275] on span "True" at bounding box center [726, 280] width 20 height 12
click at [713, 276] on input "True" at bounding box center [707, 281] width 12 height 10
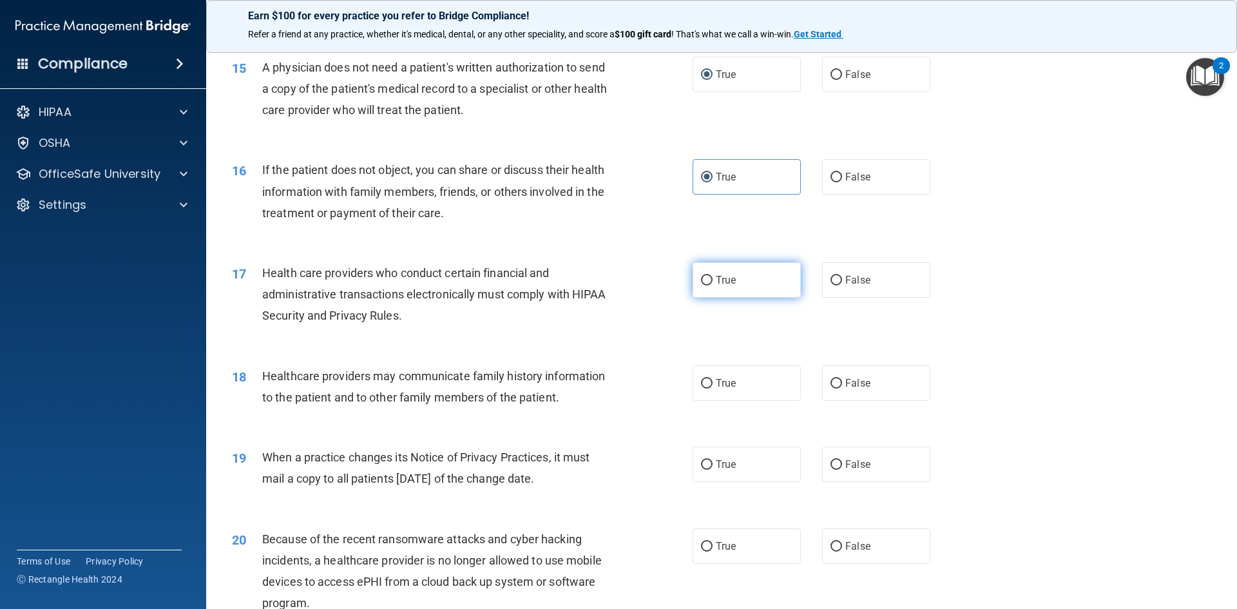
radio input "true"
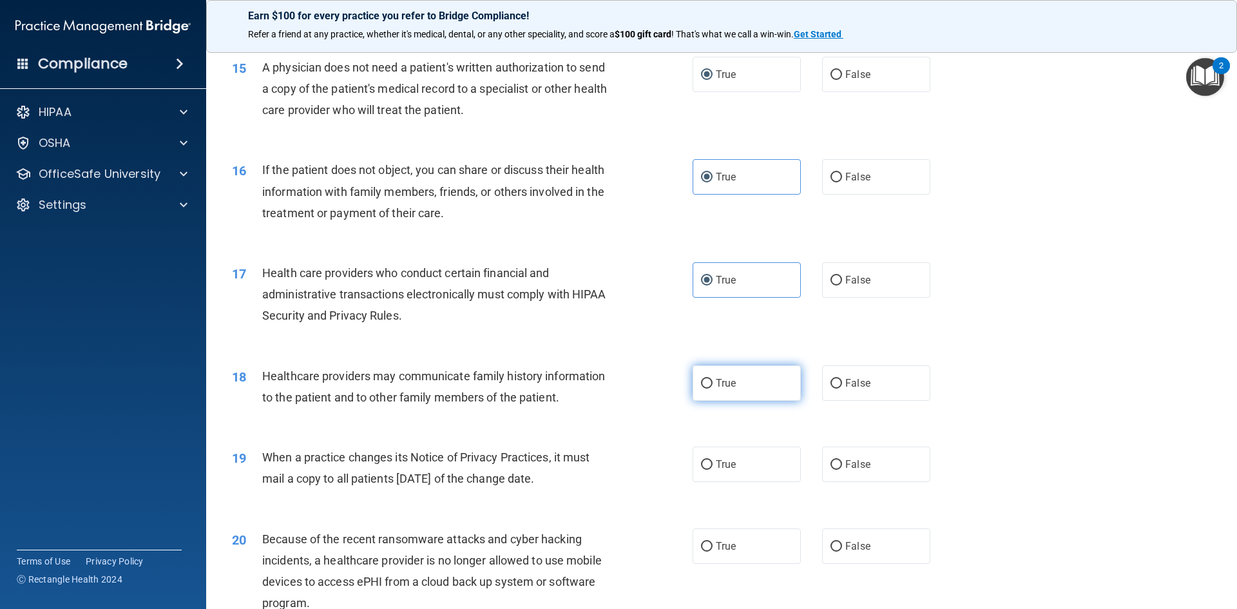
click at [700, 376] on label "True" at bounding box center [747, 382] width 108 height 35
click at [701, 379] on input "True" at bounding box center [707, 384] width 12 height 10
radio input "true"
click at [706, 468] on input "True" at bounding box center [707, 465] width 12 height 10
radio input "true"
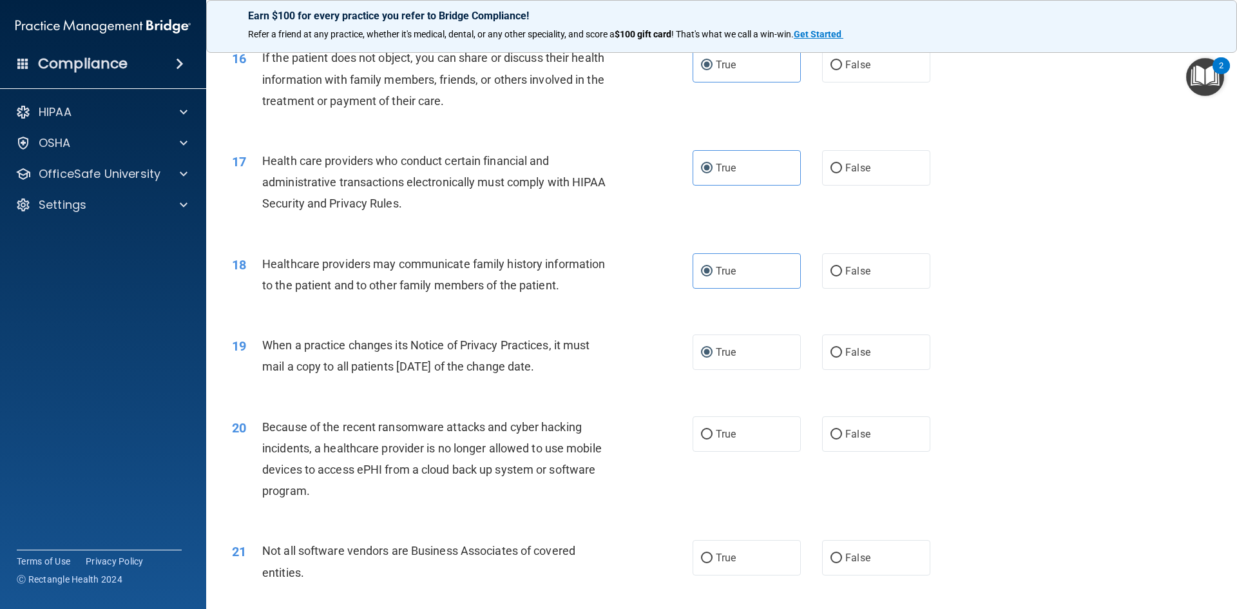
scroll to position [1516, 0]
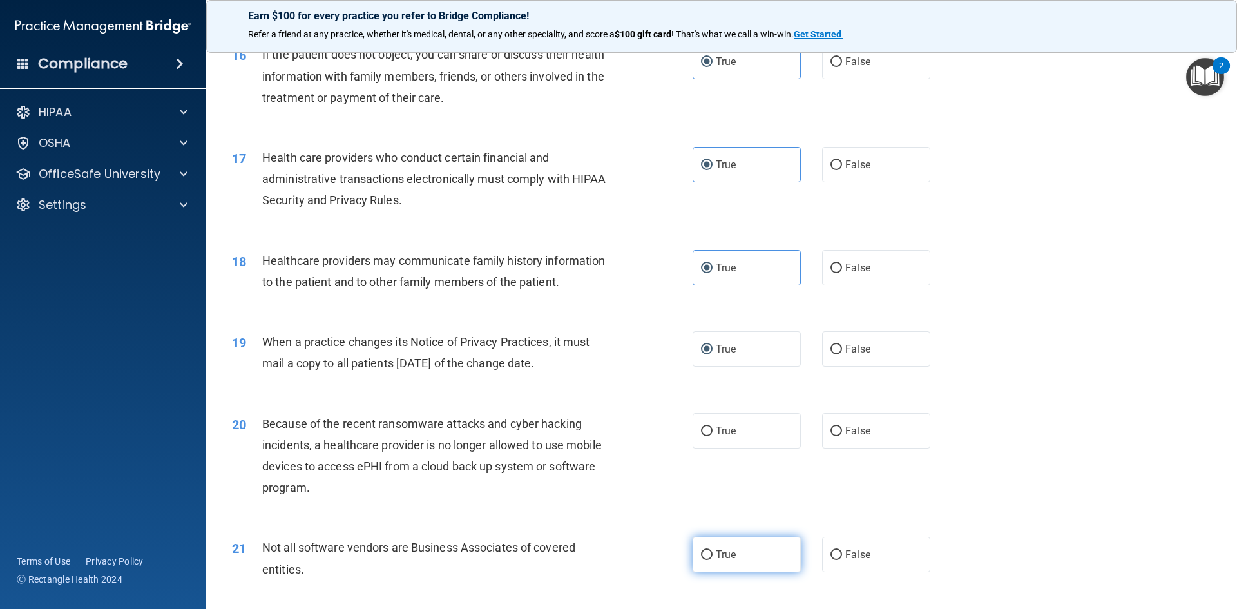
click at [720, 566] on label "True" at bounding box center [747, 554] width 108 height 35
click at [713, 560] on input "True" at bounding box center [707, 555] width 12 height 10
radio input "true"
click at [845, 436] on span "False" at bounding box center [857, 431] width 25 height 12
click at [842, 436] on input "False" at bounding box center [837, 432] width 12 height 10
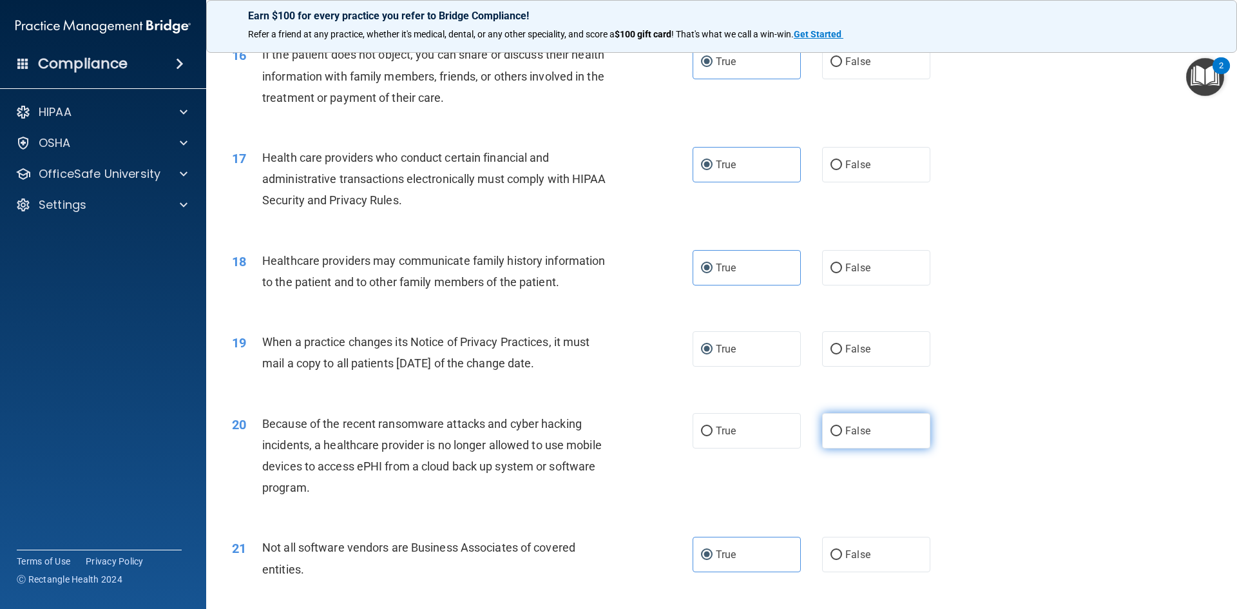
radio input "true"
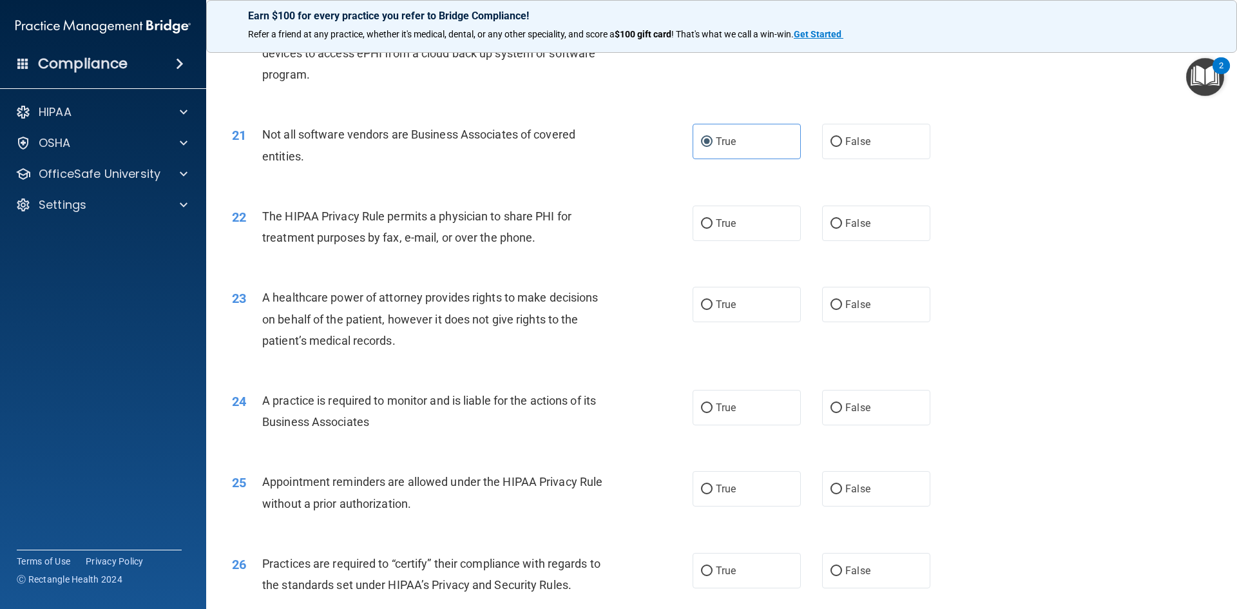
scroll to position [2030, 0]
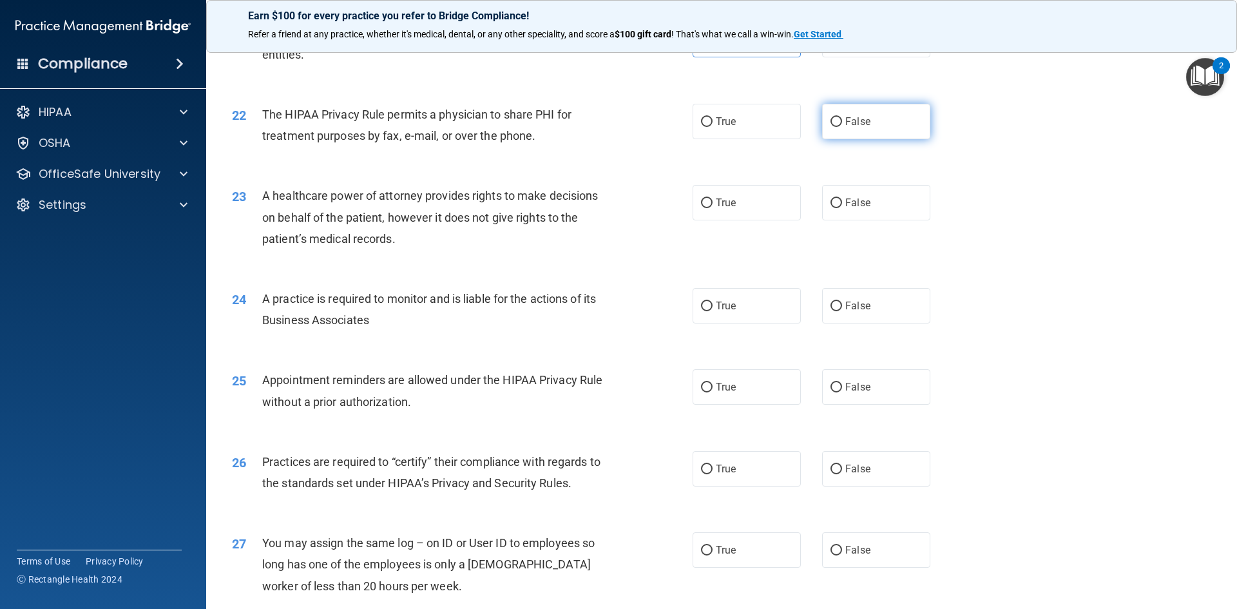
click at [832, 122] on input "False" at bounding box center [837, 122] width 12 height 10
radio input "true"
click at [826, 197] on label "False" at bounding box center [876, 202] width 108 height 35
click at [831, 198] on input "False" at bounding box center [837, 203] width 12 height 10
radio input "true"
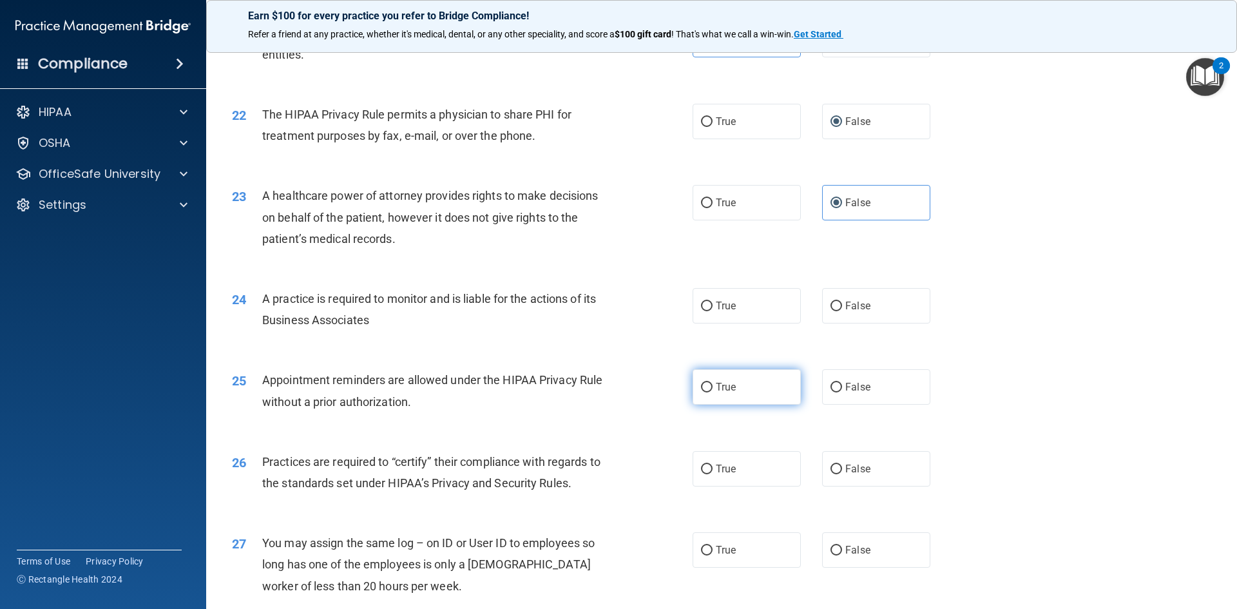
click at [701, 391] on input "True" at bounding box center [707, 388] width 12 height 10
radio input "true"
click at [718, 309] on span "True" at bounding box center [726, 306] width 20 height 12
click at [713, 309] on input "True" at bounding box center [707, 307] width 12 height 10
radio input "true"
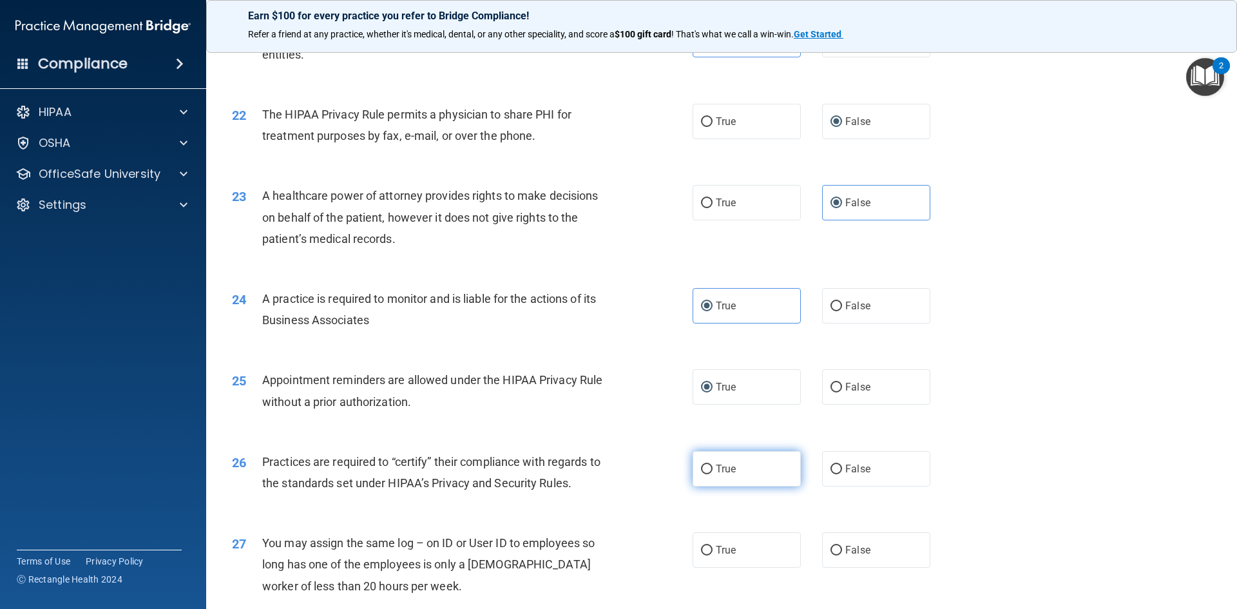
click at [701, 469] on input "True" at bounding box center [707, 470] width 12 height 10
radio input "true"
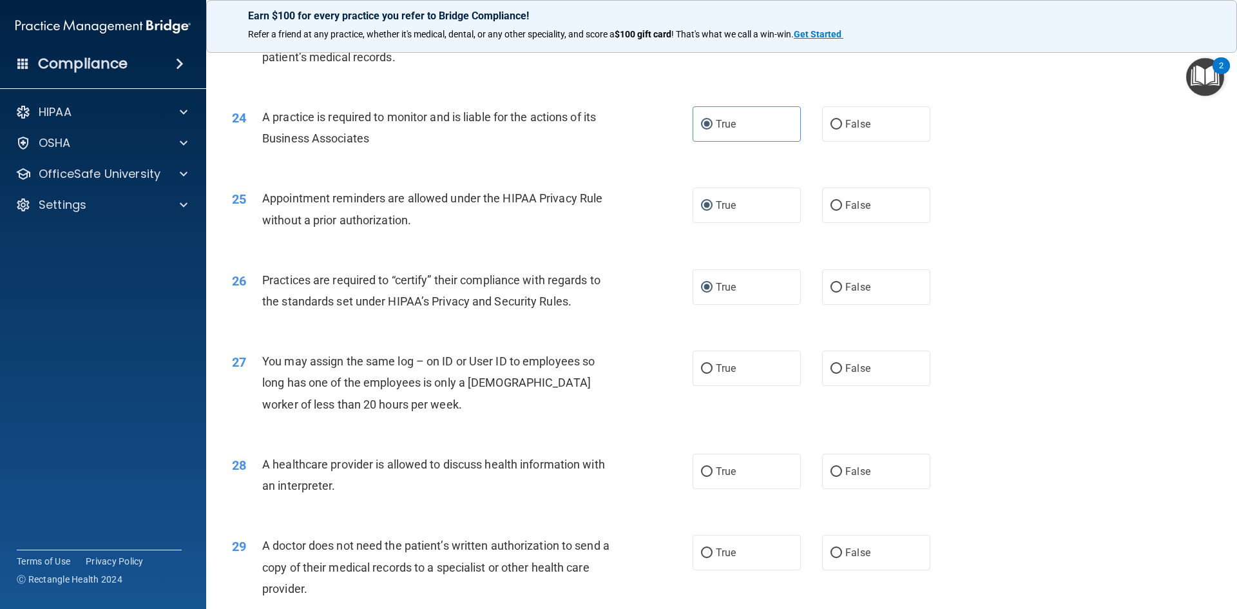
scroll to position [2324, 0]
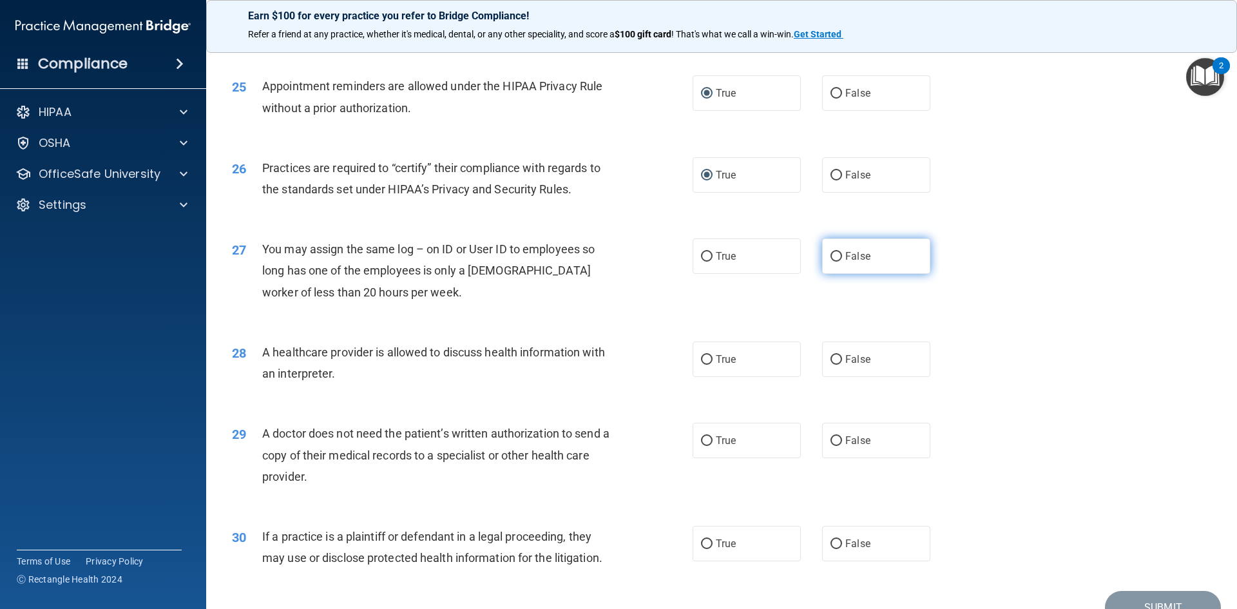
click at [837, 261] on label "False" at bounding box center [876, 255] width 108 height 35
click at [837, 261] on input "False" at bounding box center [837, 257] width 12 height 10
radio input "true"
click at [716, 354] on span "True" at bounding box center [726, 359] width 20 height 12
click at [713, 355] on input "True" at bounding box center [707, 360] width 12 height 10
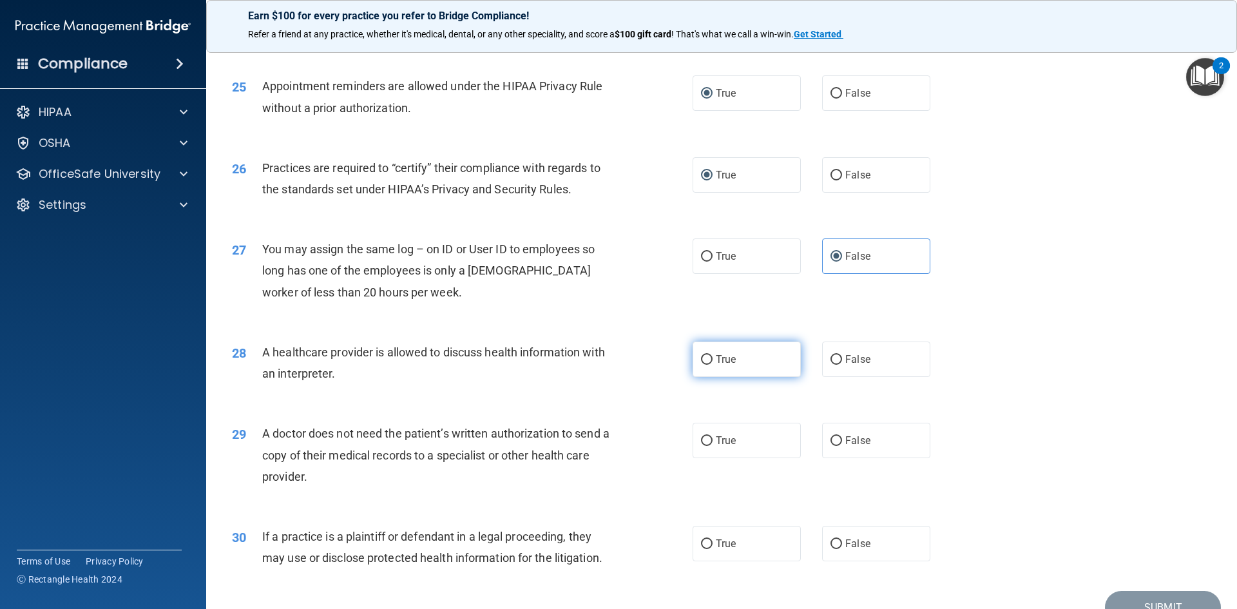
radio input "true"
click at [728, 448] on label "True" at bounding box center [747, 440] width 108 height 35
click at [713, 446] on input "True" at bounding box center [707, 441] width 12 height 10
radio input "true"
click at [726, 543] on span "True" at bounding box center [726, 543] width 20 height 12
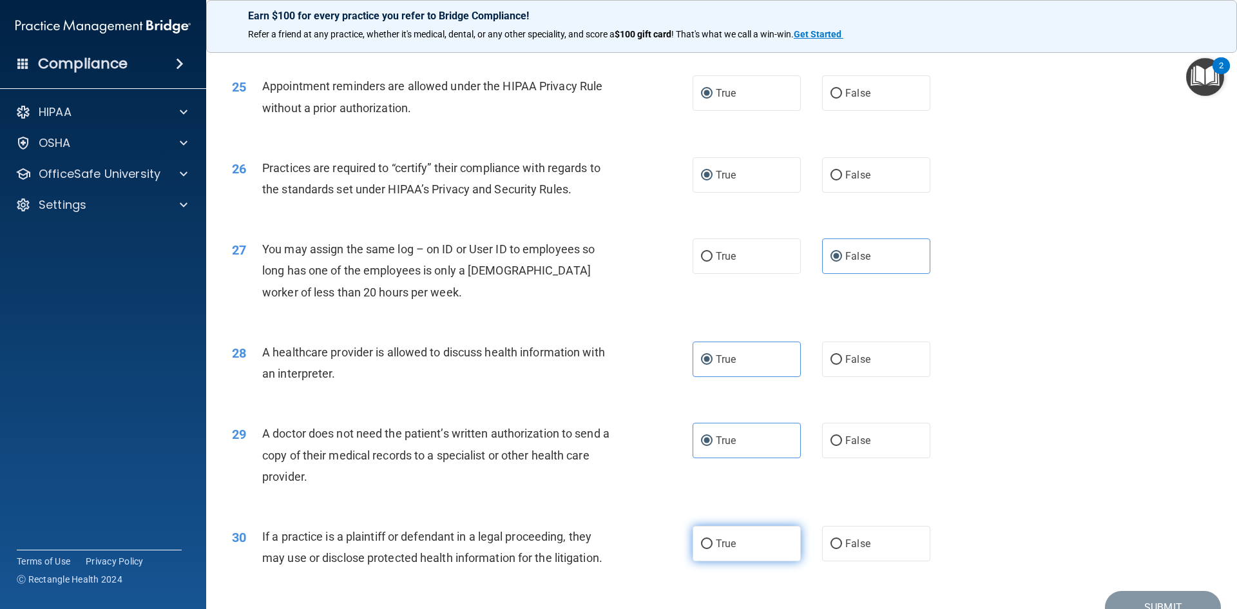
click at [713, 543] on input "True" at bounding box center [707, 544] width 12 height 10
radio input "true"
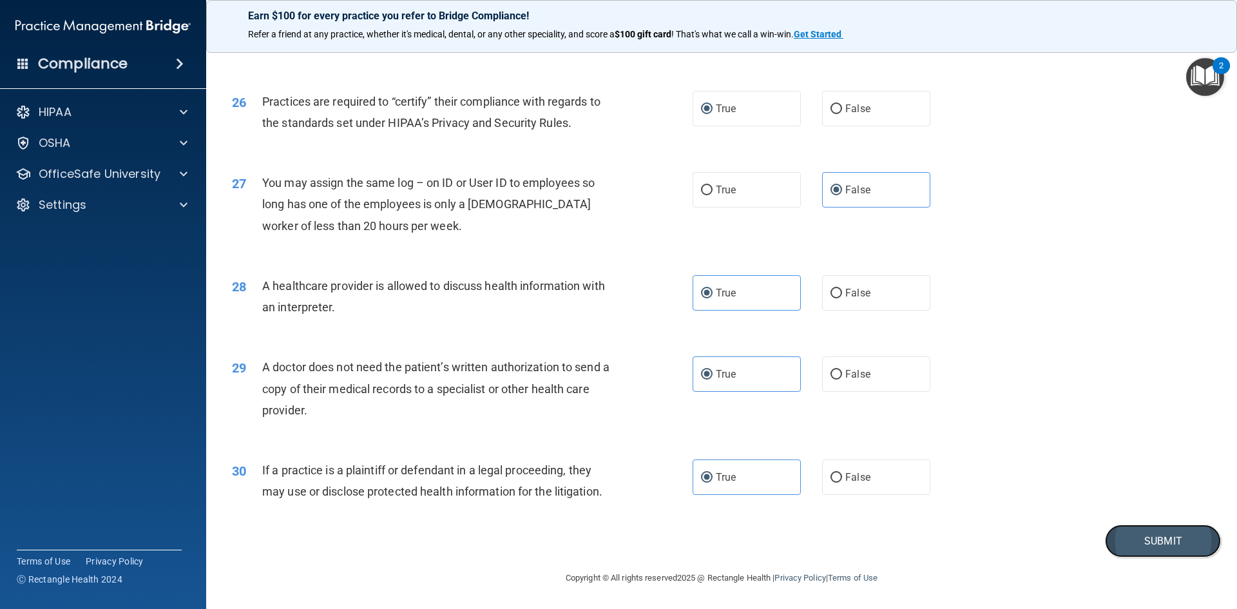
click at [1134, 537] on button "Submit" at bounding box center [1163, 541] width 116 height 33
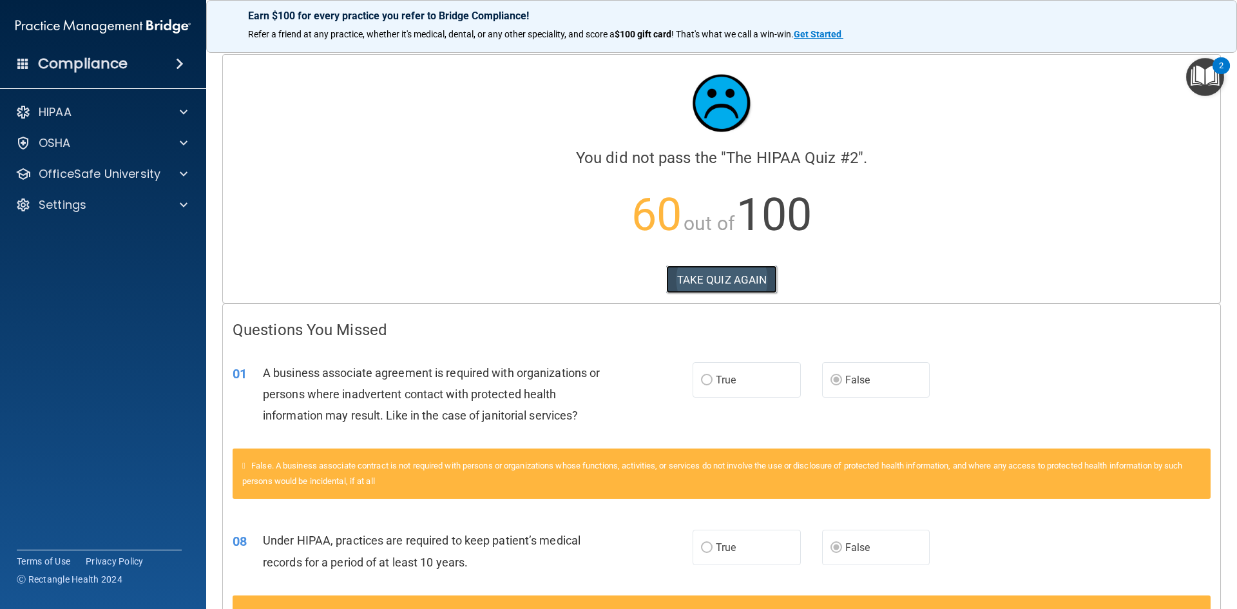
click at [724, 278] on button "TAKE QUIZ AGAIN" at bounding box center [721, 279] width 111 height 28
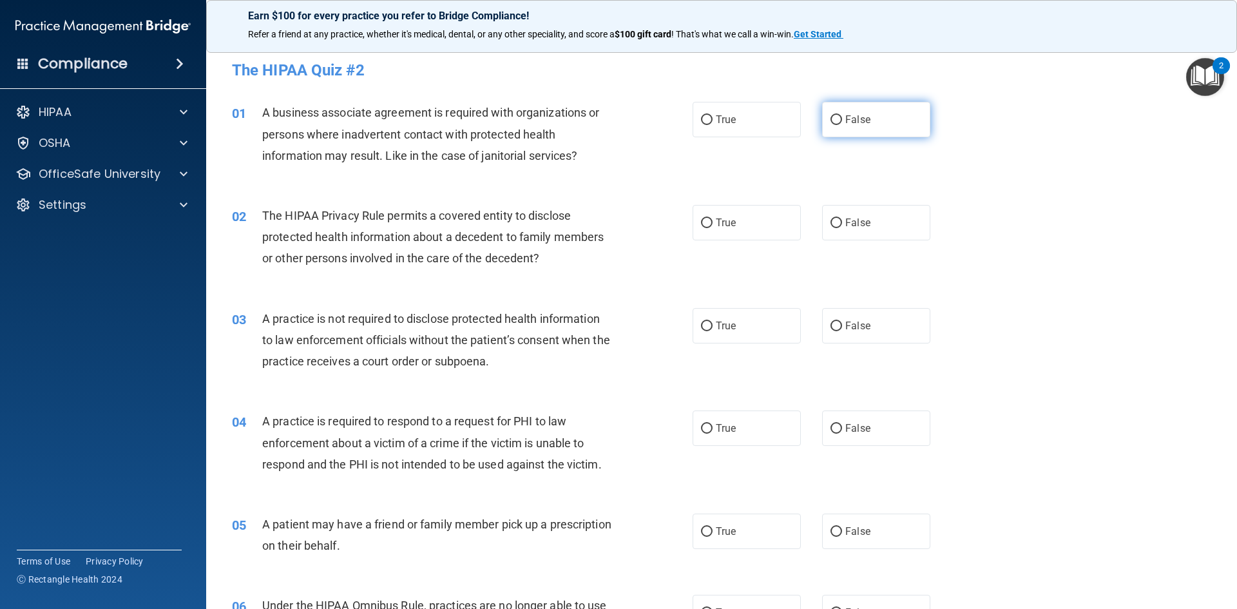
click at [834, 121] on input "False" at bounding box center [837, 120] width 12 height 10
radio input "true"
click at [702, 226] on input "True" at bounding box center [707, 223] width 12 height 10
radio input "true"
click at [831, 322] on input "False" at bounding box center [837, 327] width 12 height 10
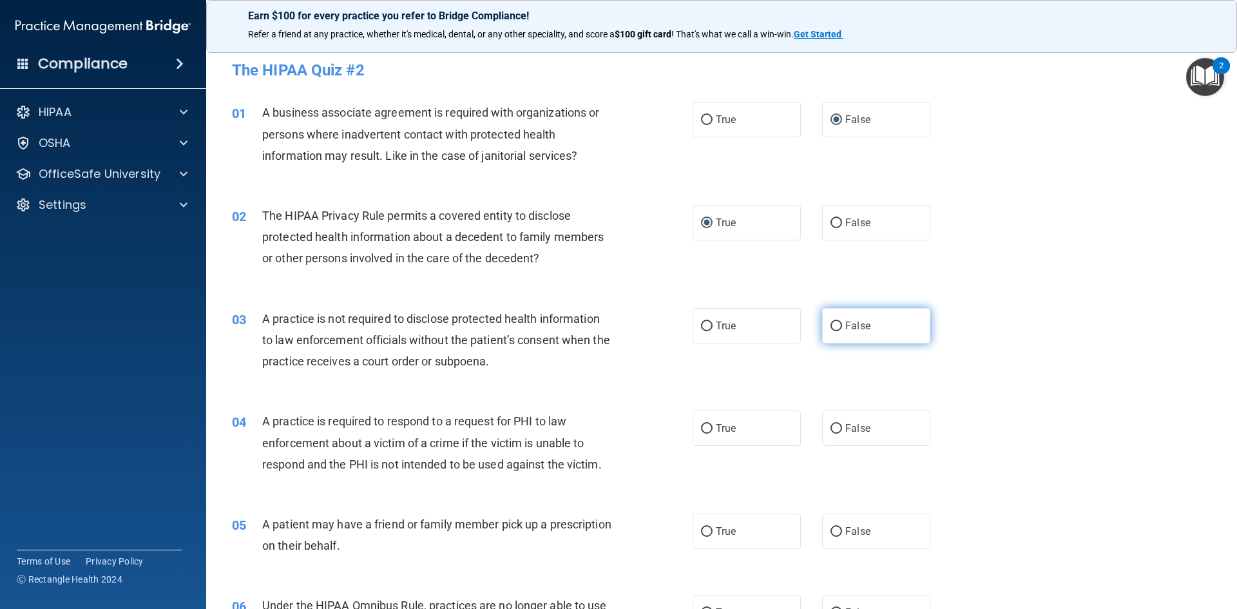
radio input "true"
click at [716, 423] on span "True" at bounding box center [726, 428] width 20 height 12
click at [713, 424] on input "True" at bounding box center [707, 429] width 12 height 10
radio input "true"
click at [704, 523] on label "True" at bounding box center [747, 531] width 108 height 35
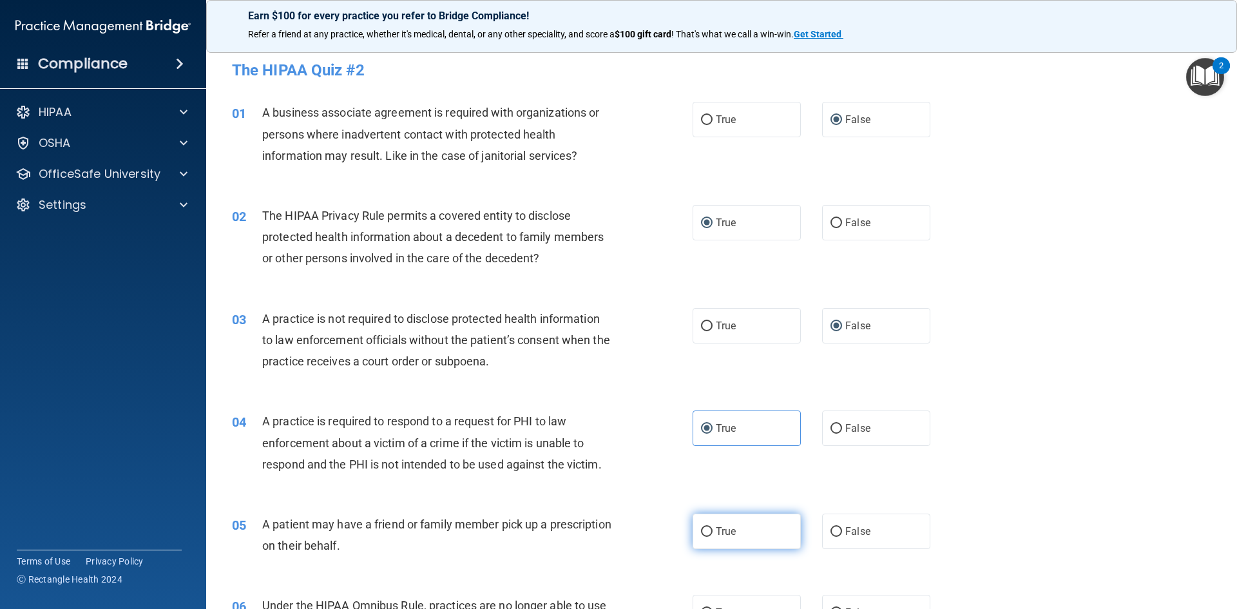
click at [704, 527] on input "True" at bounding box center [707, 532] width 12 height 10
radio input "true"
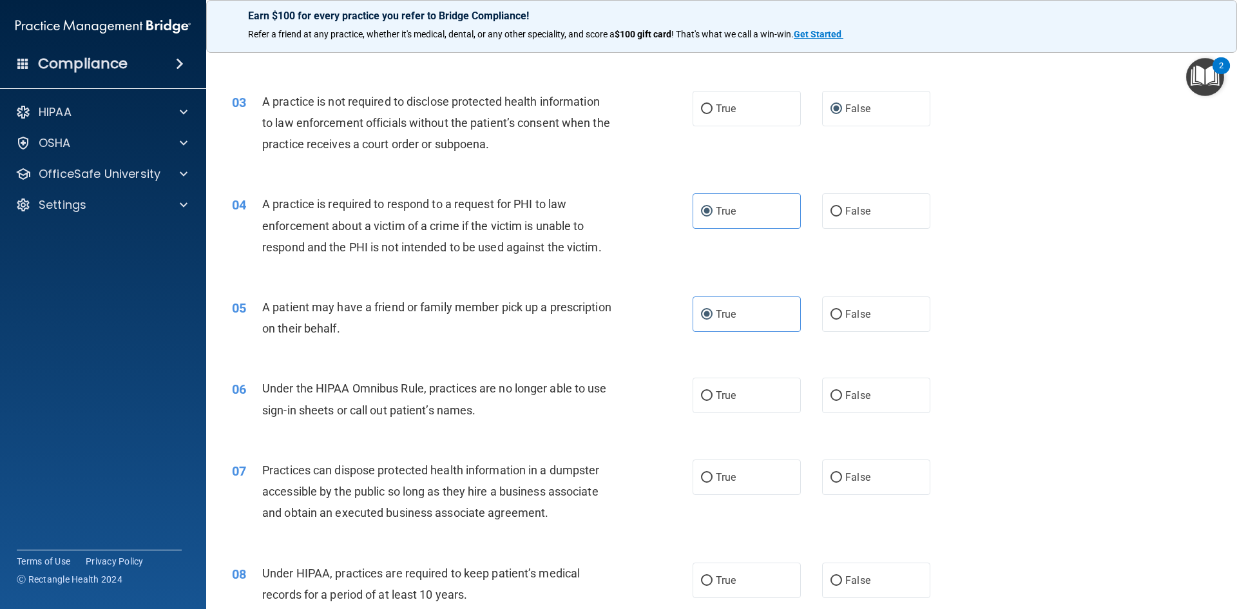
scroll to position [287, 0]
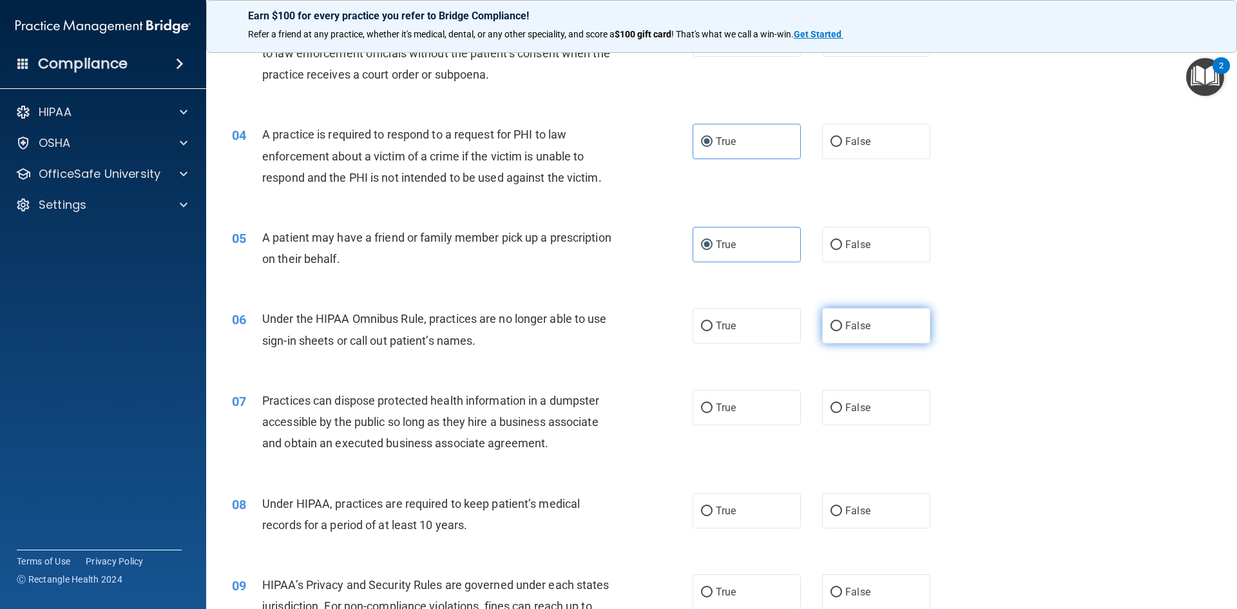
click at [831, 323] on input "False" at bounding box center [837, 327] width 12 height 10
radio input "true"
click at [838, 412] on label "False" at bounding box center [876, 407] width 108 height 35
click at [838, 412] on input "False" at bounding box center [837, 408] width 12 height 10
radio input "true"
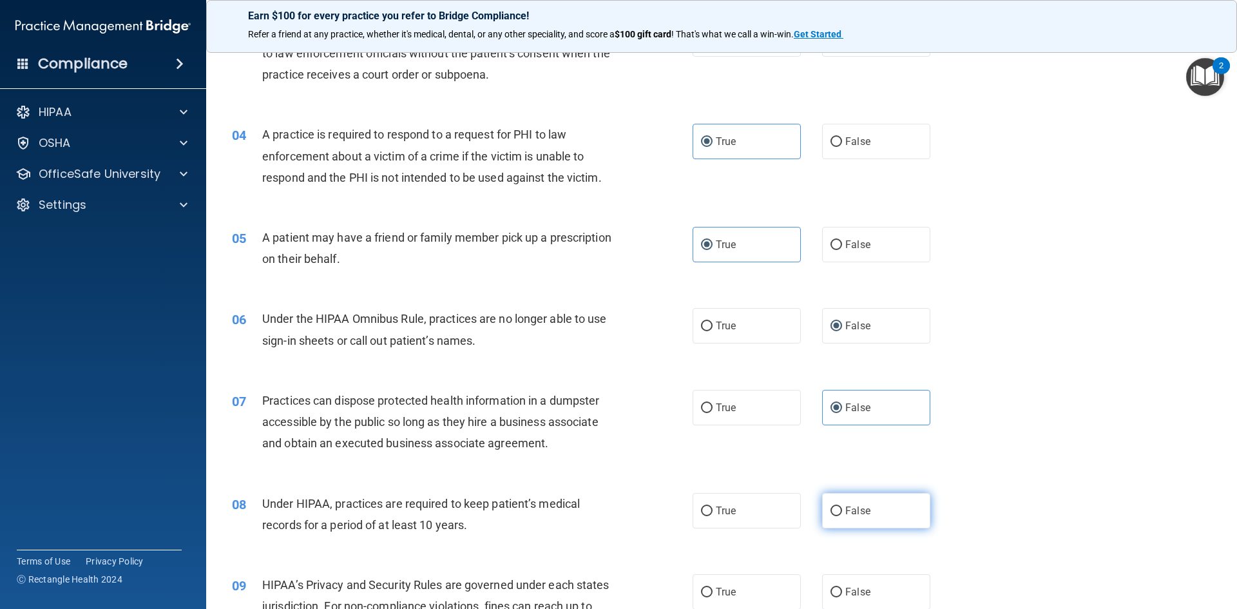
click at [831, 506] on input "False" at bounding box center [837, 511] width 12 height 10
radio input "true"
click at [834, 595] on input "False" at bounding box center [837, 593] width 12 height 10
radio input "true"
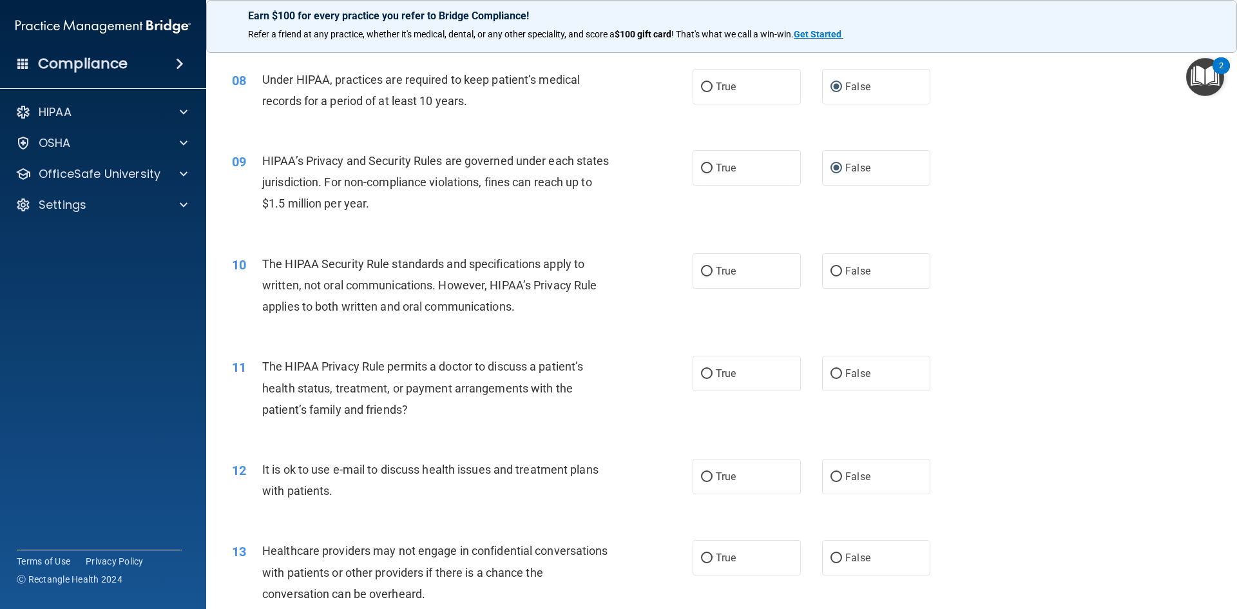
scroll to position [714, 0]
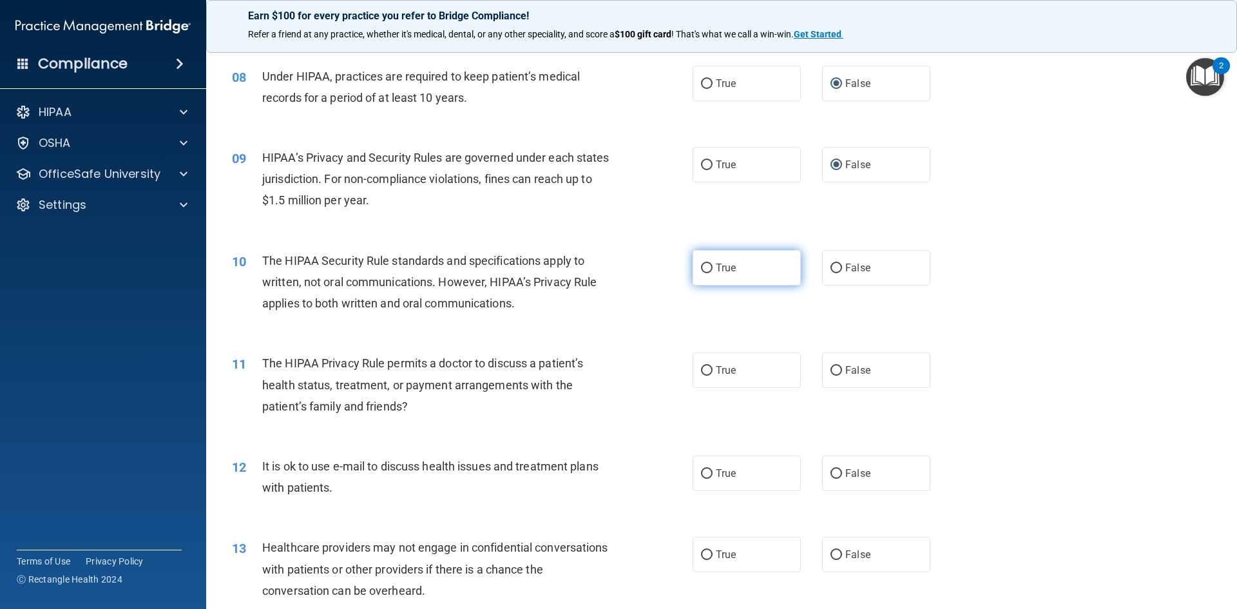
click at [708, 267] on input "True" at bounding box center [707, 269] width 12 height 10
radio input "true"
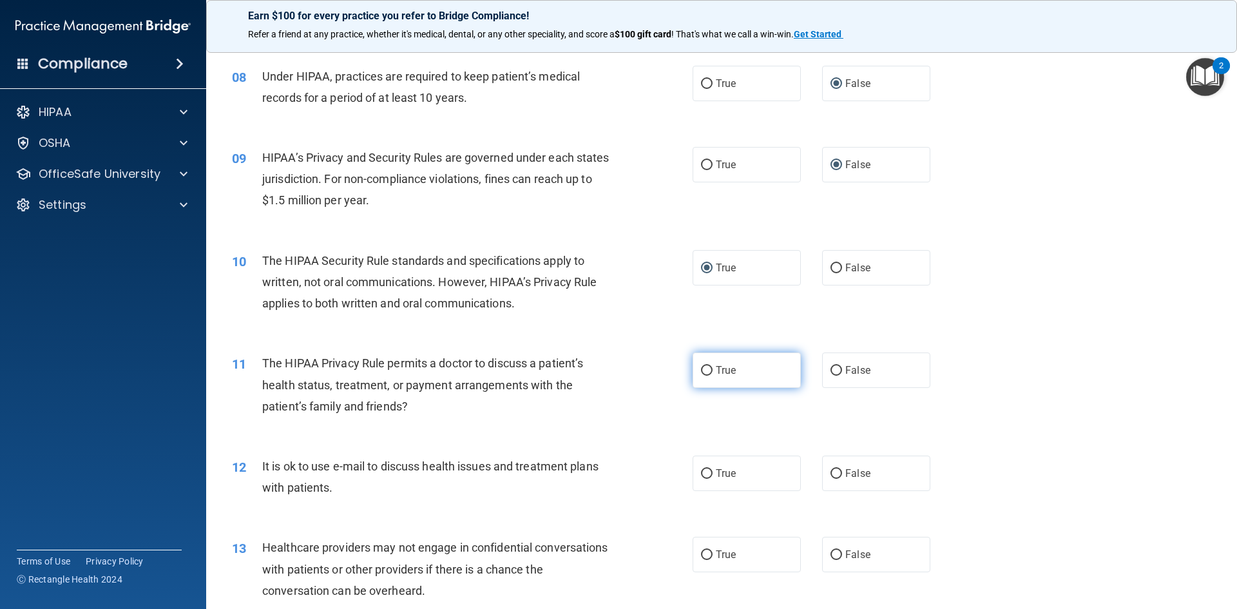
click at [716, 369] on span "True" at bounding box center [726, 370] width 20 height 12
click at [713, 369] on input "True" at bounding box center [707, 371] width 12 height 10
radio input "true"
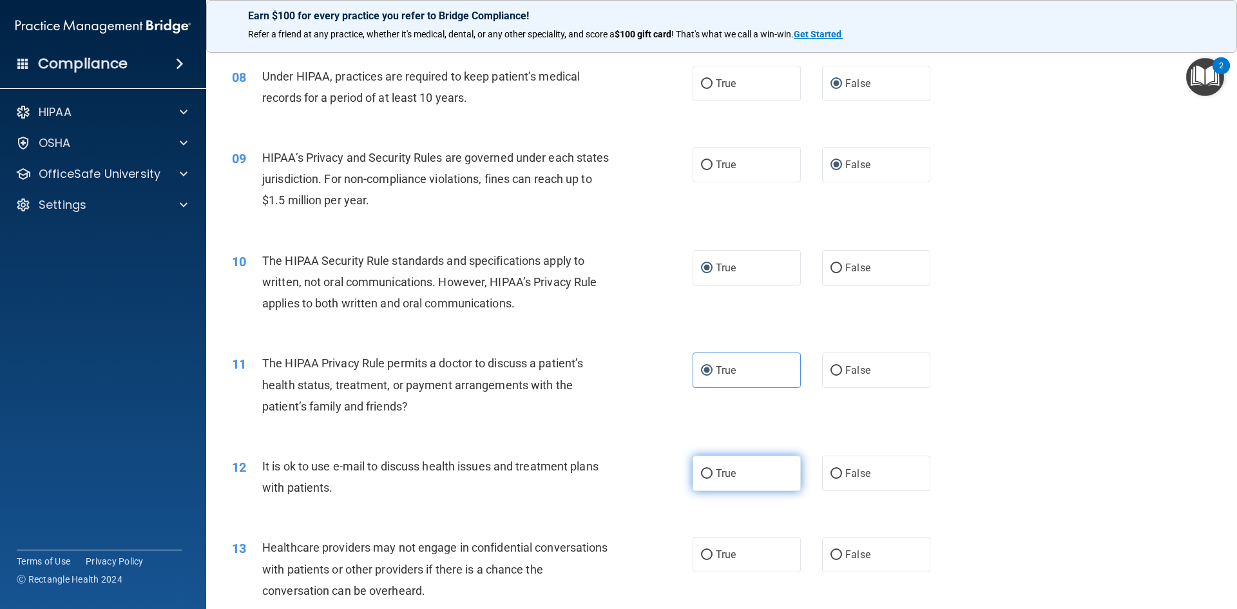
click at [703, 466] on label "True" at bounding box center [747, 473] width 108 height 35
click at [703, 469] on input "True" at bounding box center [707, 474] width 12 height 10
radio input "true"
click at [831, 553] on input "False" at bounding box center [837, 555] width 12 height 10
radio input "true"
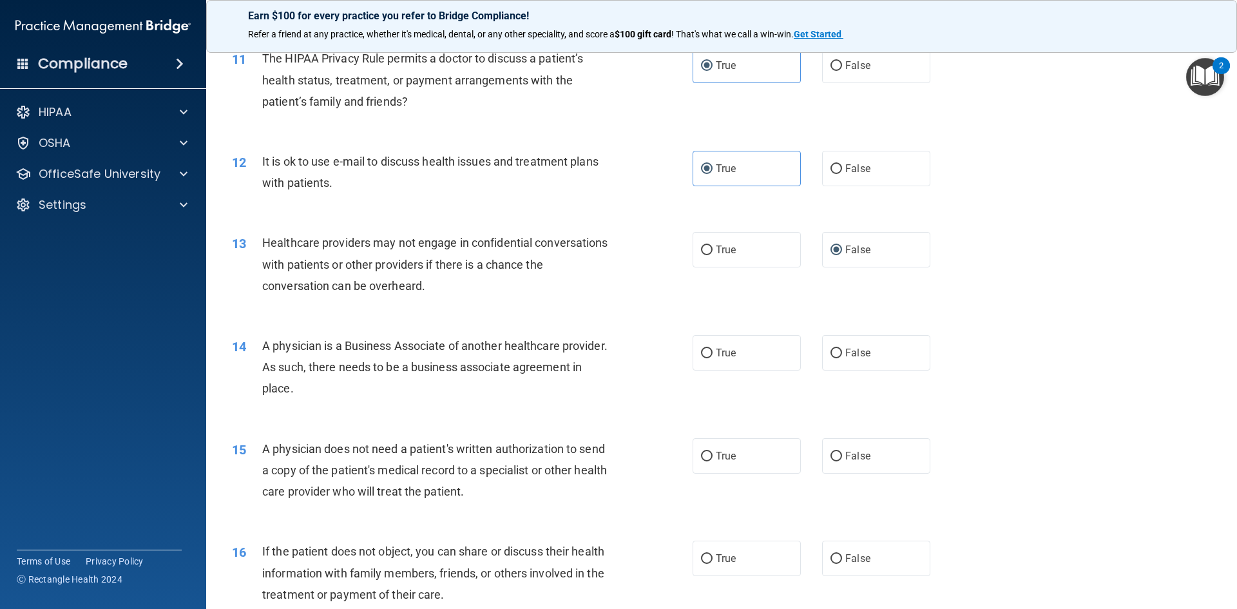
scroll to position [1043, 0]
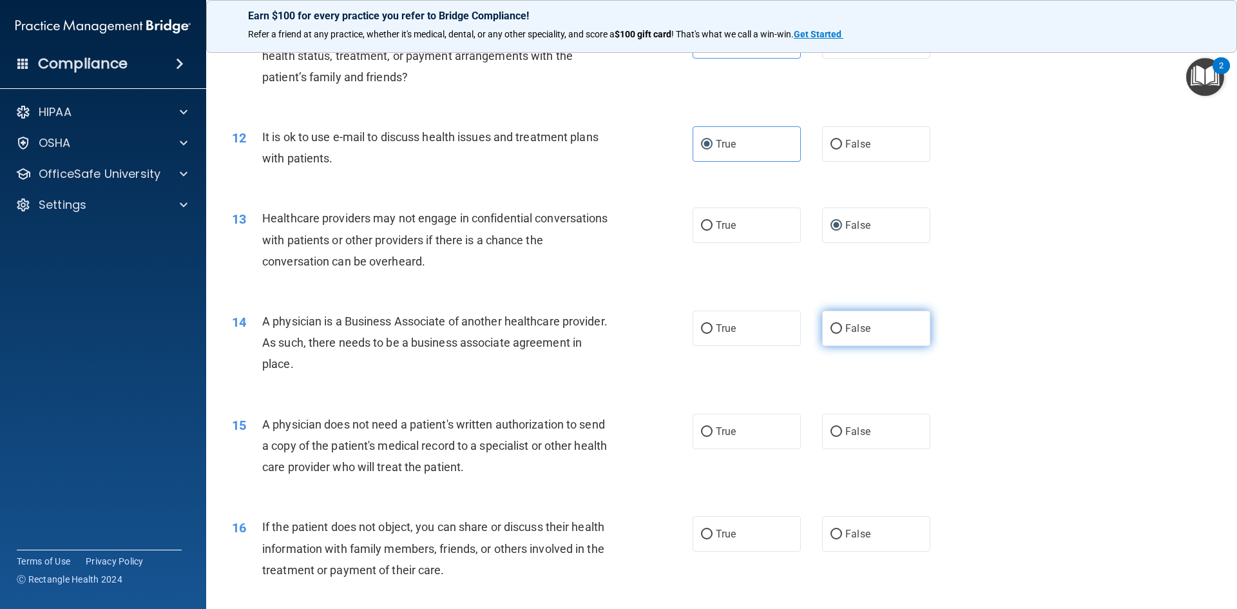
click at [845, 331] on span "False" at bounding box center [857, 328] width 25 height 12
click at [842, 331] on input "False" at bounding box center [837, 329] width 12 height 10
radio input "true"
click at [716, 431] on span "True" at bounding box center [726, 431] width 20 height 12
click at [713, 431] on input "True" at bounding box center [707, 432] width 12 height 10
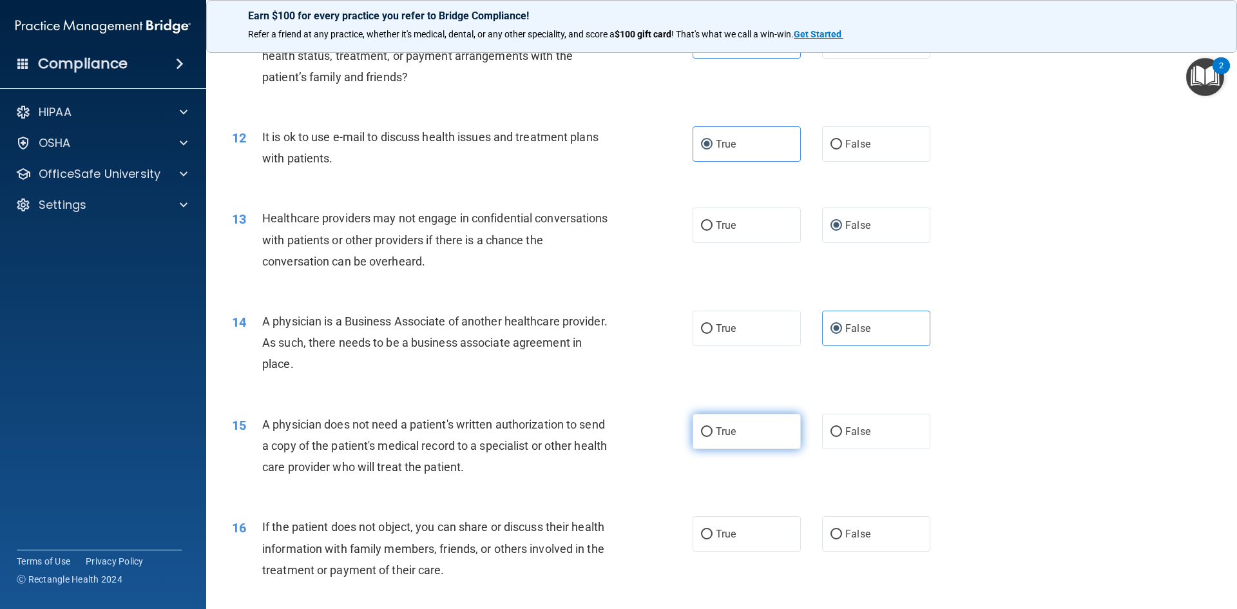
radio input "true"
click at [716, 533] on span "True" at bounding box center [726, 534] width 20 height 12
click at [713, 533] on input "True" at bounding box center [707, 535] width 12 height 10
radio input "true"
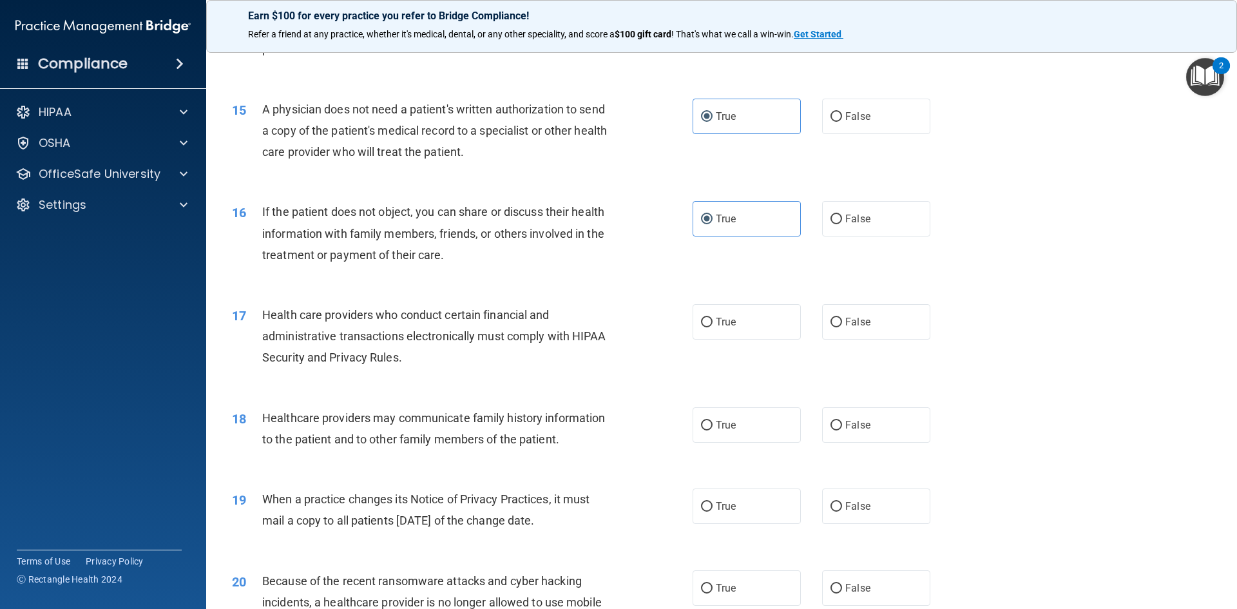
scroll to position [1372, 0]
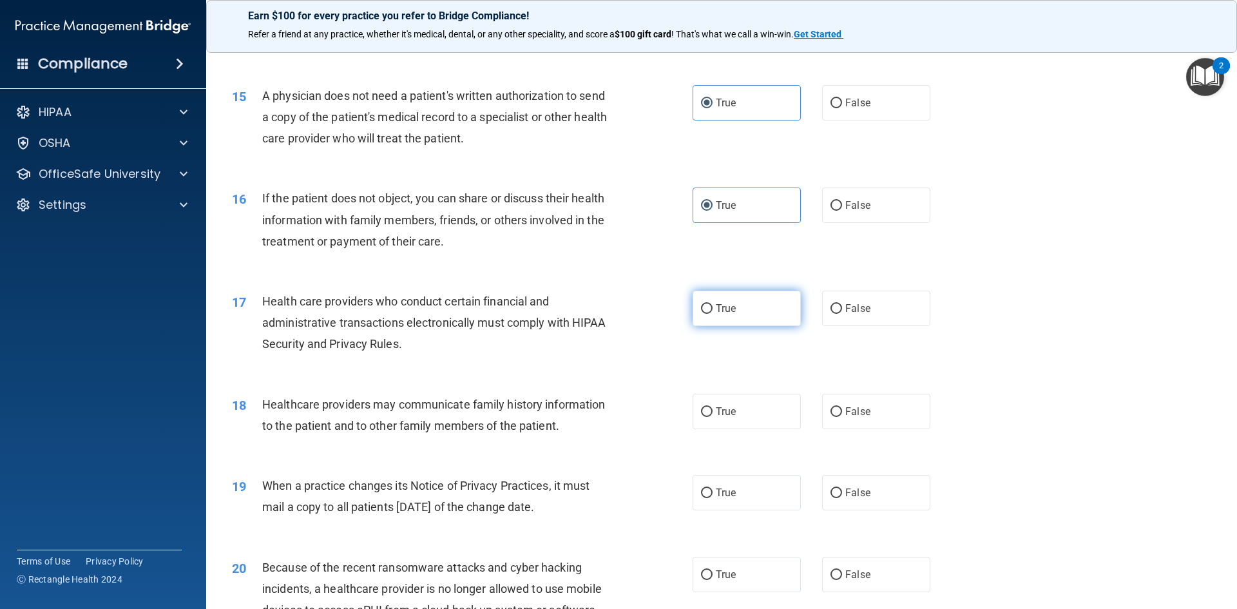
click at [695, 301] on label "True" at bounding box center [747, 308] width 108 height 35
click at [701, 304] on input "True" at bounding box center [707, 309] width 12 height 10
radio input "true"
click at [838, 414] on label "False" at bounding box center [876, 411] width 108 height 35
click at [838, 414] on input "False" at bounding box center [837, 412] width 12 height 10
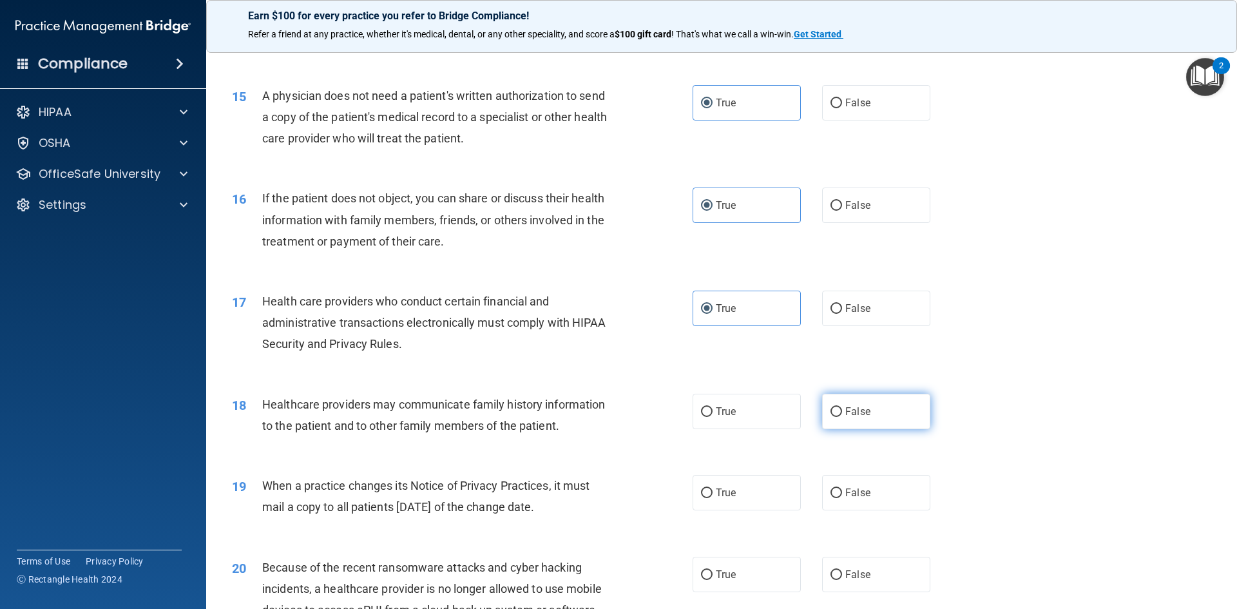
radio input "true"
click at [831, 490] on input "False" at bounding box center [837, 493] width 12 height 10
radio input "true"
click at [831, 573] on input "False" at bounding box center [837, 575] width 12 height 10
radio input "true"
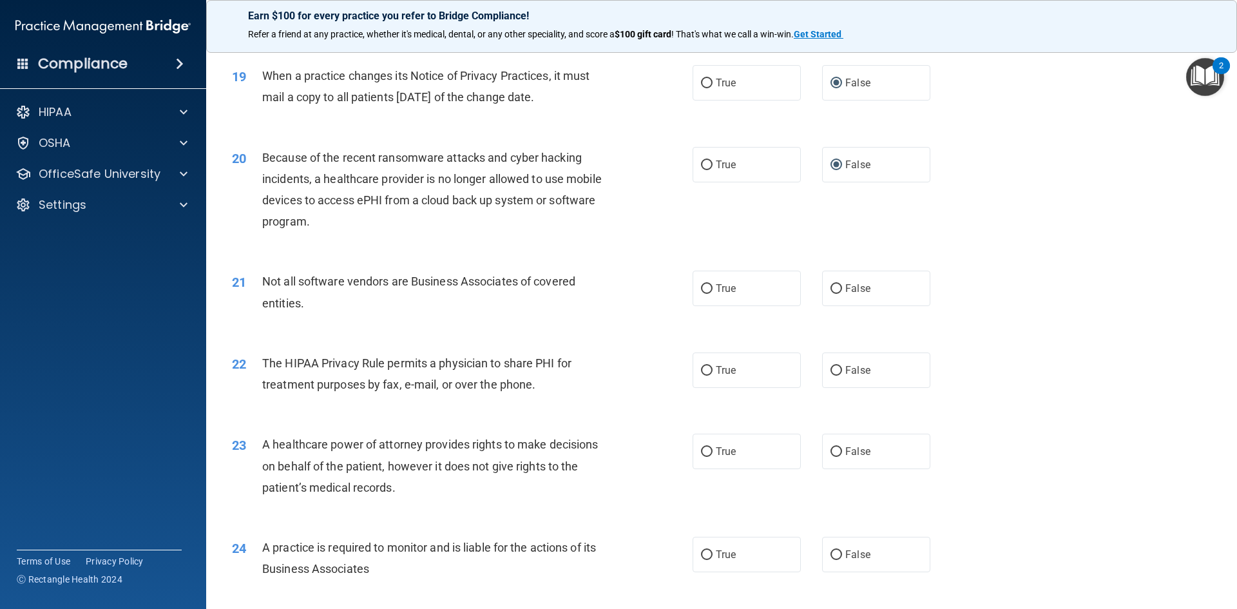
scroll to position [1789, 0]
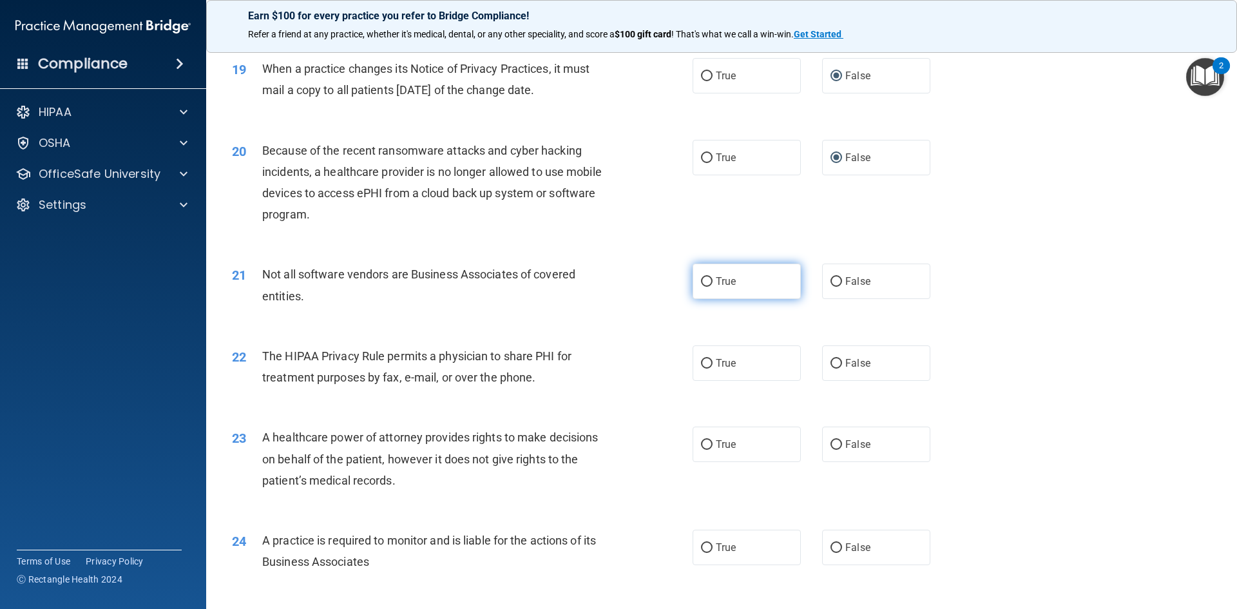
click at [707, 278] on input "True" at bounding box center [707, 282] width 12 height 10
radio input "true"
click at [707, 360] on input "True" at bounding box center [707, 364] width 12 height 10
radio input "true"
click at [836, 443] on input "False" at bounding box center [837, 445] width 12 height 10
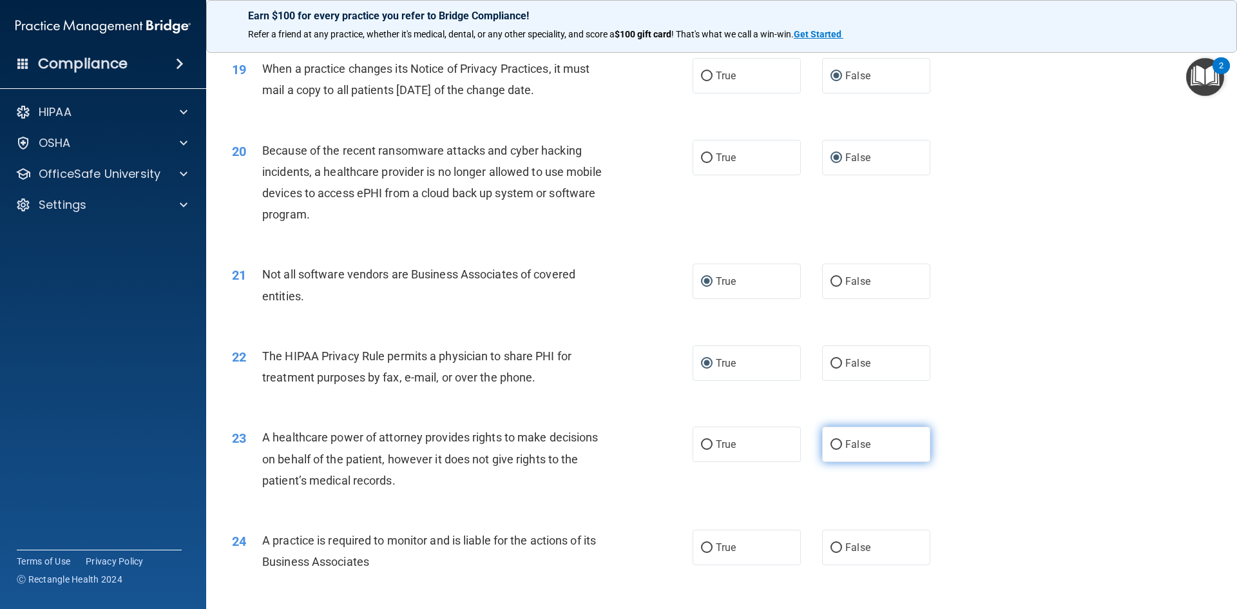
radio input "true"
click at [845, 546] on span "False" at bounding box center [857, 547] width 25 height 12
click at [842, 546] on input "False" at bounding box center [837, 548] width 12 height 10
radio input "true"
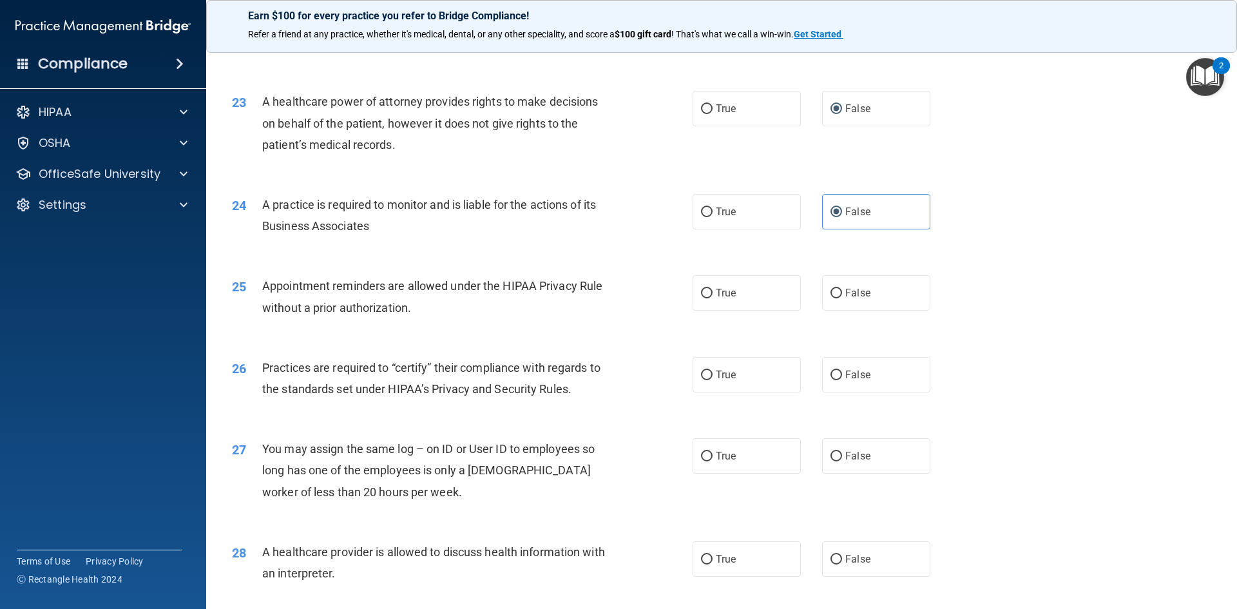
scroll to position [2142, 0]
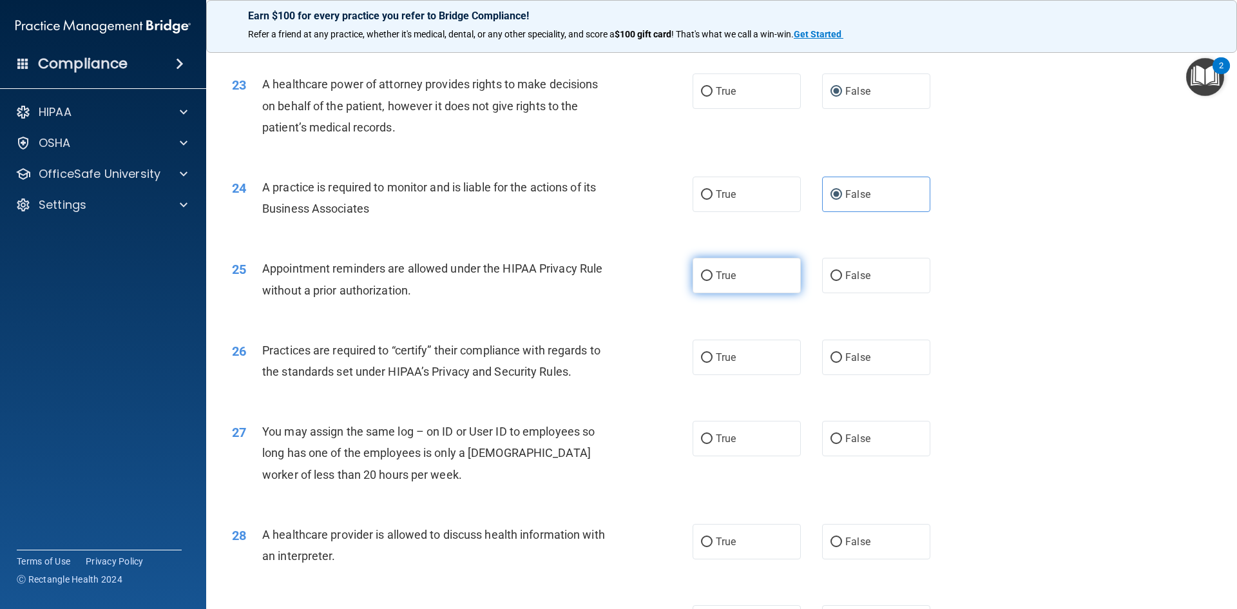
click at [716, 280] on span "True" at bounding box center [726, 275] width 20 height 12
click at [713, 280] on input "True" at bounding box center [707, 276] width 12 height 10
radio input "true"
click at [851, 354] on span "False" at bounding box center [857, 357] width 25 height 12
click at [842, 354] on input "False" at bounding box center [837, 358] width 12 height 10
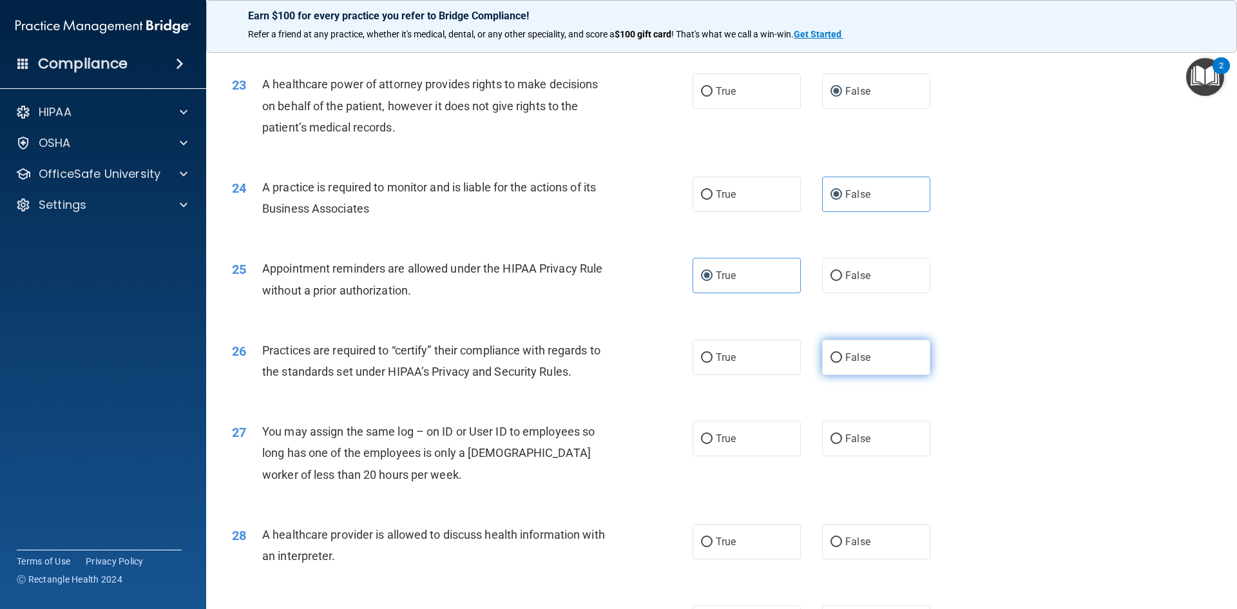
radio input "true"
click at [836, 436] on label "False" at bounding box center [876, 438] width 108 height 35
click at [836, 436] on input "False" at bounding box center [837, 439] width 12 height 10
radio input "true"
click at [733, 529] on label "True" at bounding box center [747, 541] width 108 height 35
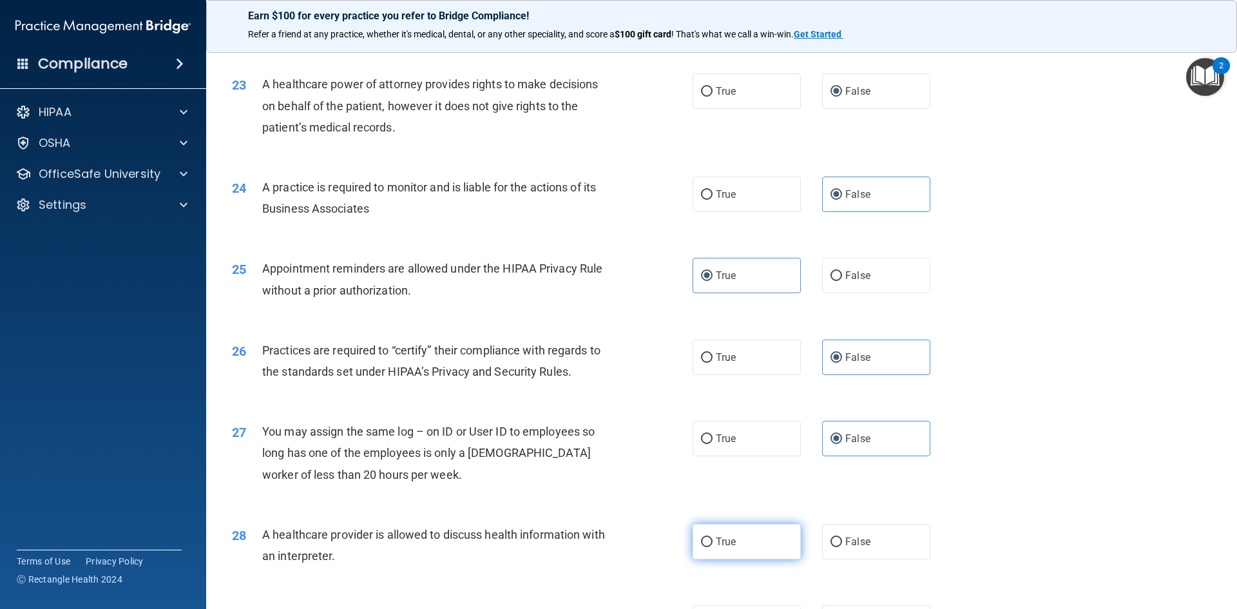
click at [713, 537] on input "True" at bounding box center [707, 542] width 12 height 10
radio input "true"
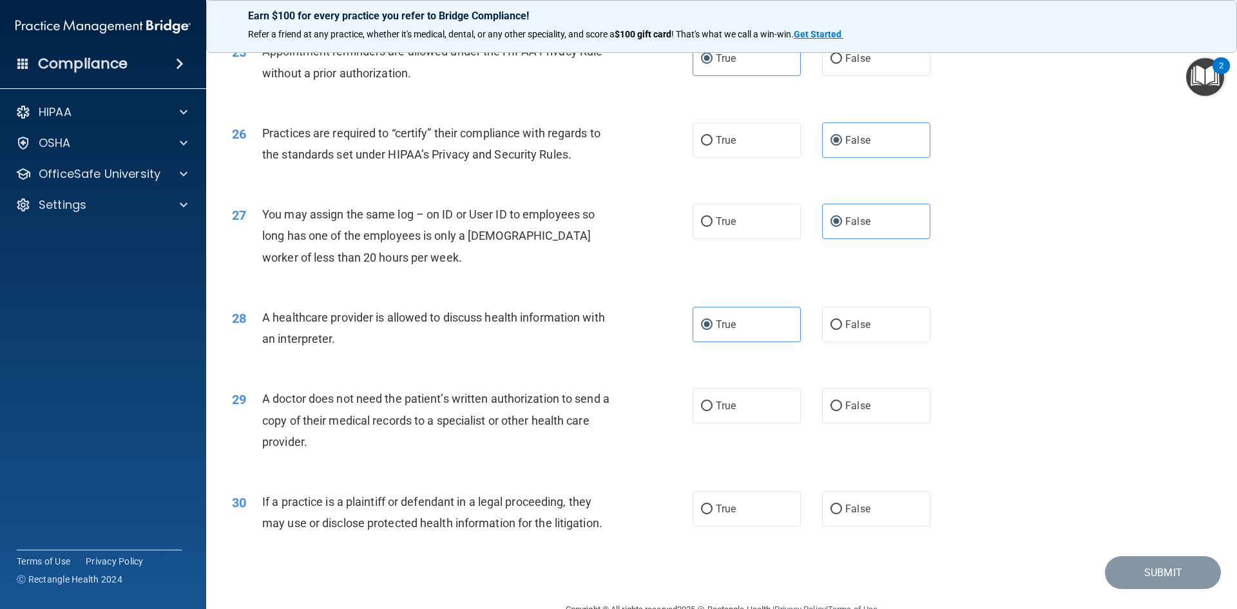
scroll to position [2391, 0]
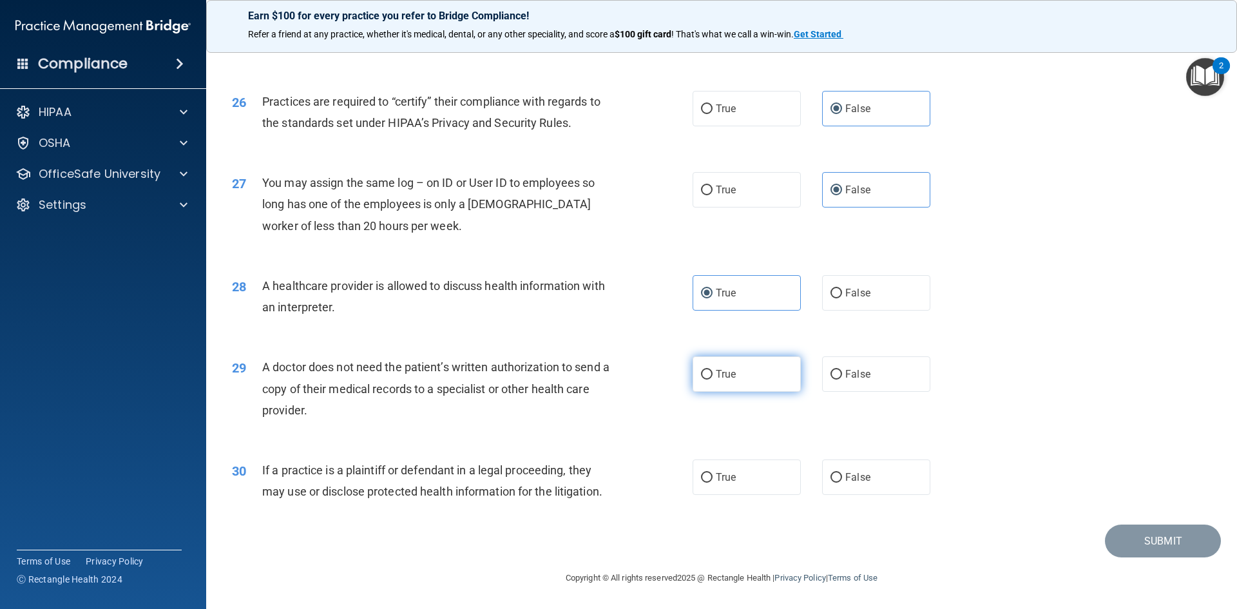
click at [738, 365] on label "True" at bounding box center [747, 373] width 108 height 35
click at [713, 370] on input "True" at bounding box center [707, 375] width 12 height 10
radio input "true"
click at [701, 470] on label "True" at bounding box center [747, 476] width 108 height 35
click at [701, 473] on input "True" at bounding box center [707, 478] width 12 height 10
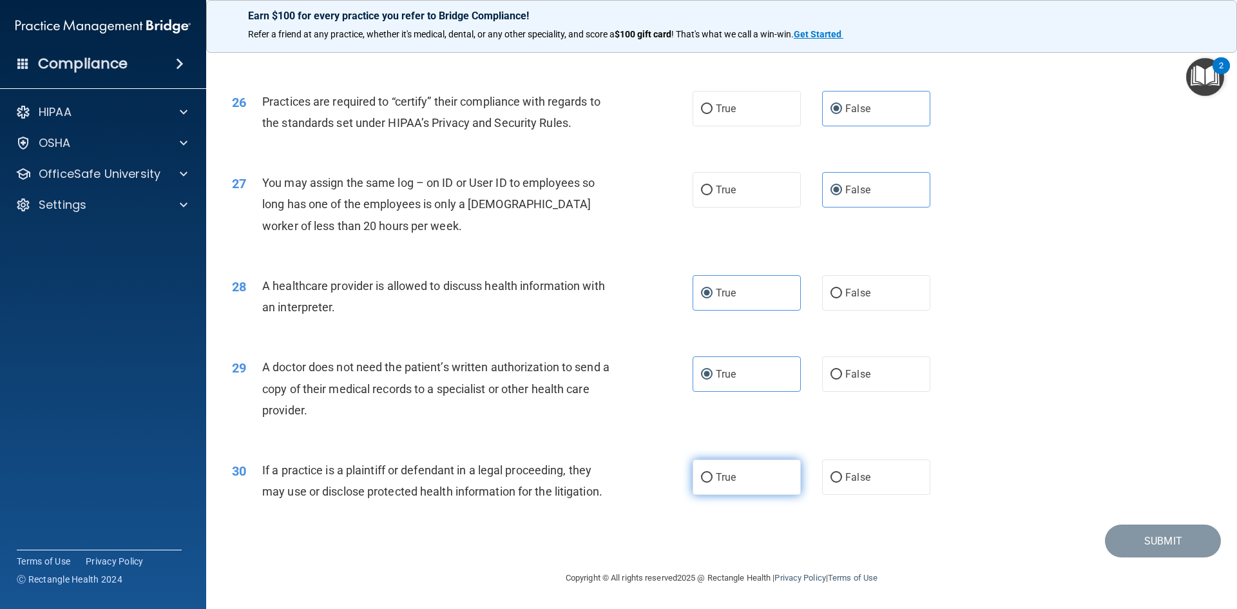
radio input "true"
click at [1150, 538] on button "Submit" at bounding box center [1163, 541] width 116 height 33
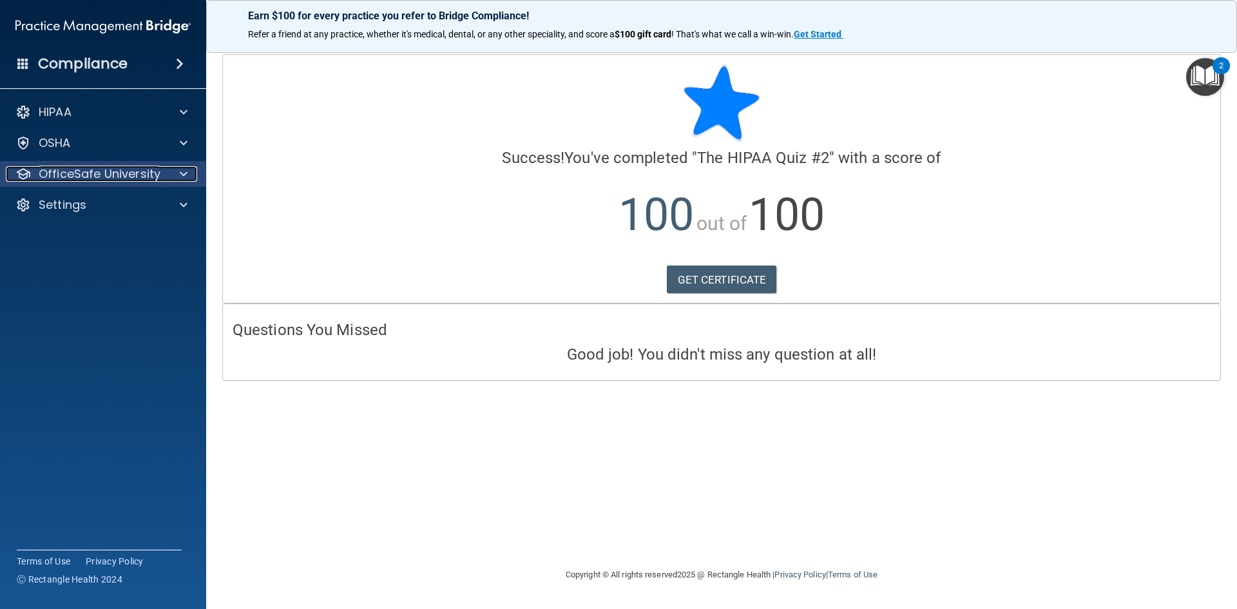
click at [115, 168] on p "OfficeSafe University" at bounding box center [100, 173] width 122 height 15
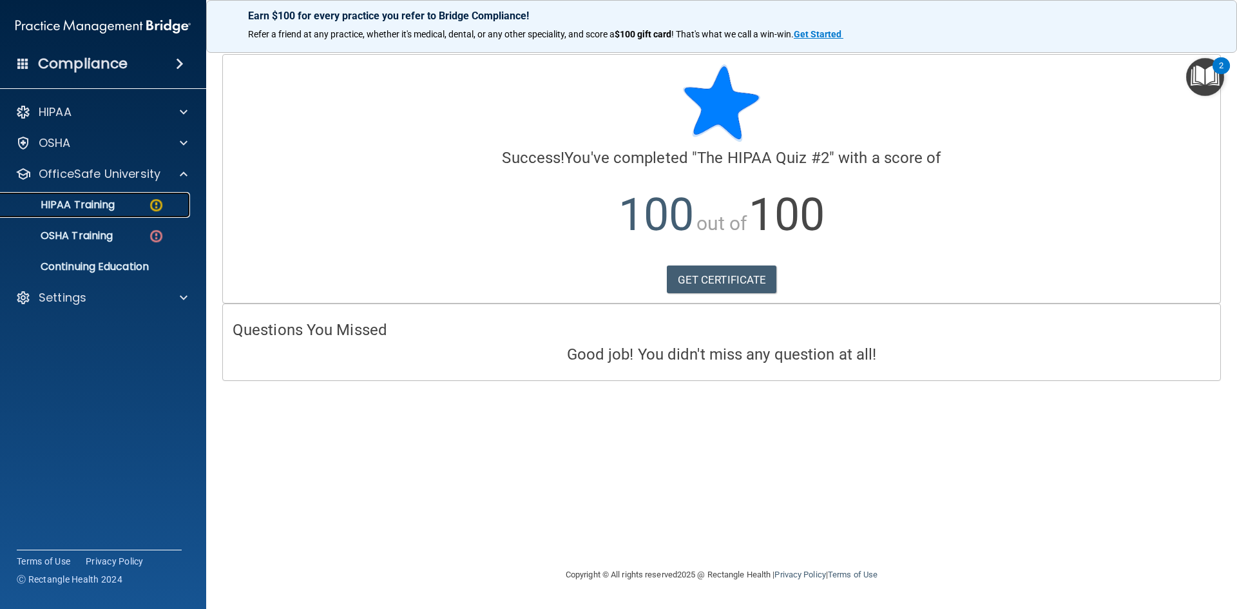
click at [106, 206] on p "HIPAA Training" at bounding box center [61, 204] width 106 height 13
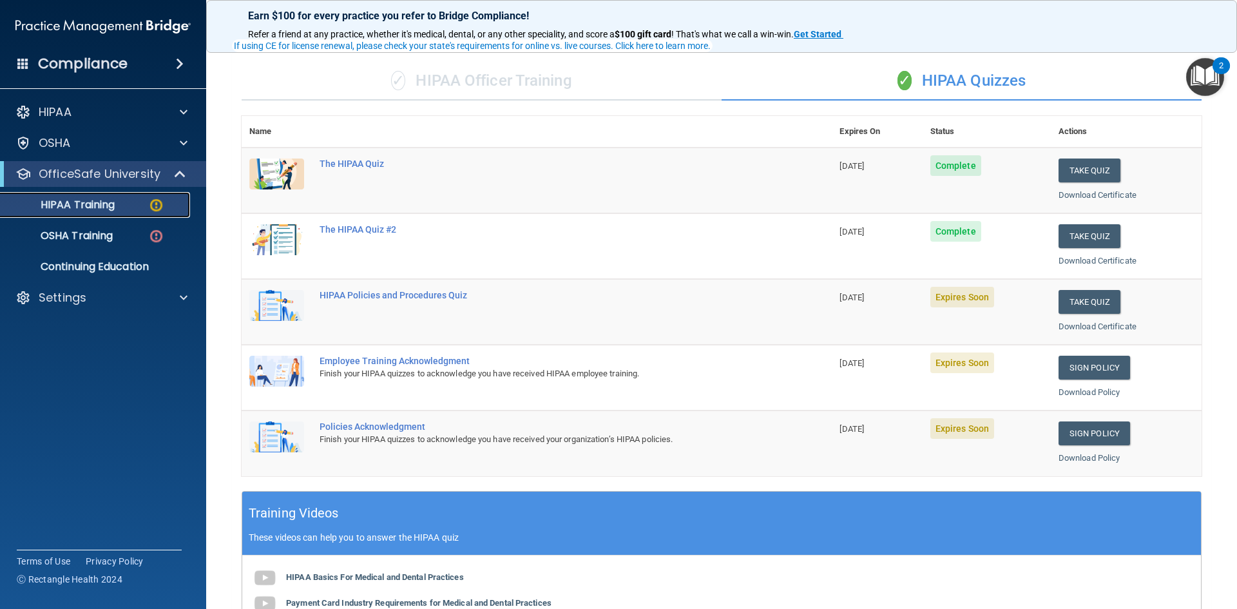
scroll to position [86, 0]
